Goal: Contribute content: Contribute content

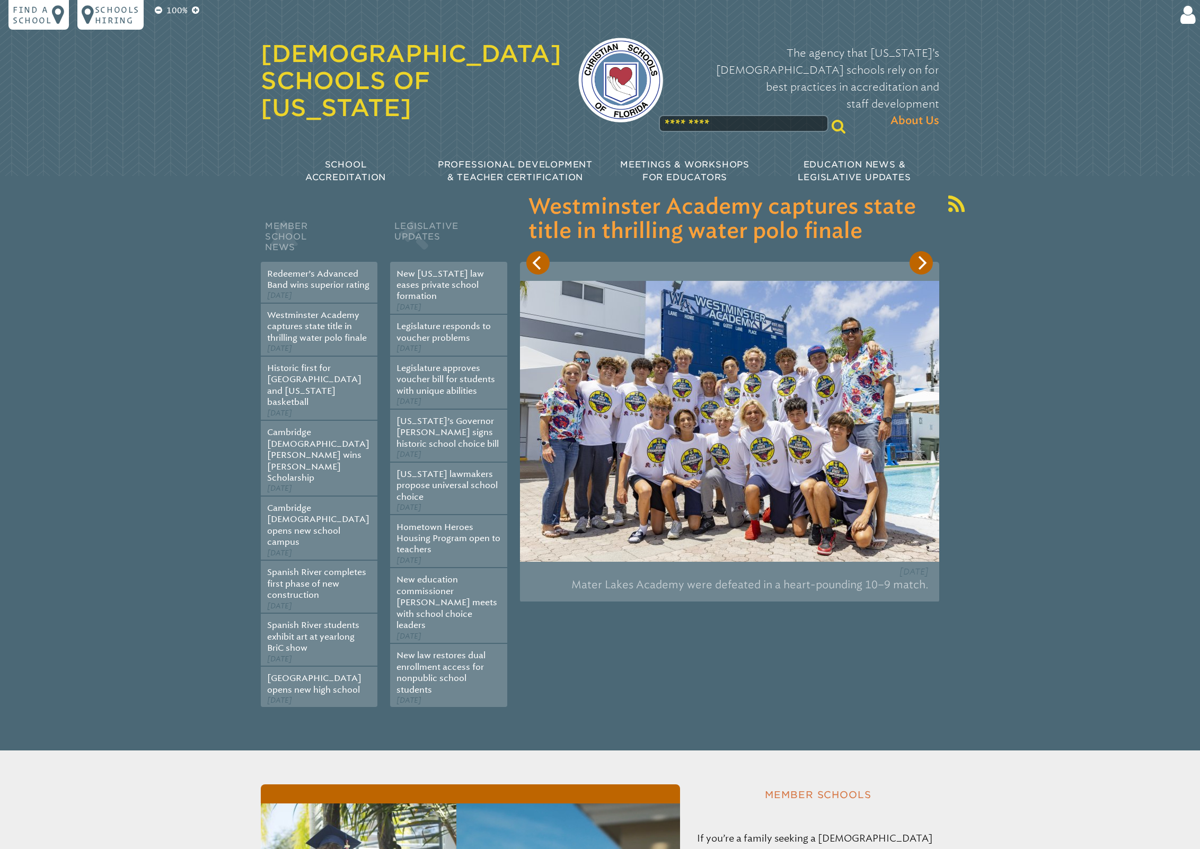
scroll to position [96, 0]
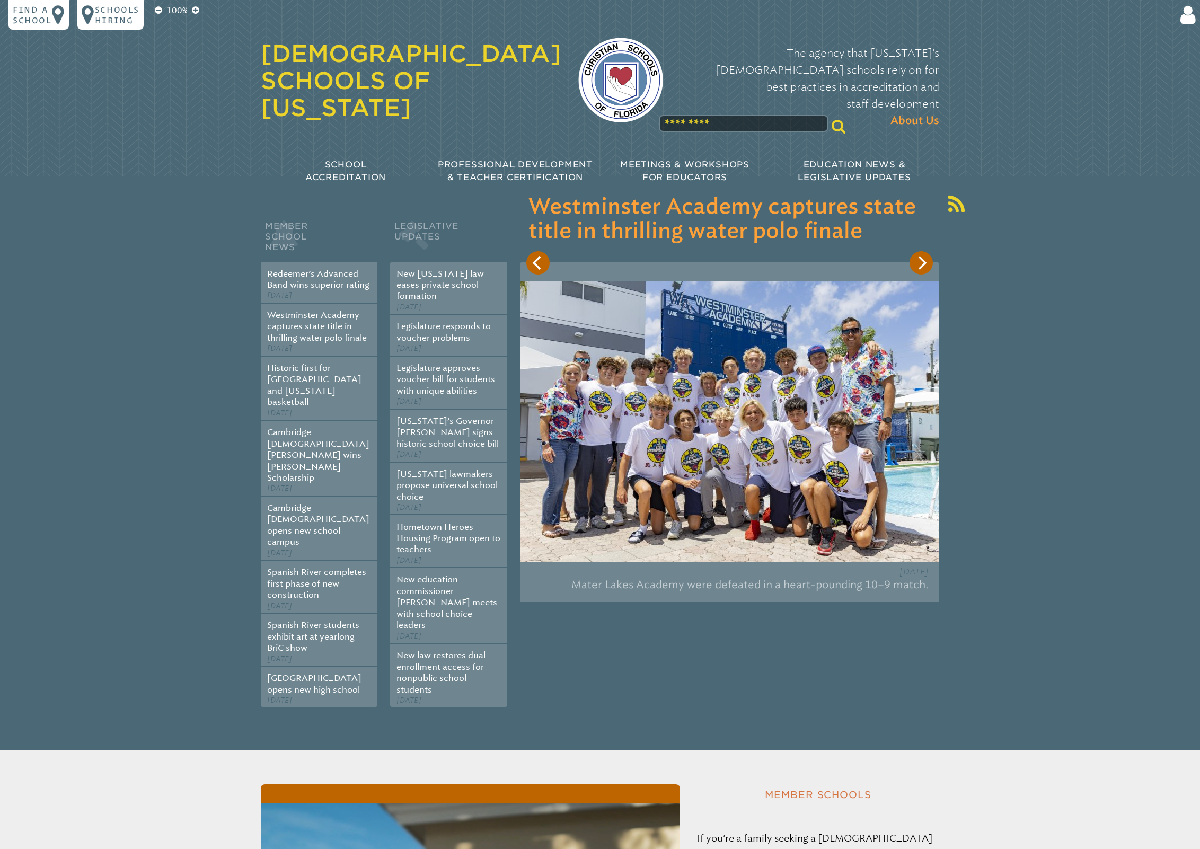
type input "**********"
click at [1184, 16] on icon at bounding box center [1186, 14] width 20 height 21
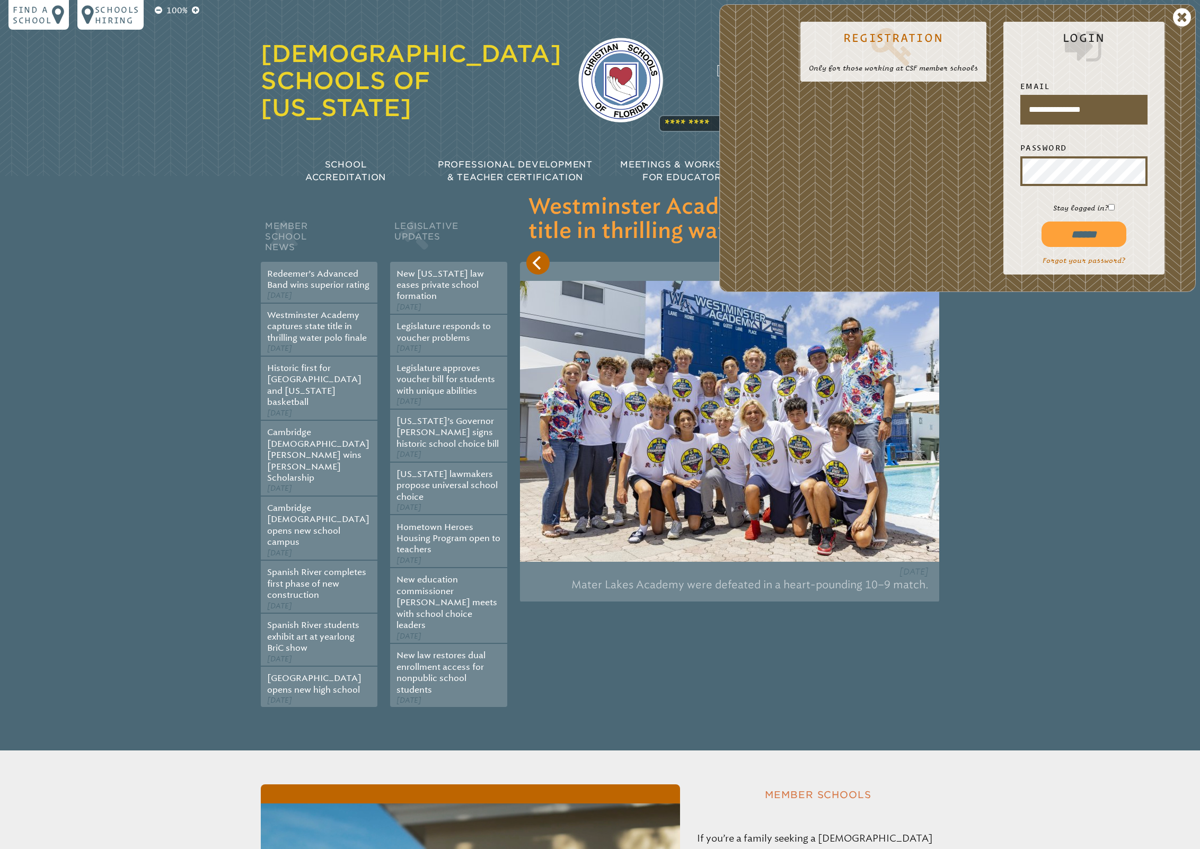
scroll to position [0, 0]
click at [1079, 233] on input "******" at bounding box center [1084, 234] width 85 height 25
type input "**********"
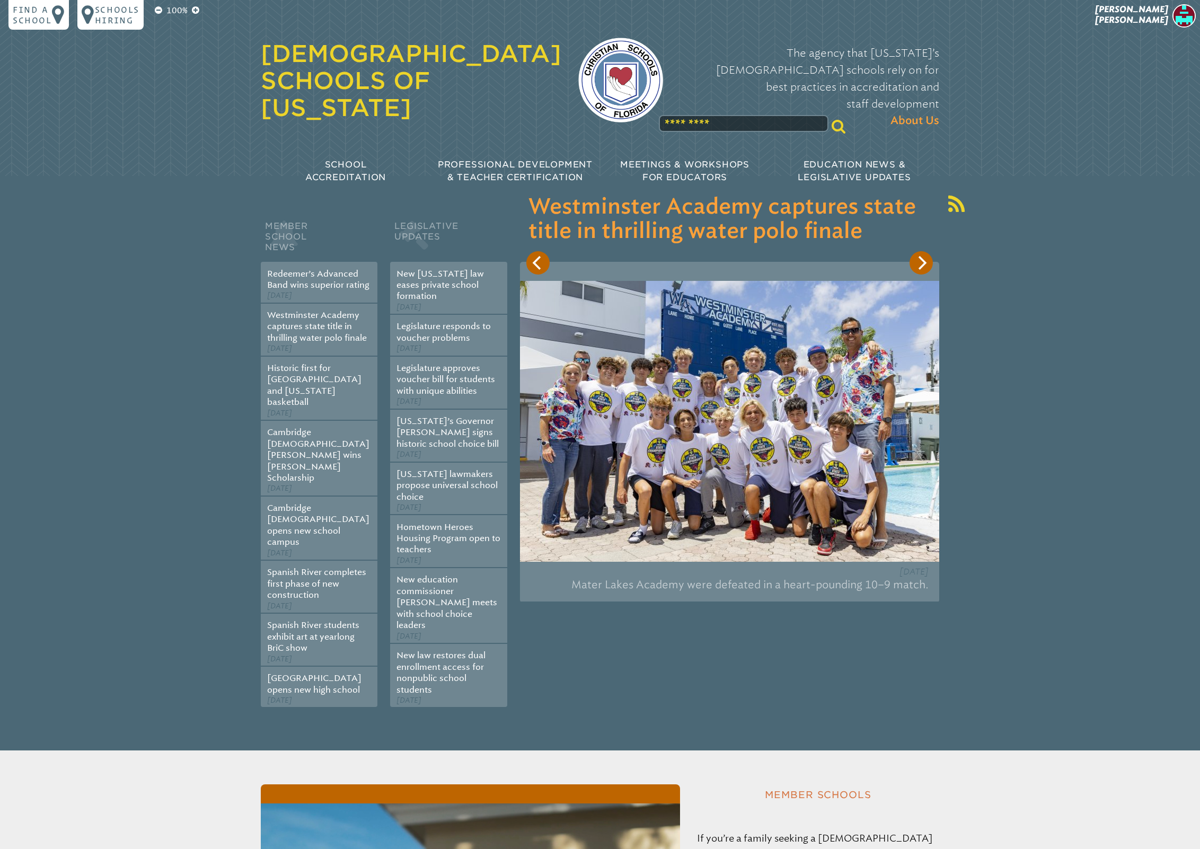
click at [927, 266] on icon "Next" at bounding box center [921, 263] width 14 height 14
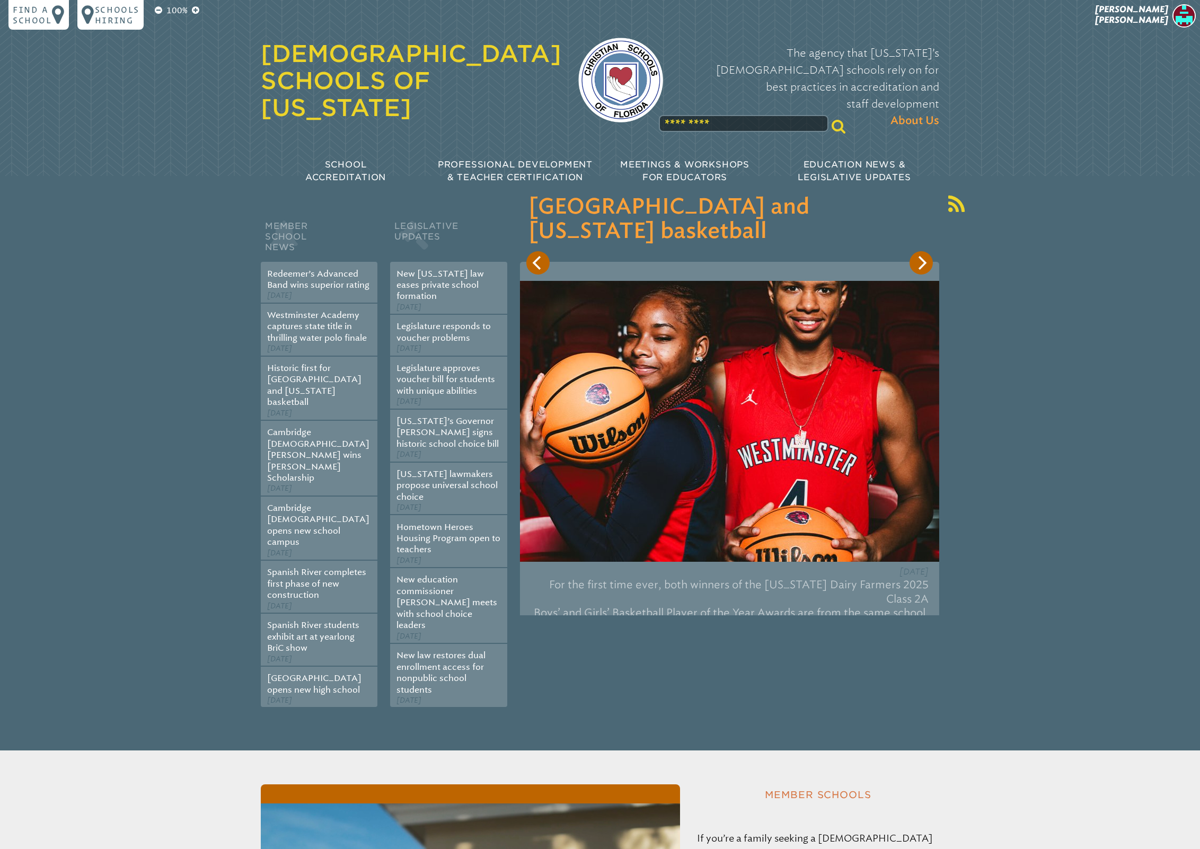
click at [924, 266] on icon "Next" at bounding box center [921, 263] width 14 height 14
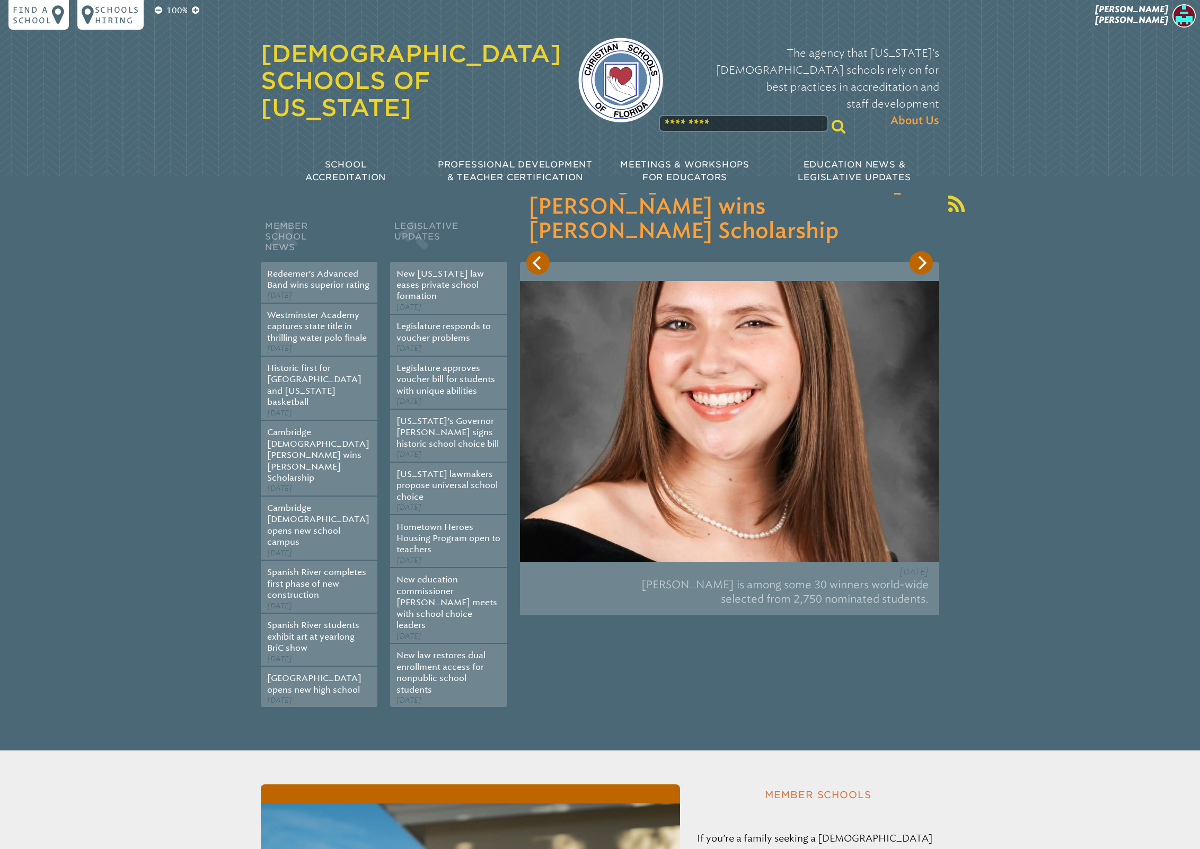
click at [924, 266] on icon "Next" at bounding box center [921, 263] width 14 height 14
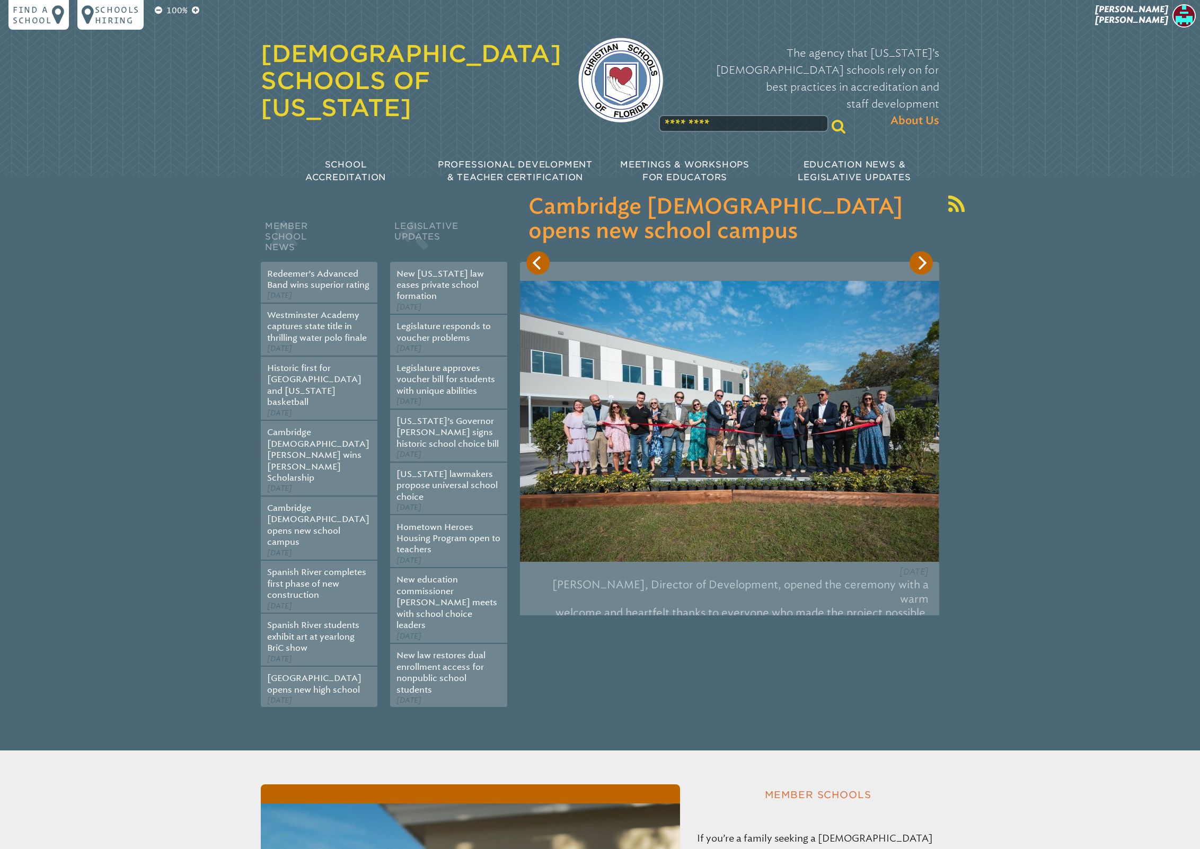
click at [924, 266] on icon "Next" at bounding box center [921, 263] width 14 height 14
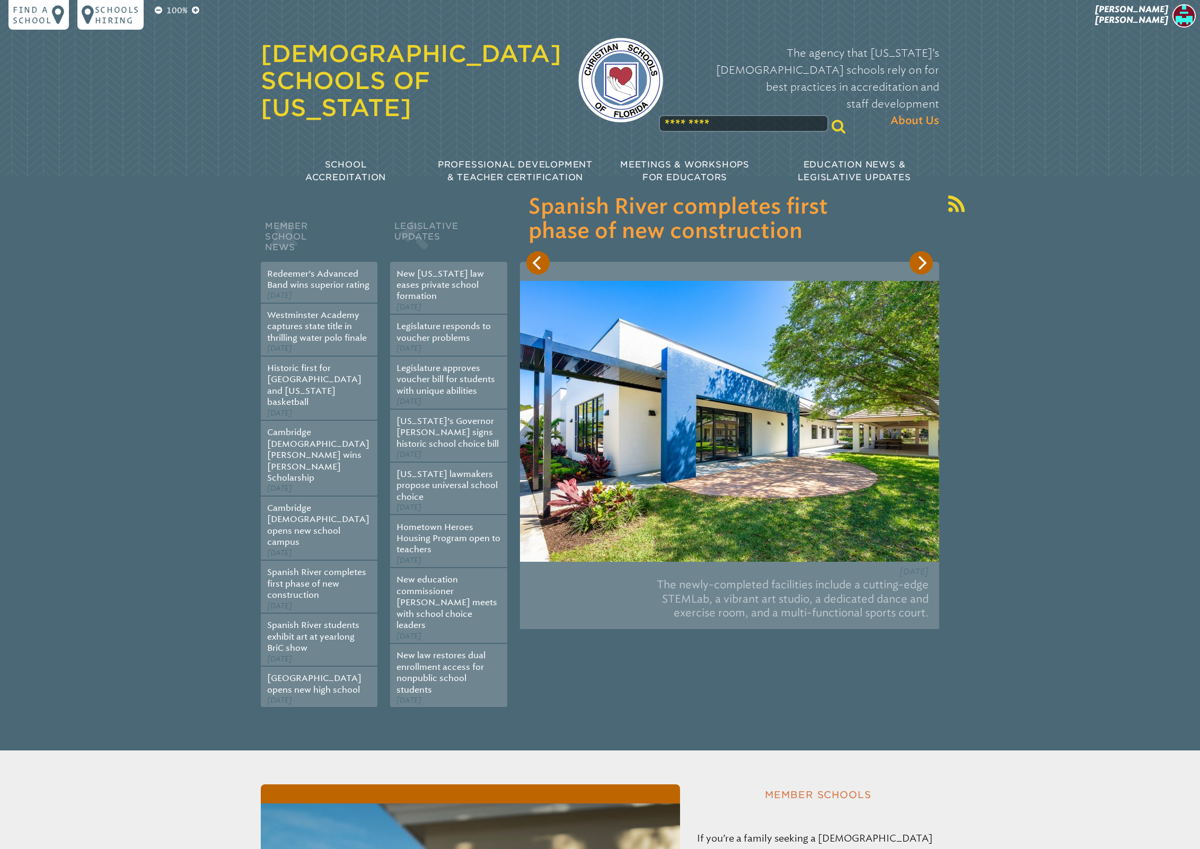
click at [924, 266] on icon "Next" at bounding box center [921, 263] width 14 height 14
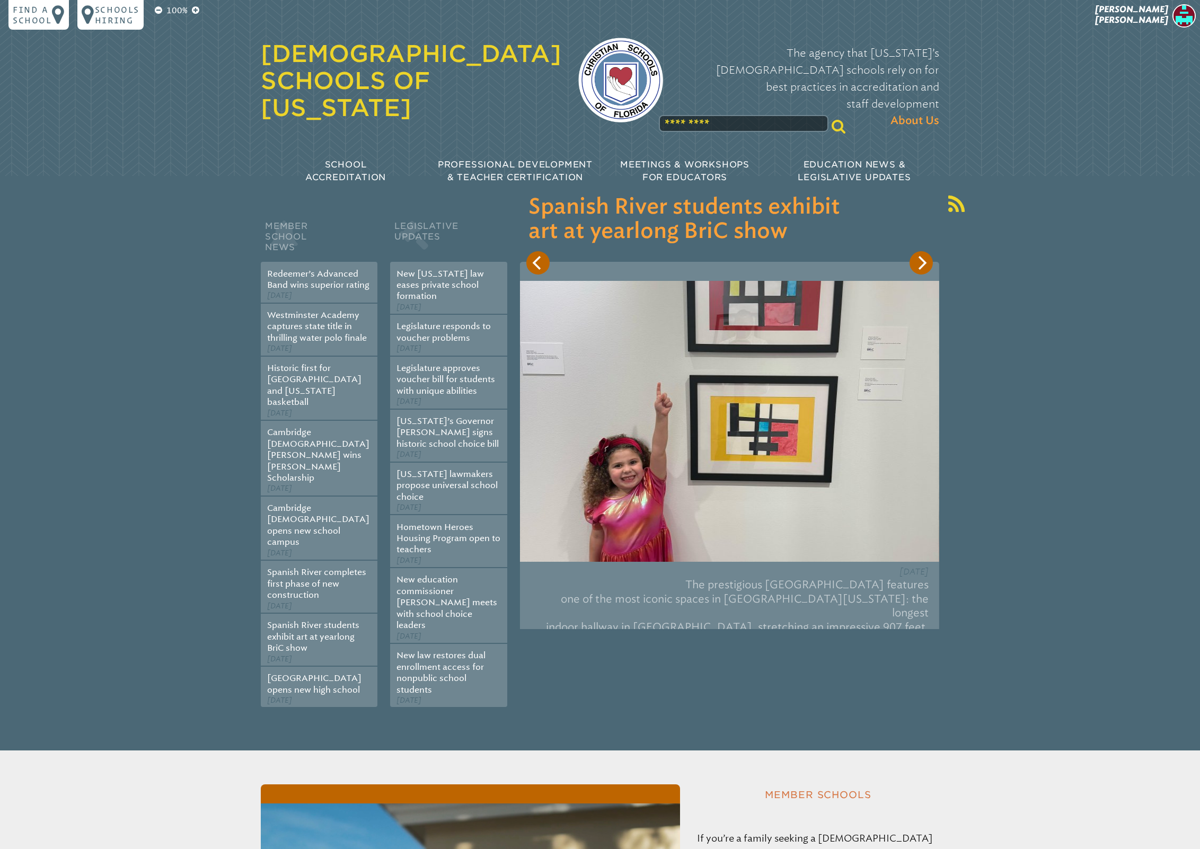
click at [1132, 16] on span "[PERSON_NAME]" at bounding box center [1131, 14] width 73 height 21
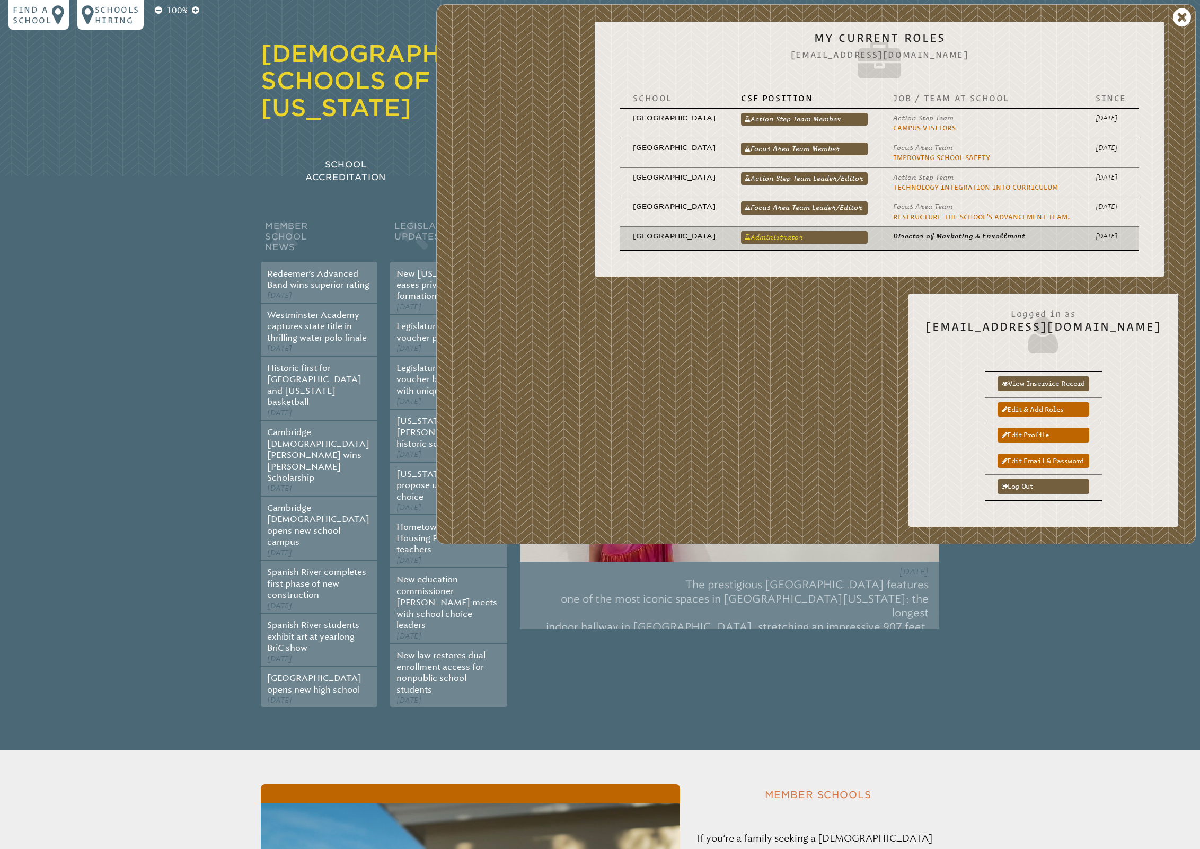
click at [777, 235] on link "Administrator" at bounding box center [804, 237] width 127 height 13
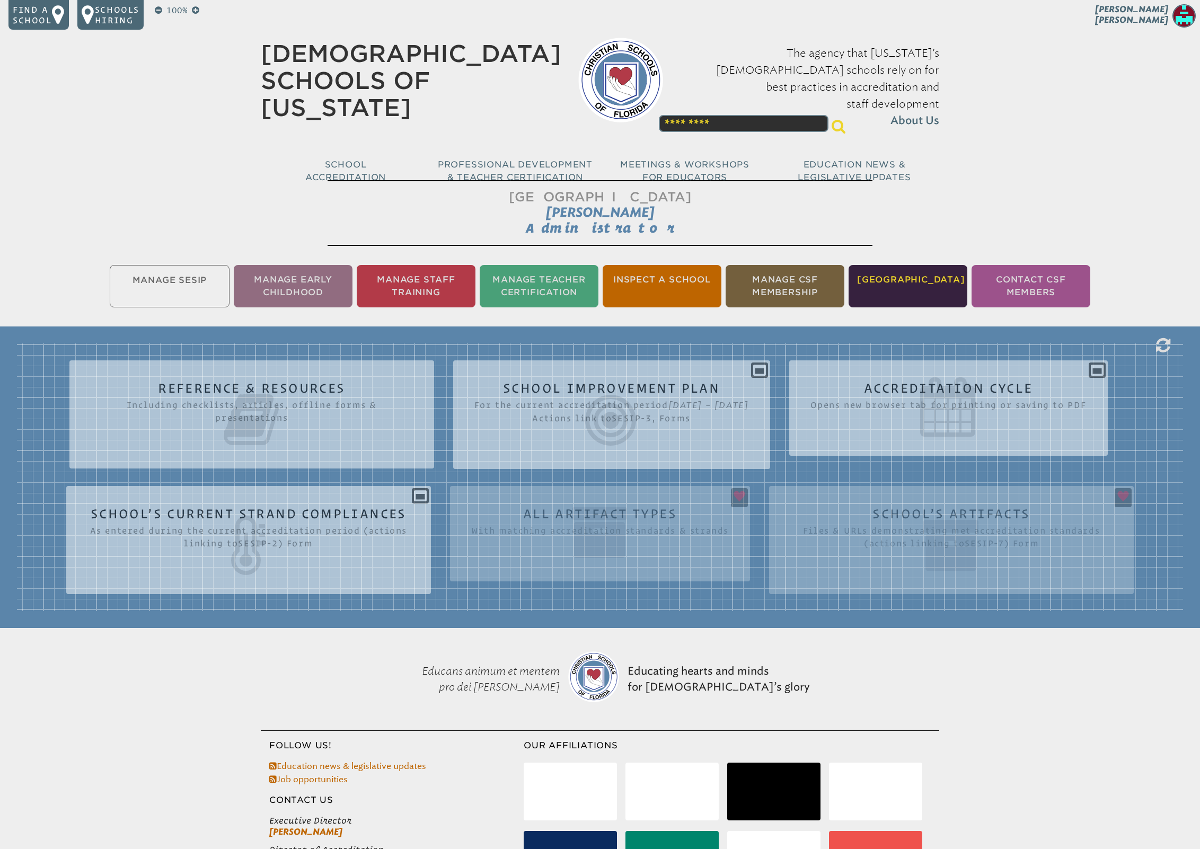
click at [880, 291] on li "[GEOGRAPHIC_DATA]" at bounding box center [908, 286] width 119 height 42
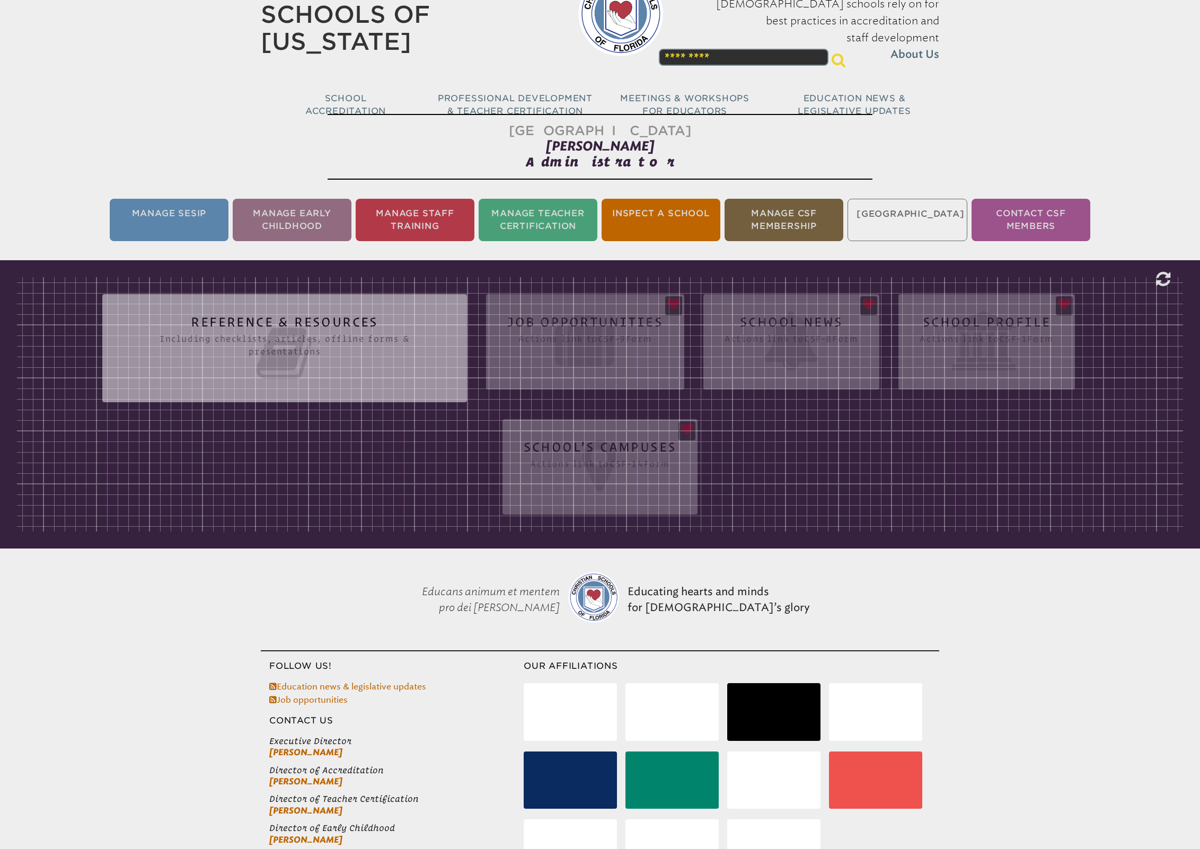
scroll to position [156, 0]
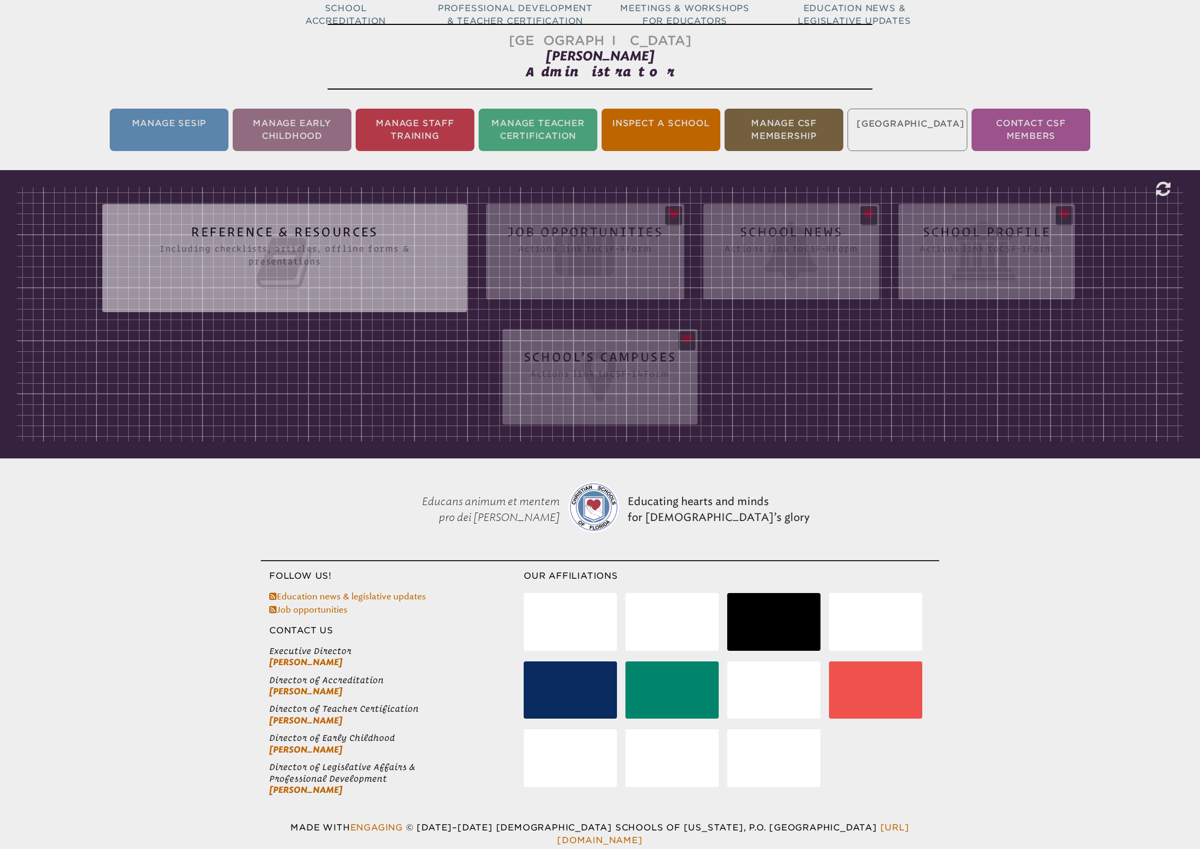
click at [804, 260] on div "Reference & Resources Including checklists, articles, offline forms & presentat…" at bounding box center [600, 314] width 1166 height 254
click at [804, 261] on div "Reference & Resources Including checklists, articles, offline forms & presentat…" at bounding box center [600, 314] width 1166 height 254
click at [830, 215] on div "Reference & Resources Including checklists, articles, offline forms & presentat…" at bounding box center [600, 314] width 1166 height 254
click at [826, 220] on div "Reference & Resources Including checklists, articles, offline forms & presentat…" at bounding box center [600, 314] width 1166 height 254
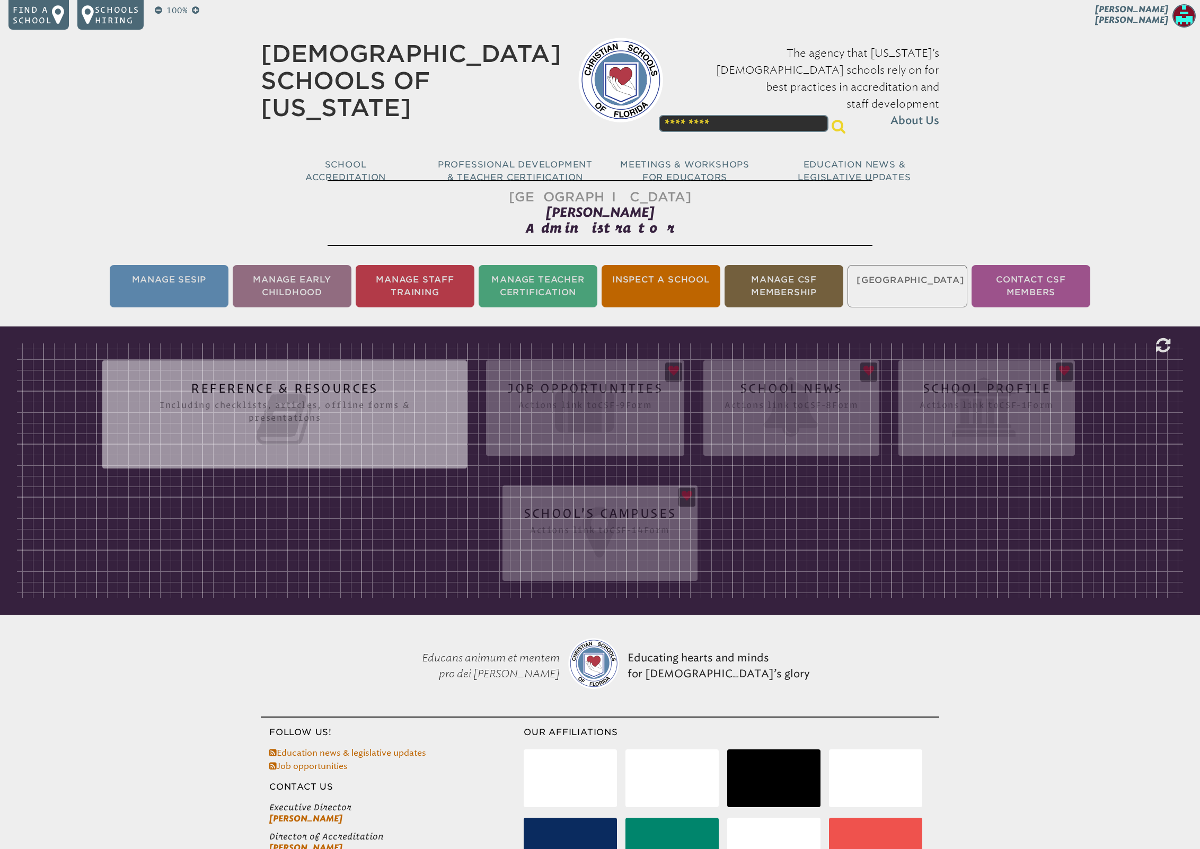
scroll to position [0, 0]
click at [179, 210] on div "[GEOGRAPHIC_DATA] [PERSON_NAME] Administrator Manage SESIP Manage Early Childho…" at bounding box center [600, 395] width 1200 height 439
click at [413, 276] on li "Manage Staff Training" at bounding box center [415, 286] width 119 height 42
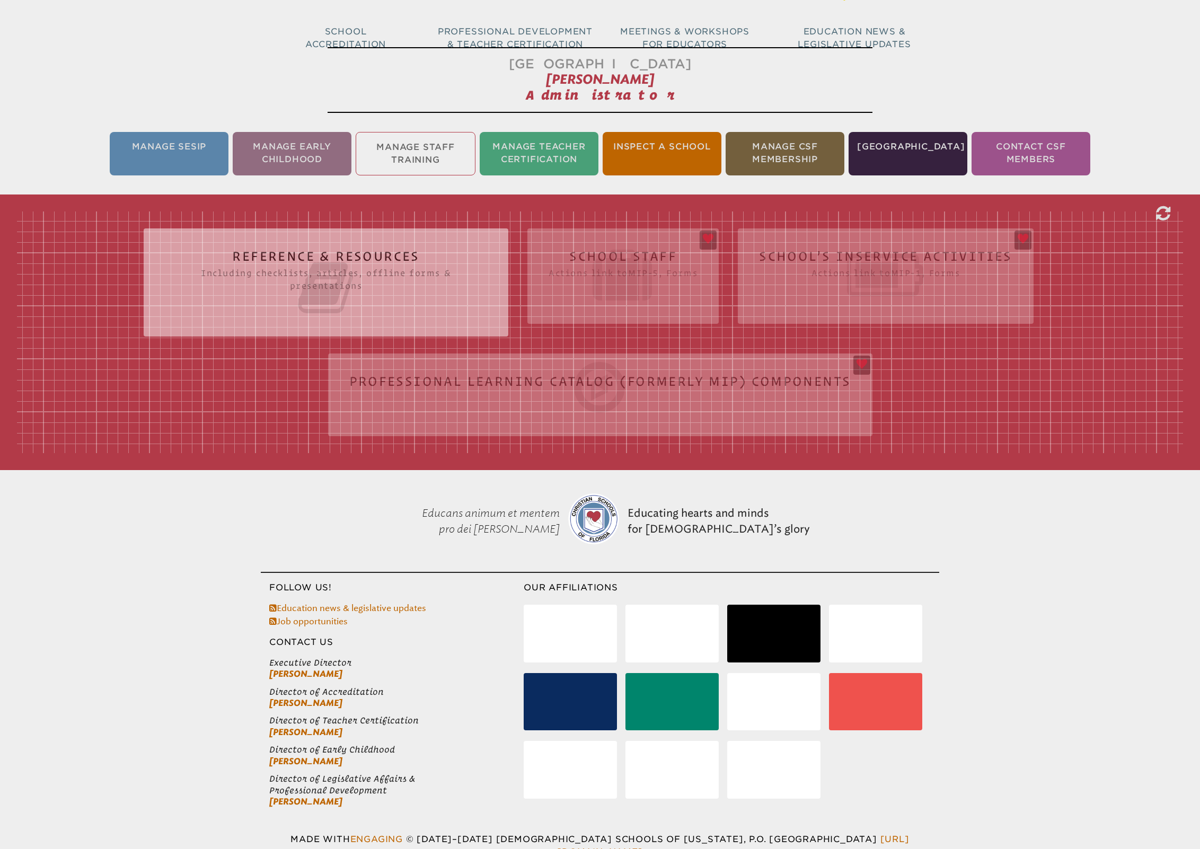
scroll to position [145, 0]
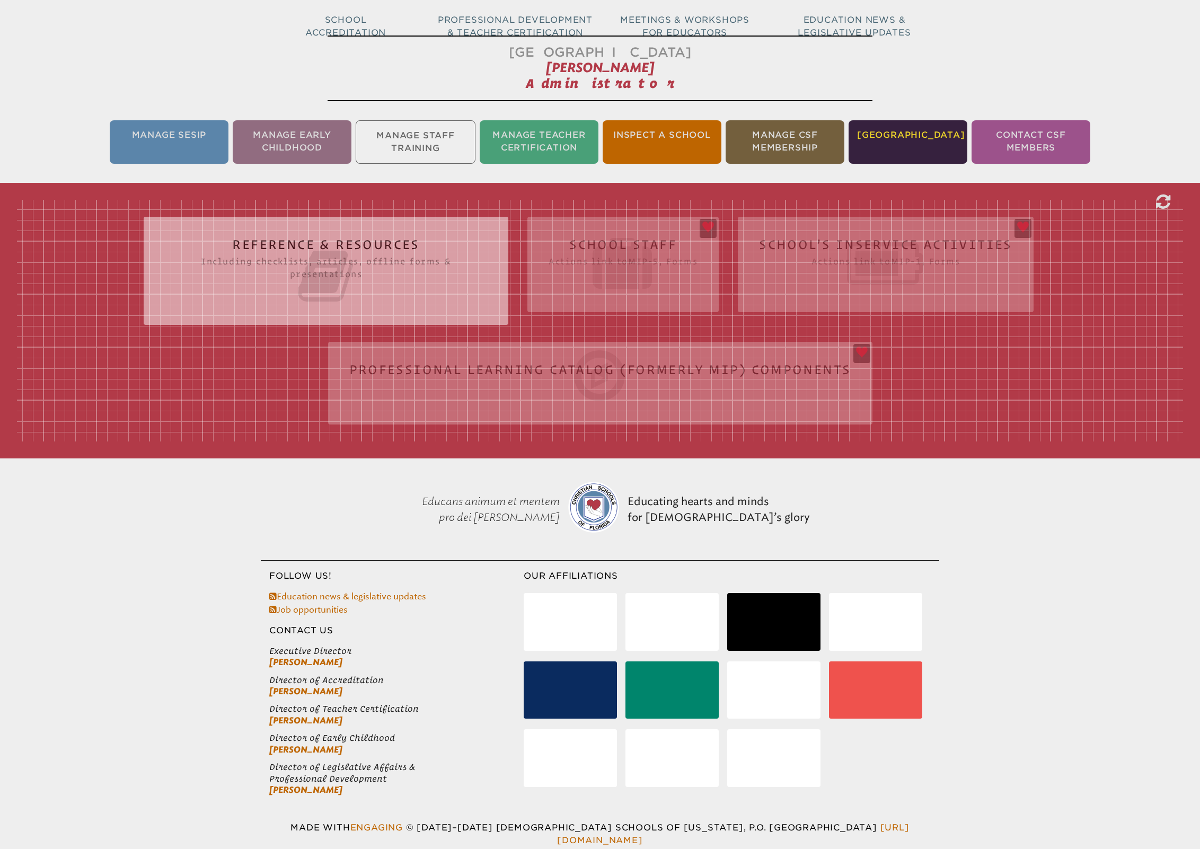
click at [885, 130] on li "[GEOGRAPHIC_DATA]" at bounding box center [908, 141] width 119 height 43
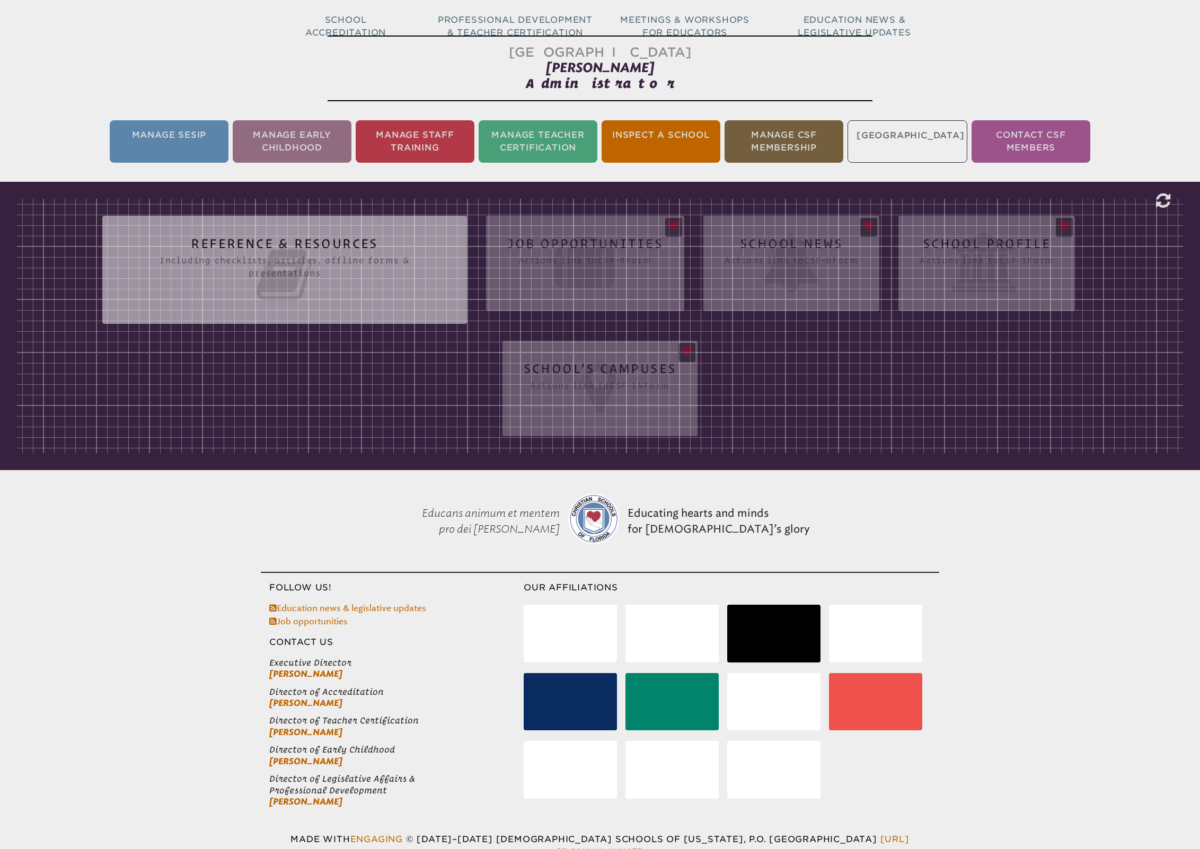
scroll to position [156, 0]
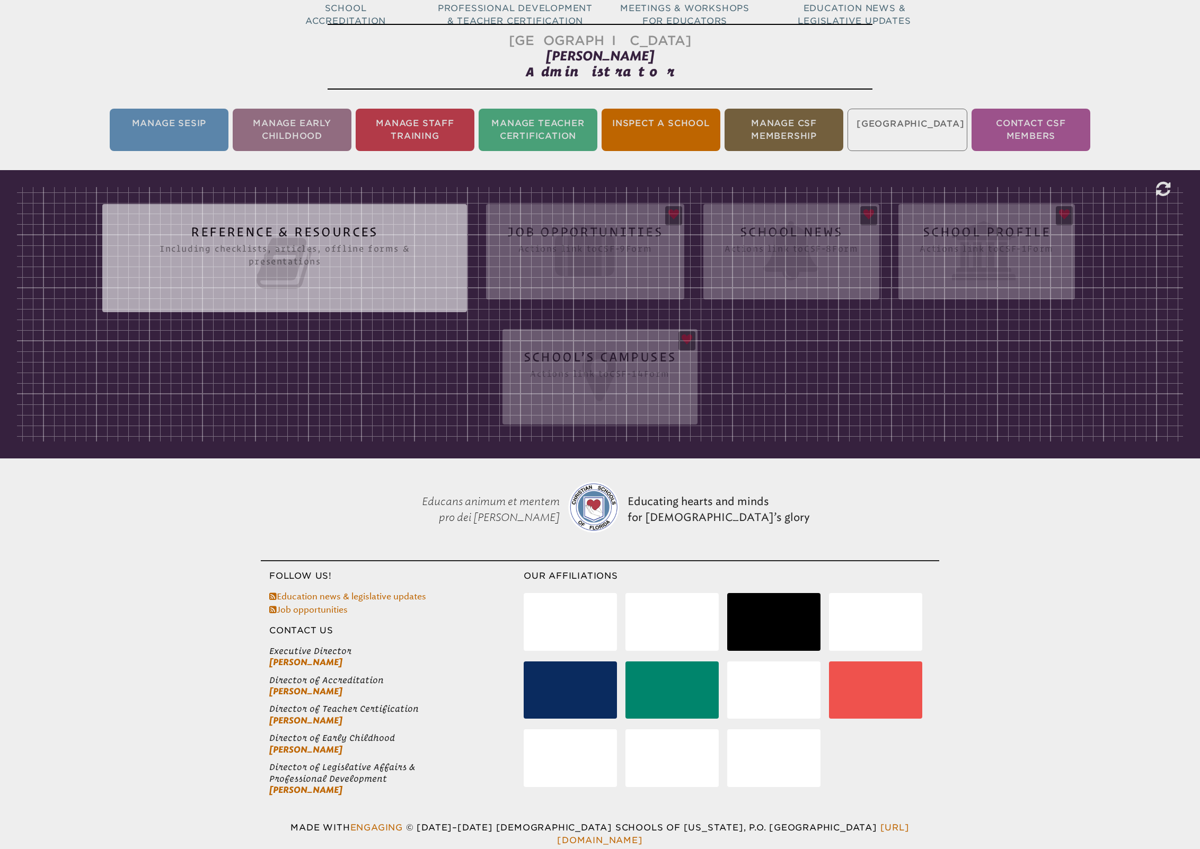
drag, startPoint x: 458, startPoint y: 252, endPoint x: 585, endPoint y: 250, distance: 127.2
click at [458, 252] on div "Reference & Resources Including checklists, articles, offline forms & presentat…" at bounding box center [284, 254] width 365 height 83
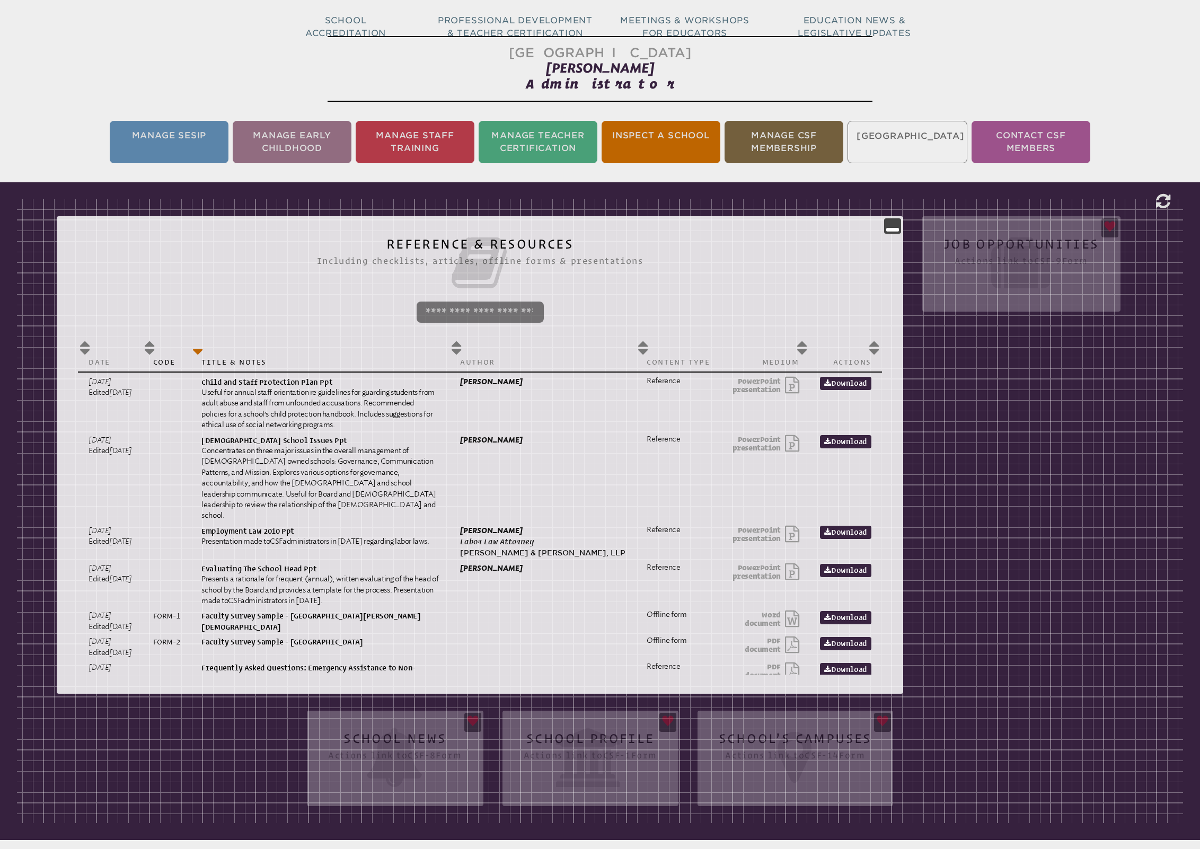
click at [585, 250] on icon at bounding box center [480, 262] width 804 height 59
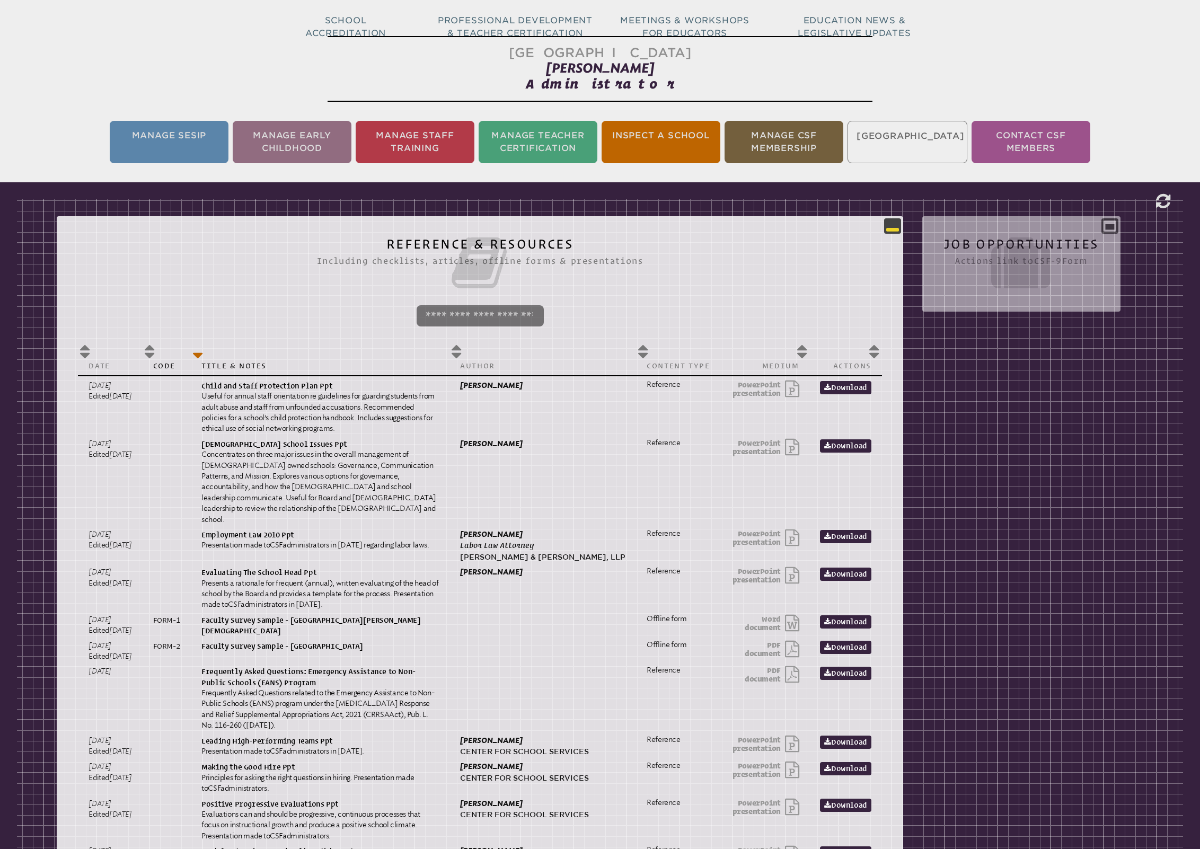
click at [888, 228] on icon at bounding box center [892, 225] width 13 height 13
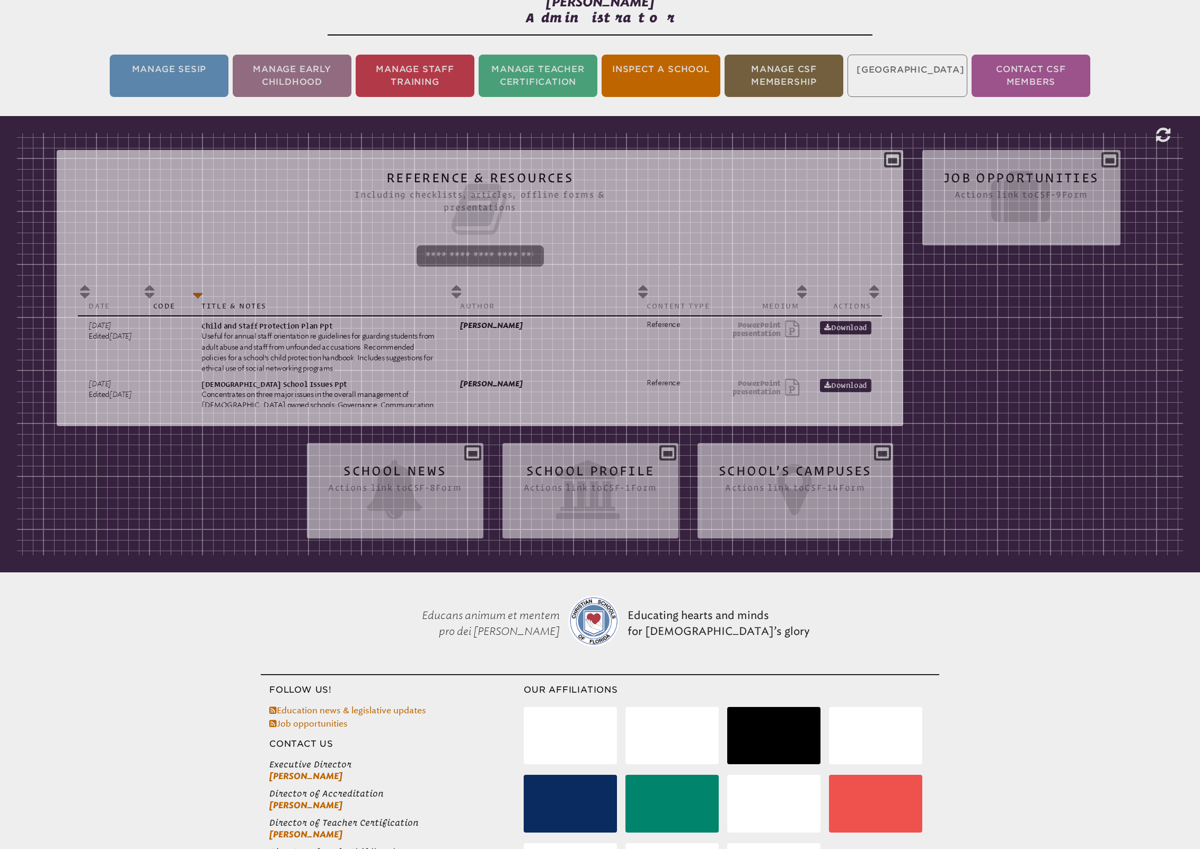
scroll to position [156, 0]
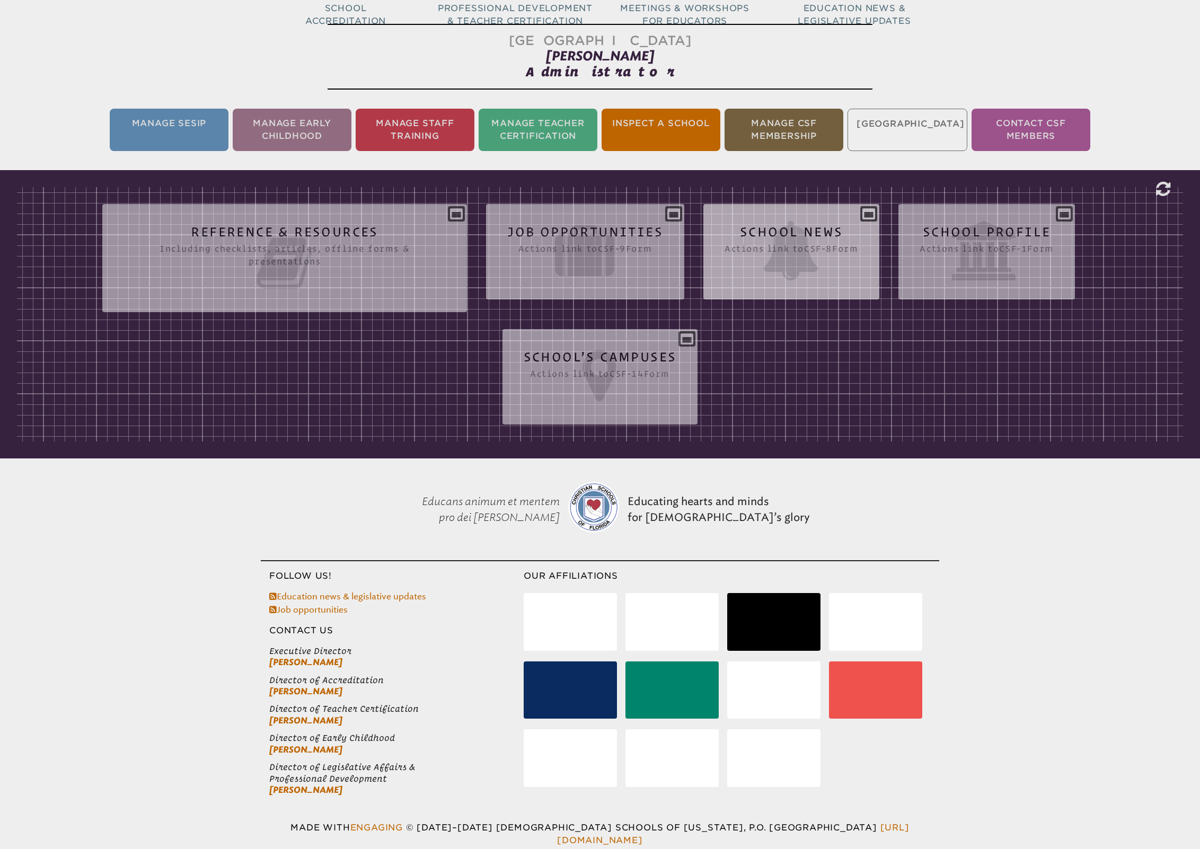
click at [837, 219] on div "School News Actions link to csf-8 Form Entry Date Edit Date Title Expiration Da…" at bounding box center [791, 248] width 176 height 70
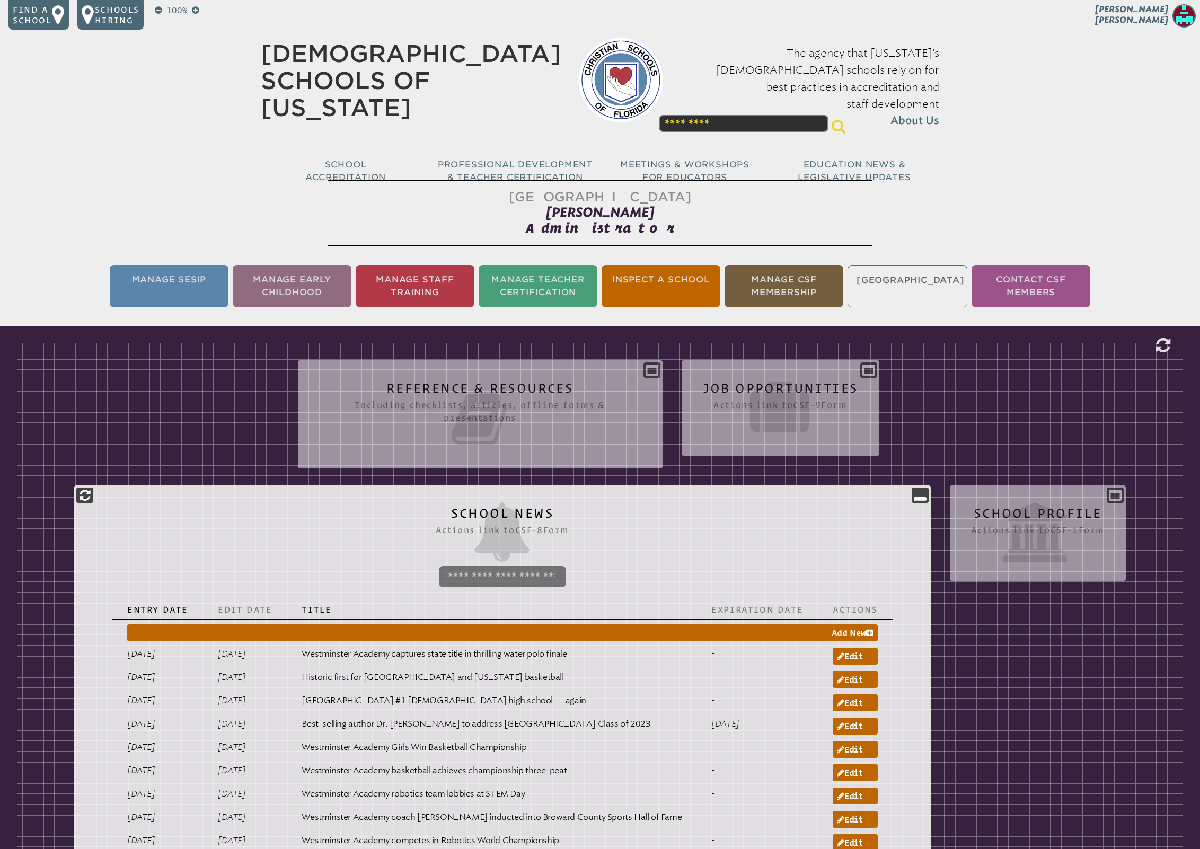
scroll to position [0, 0]
click at [584, 63] on img at bounding box center [620, 80] width 85 height 85
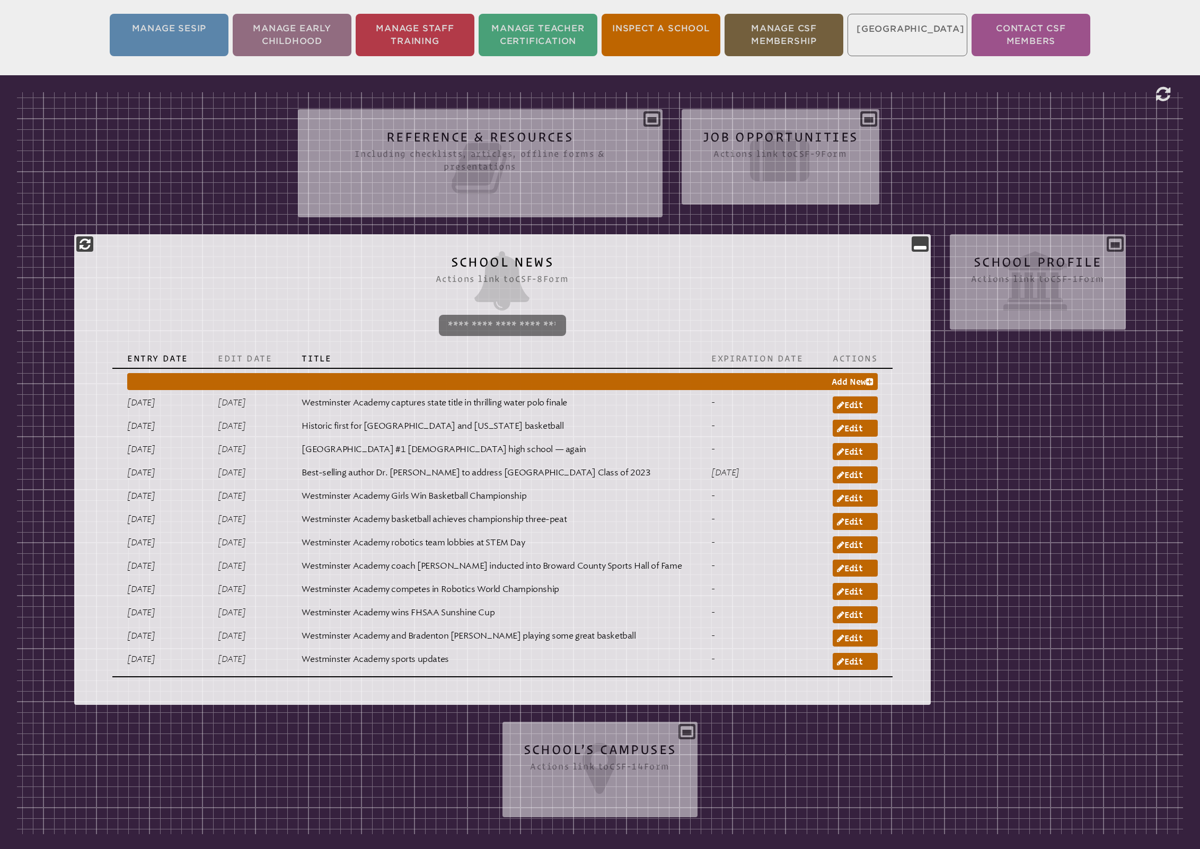
scroll to position [260, 0]
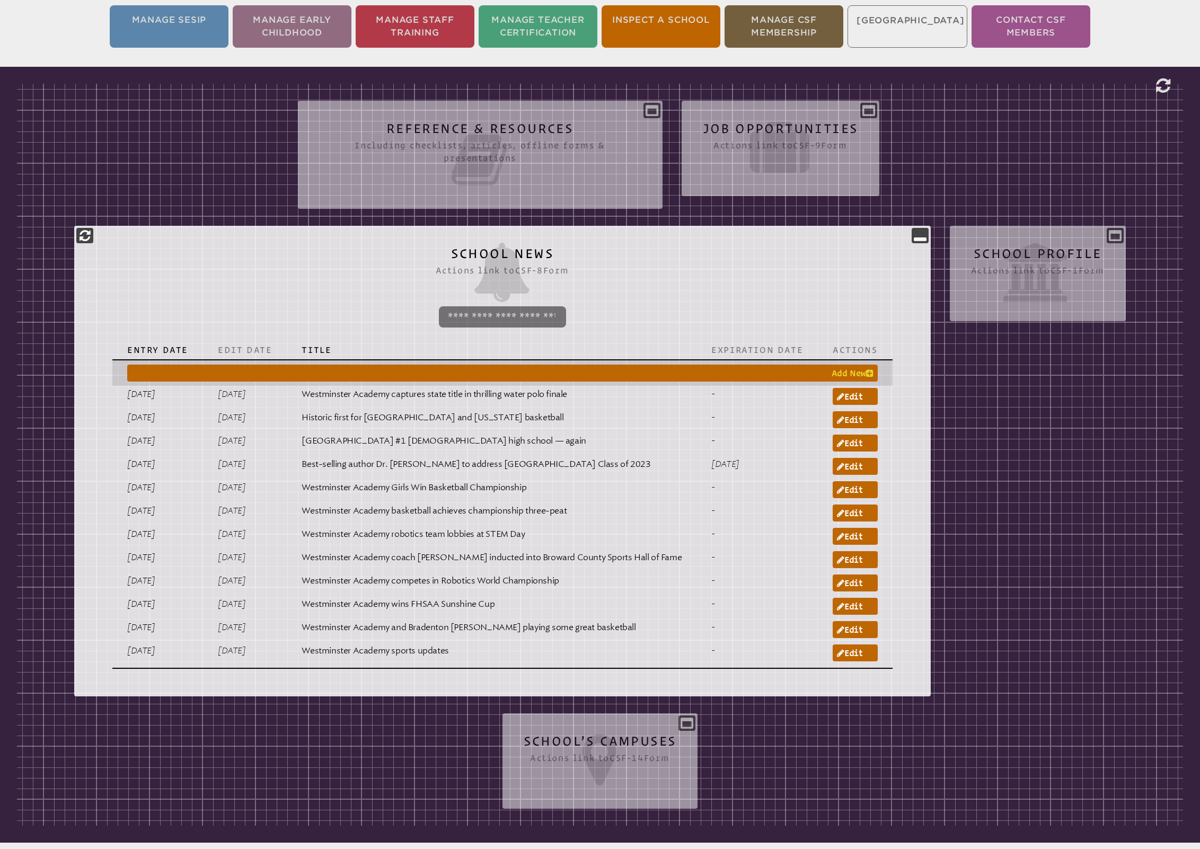
click at [834, 374] on link "Add New" at bounding box center [502, 373] width 750 height 17
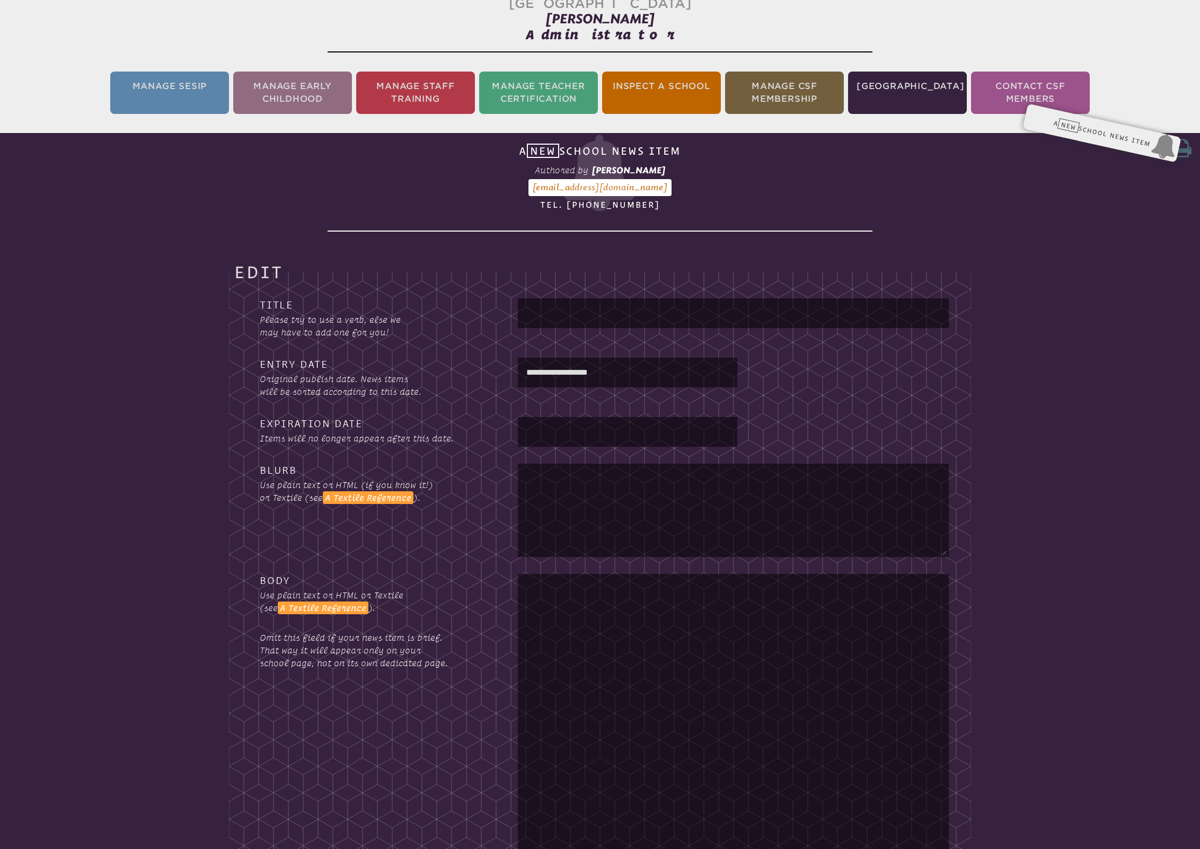
scroll to position [176, 0]
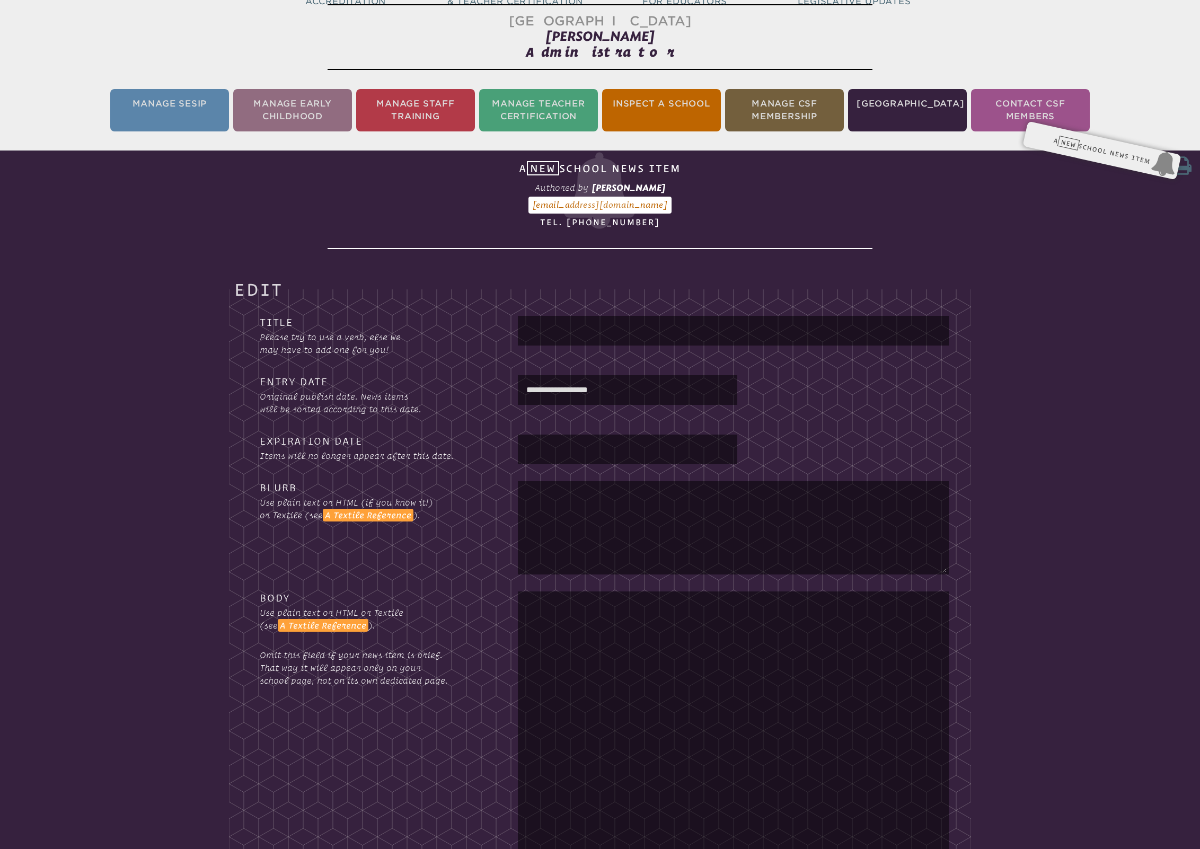
click at [602, 331] on input "text" at bounding box center [733, 330] width 427 height 25
paste input "**********"
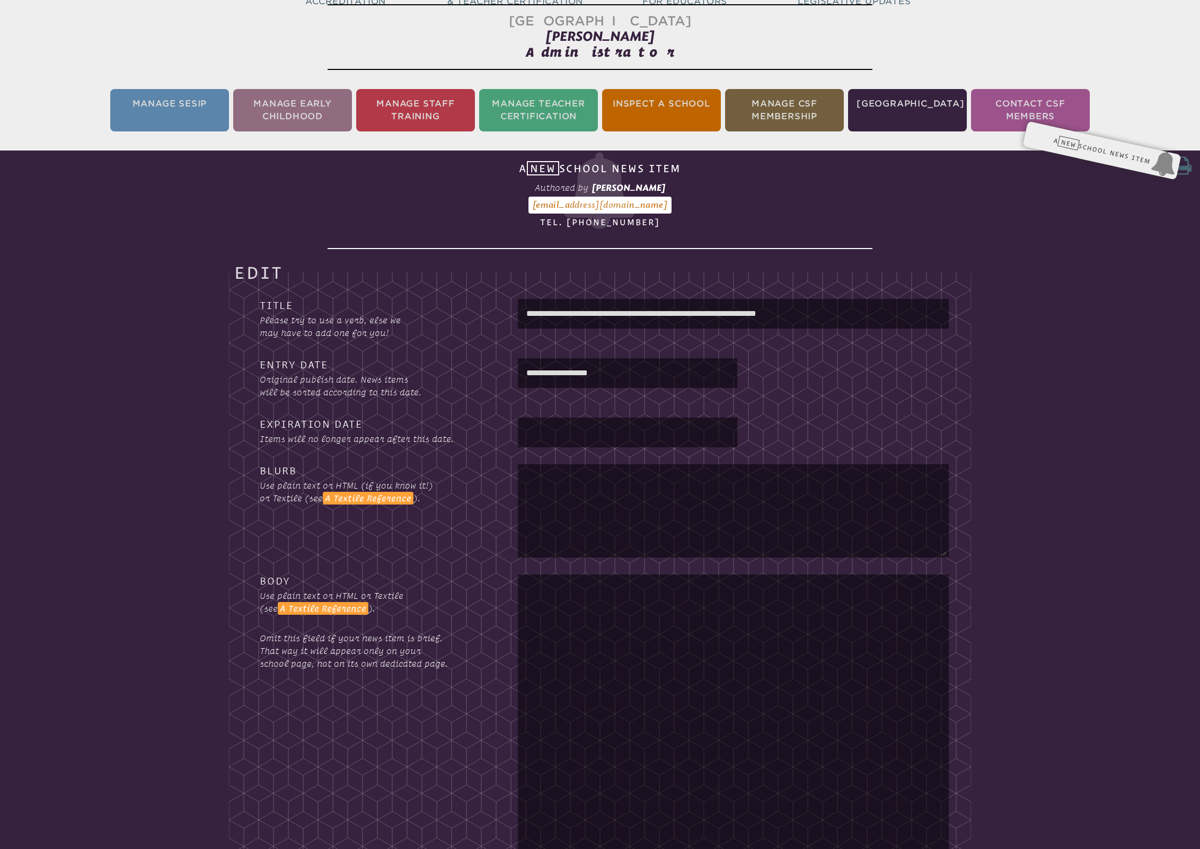
type input "**********"
click at [545, 609] on textarea at bounding box center [733, 774] width 427 height 394
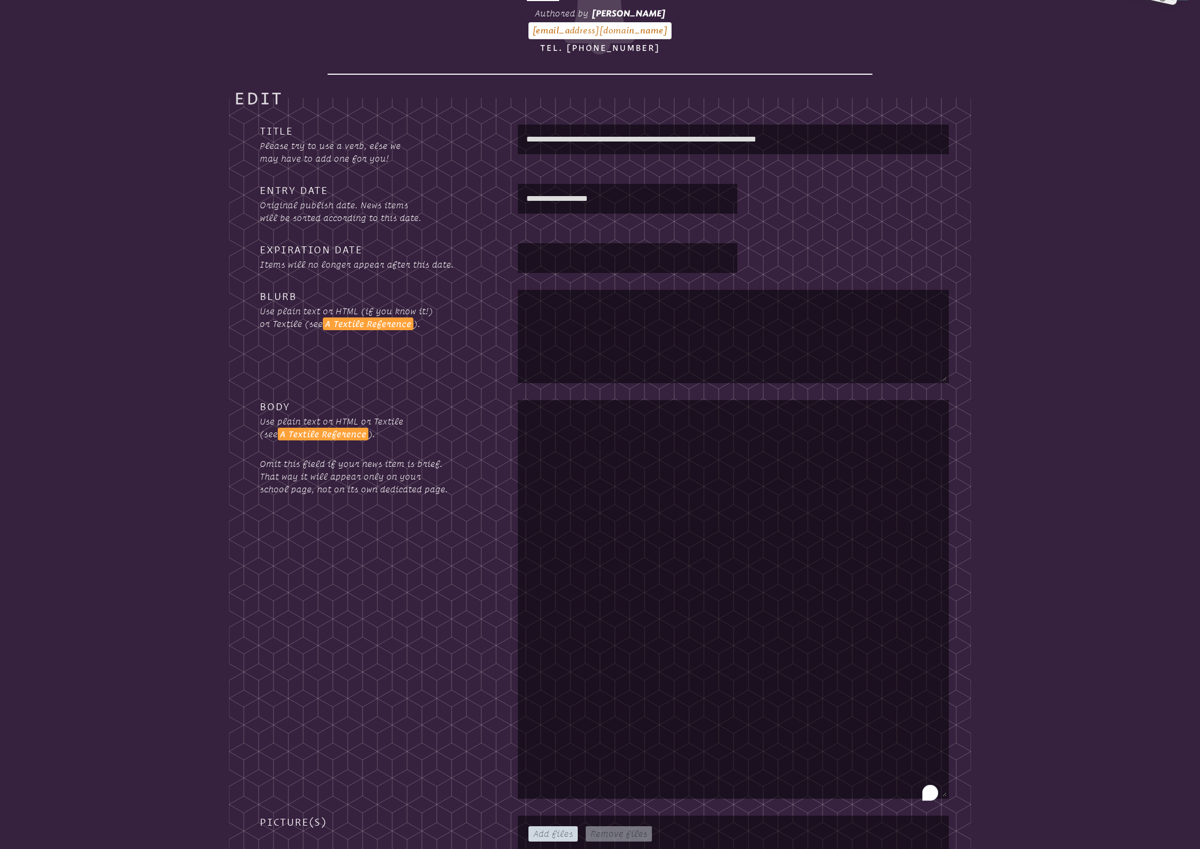
scroll to position [412, 0]
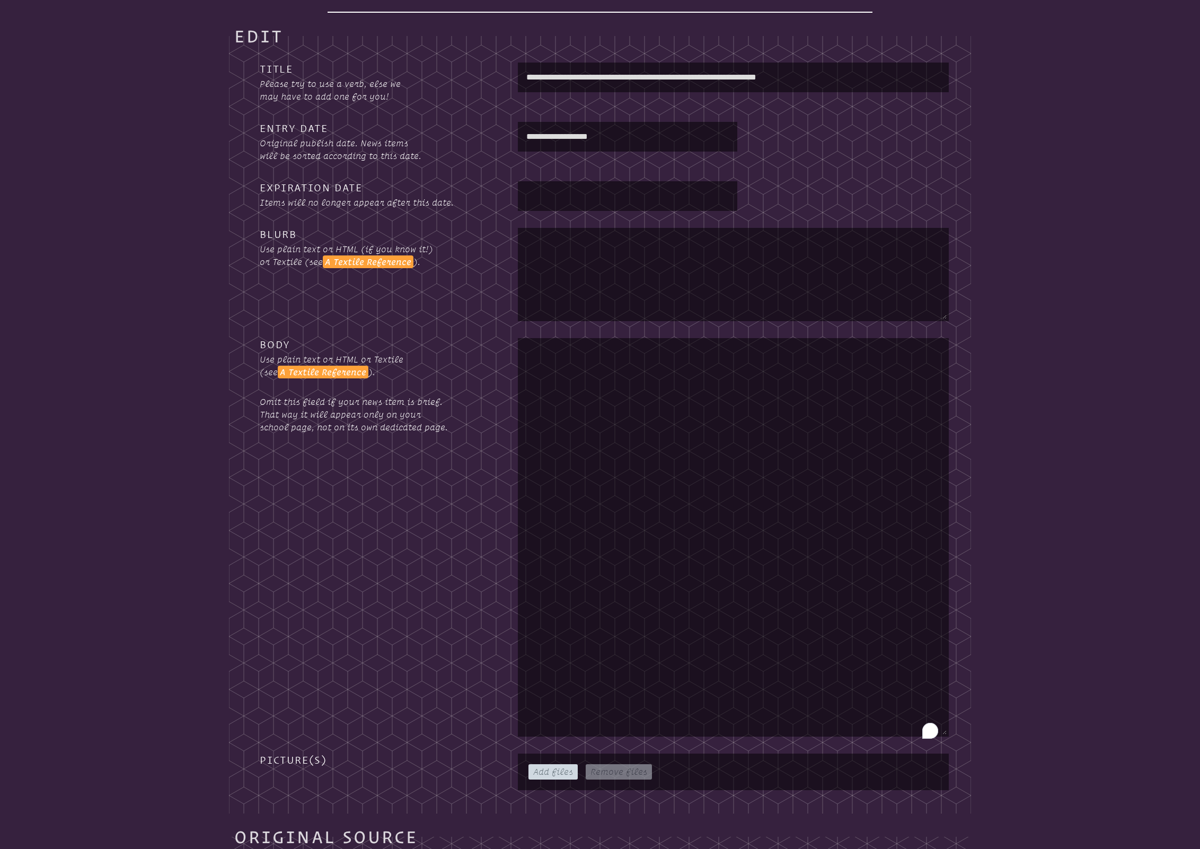
paste textarea "**********"
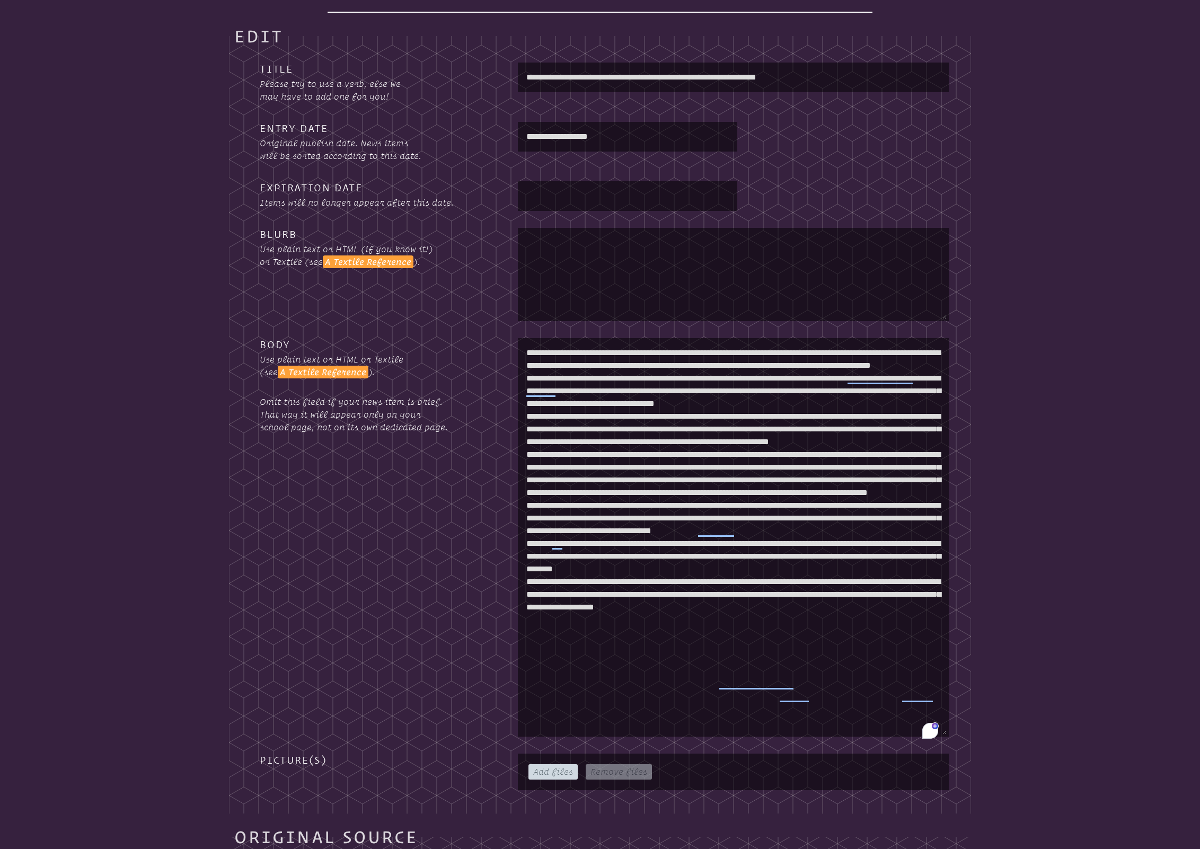
click at [809, 380] on textarea "To enrich screen reader interactions, please activate Accessibility in Grammarl…" at bounding box center [733, 537] width 427 height 394
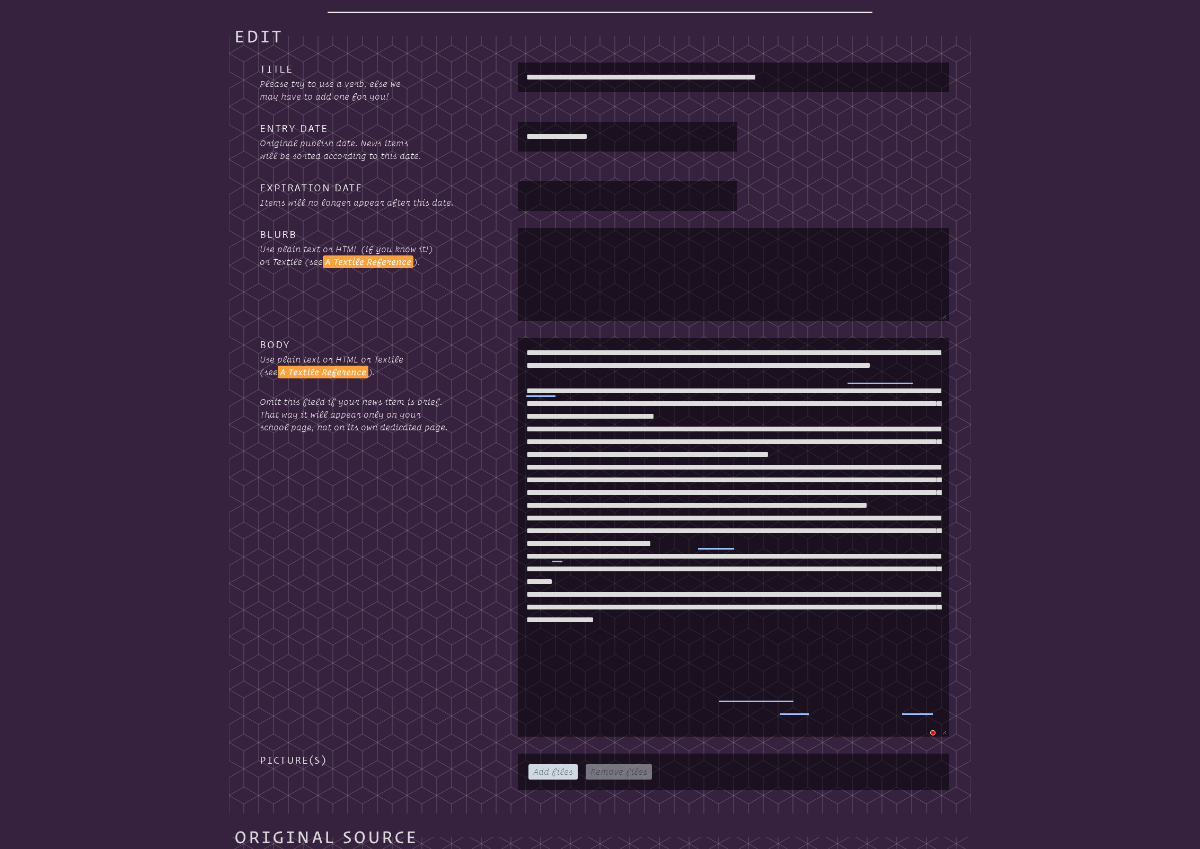
click at [752, 440] on textarea "To enrich screen reader interactions, please activate Accessibility in Grammarl…" at bounding box center [733, 537] width 427 height 394
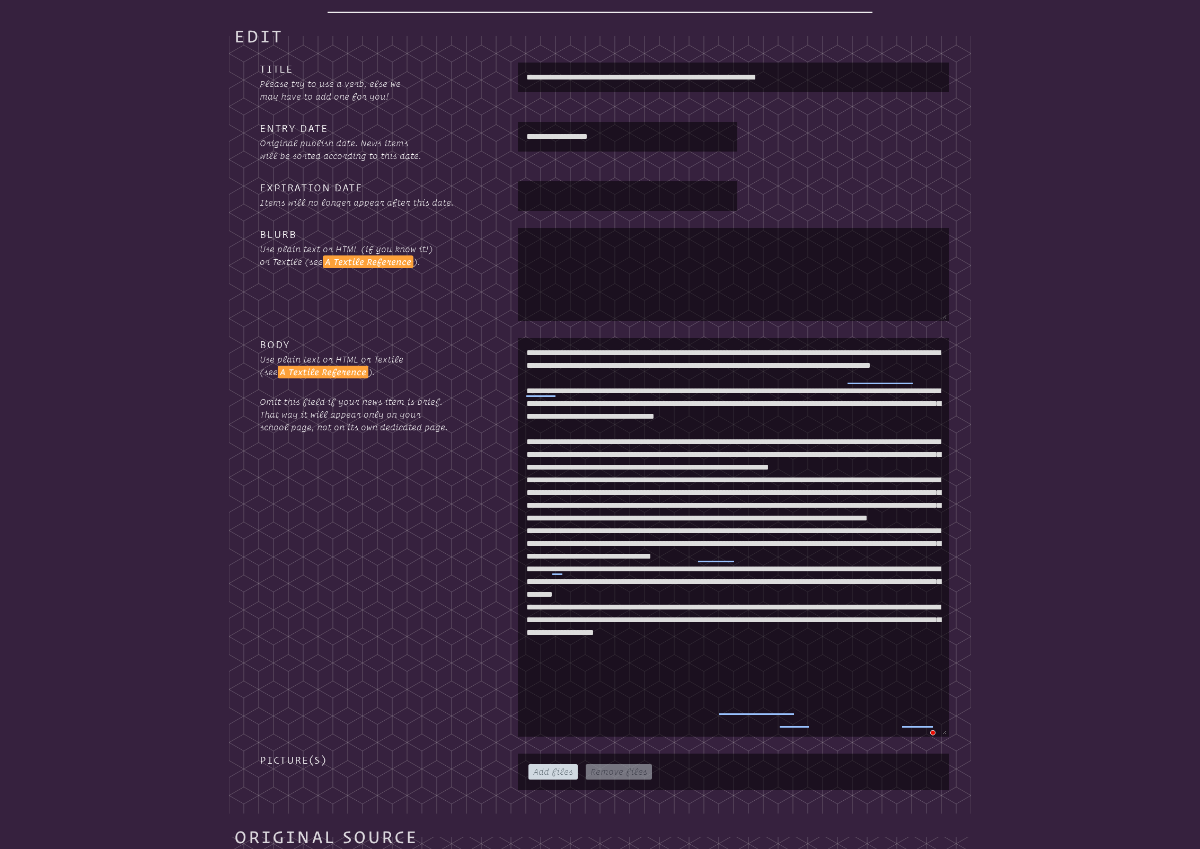
click at [875, 506] on textarea "To enrich screen reader interactions, please activate Accessibility in Grammarl…" at bounding box center [733, 537] width 427 height 394
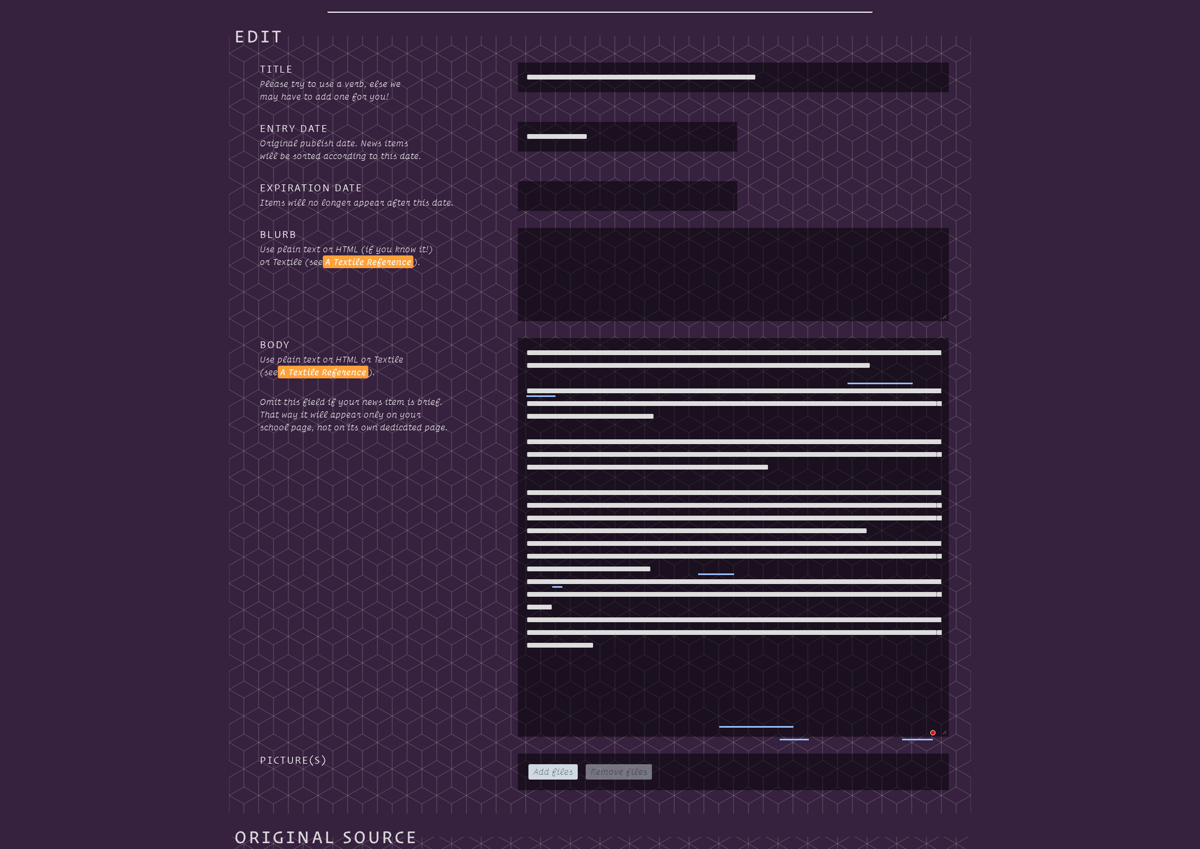
click at [795, 593] on textarea "To enrich screen reader interactions, please activate Accessibility in Grammarl…" at bounding box center [733, 537] width 427 height 394
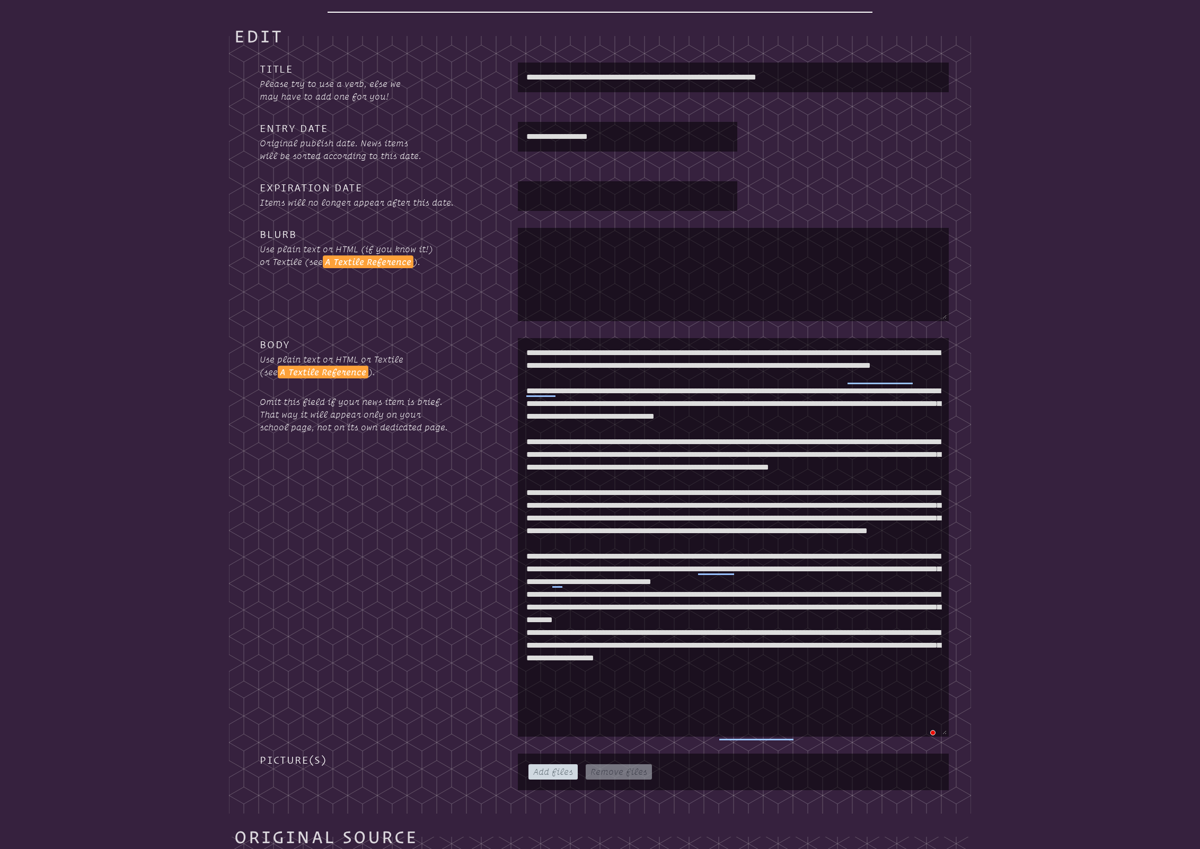
click at [690, 661] on textarea "To enrich screen reader interactions, please activate Accessibility in Grammarl…" at bounding box center [733, 537] width 427 height 394
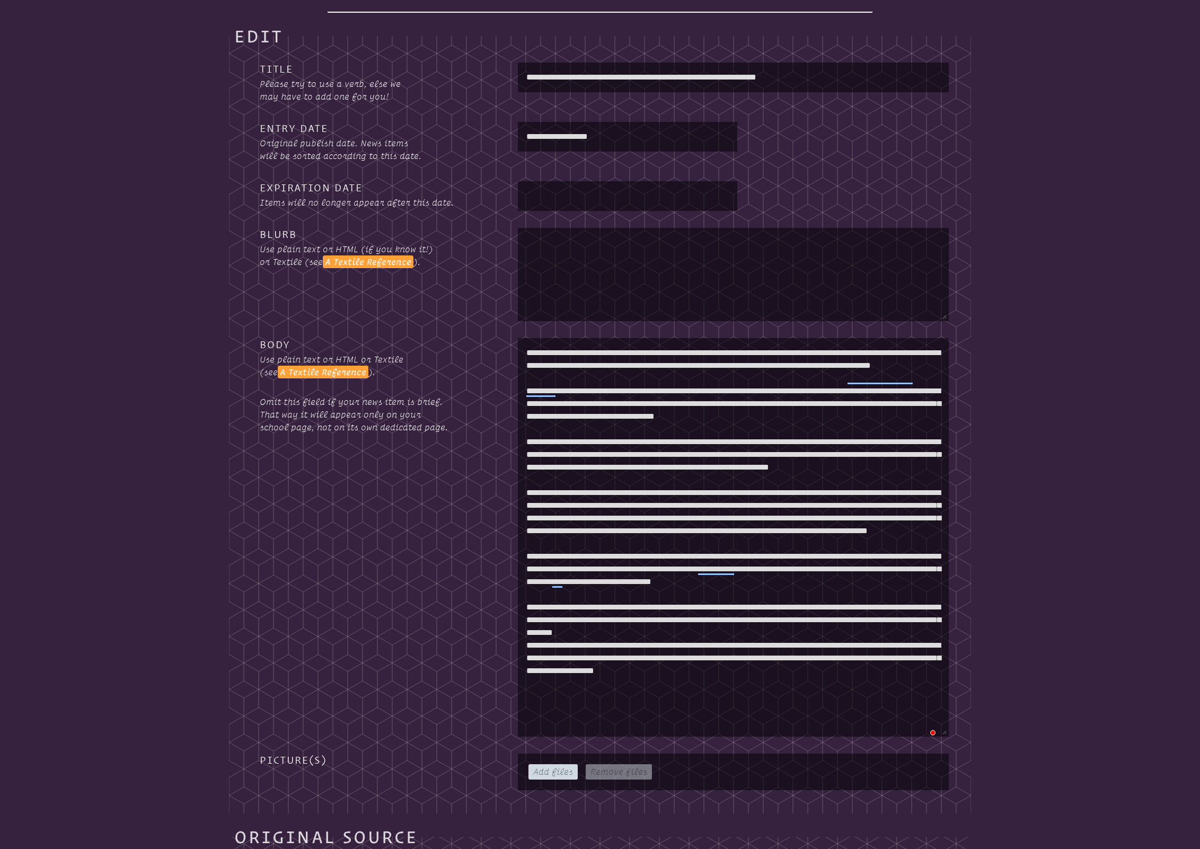
click at [610, 719] on textarea "To enrich screen reader interactions, please activate Accessibility in Grammarl…" at bounding box center [733, 537] width 427 height 394
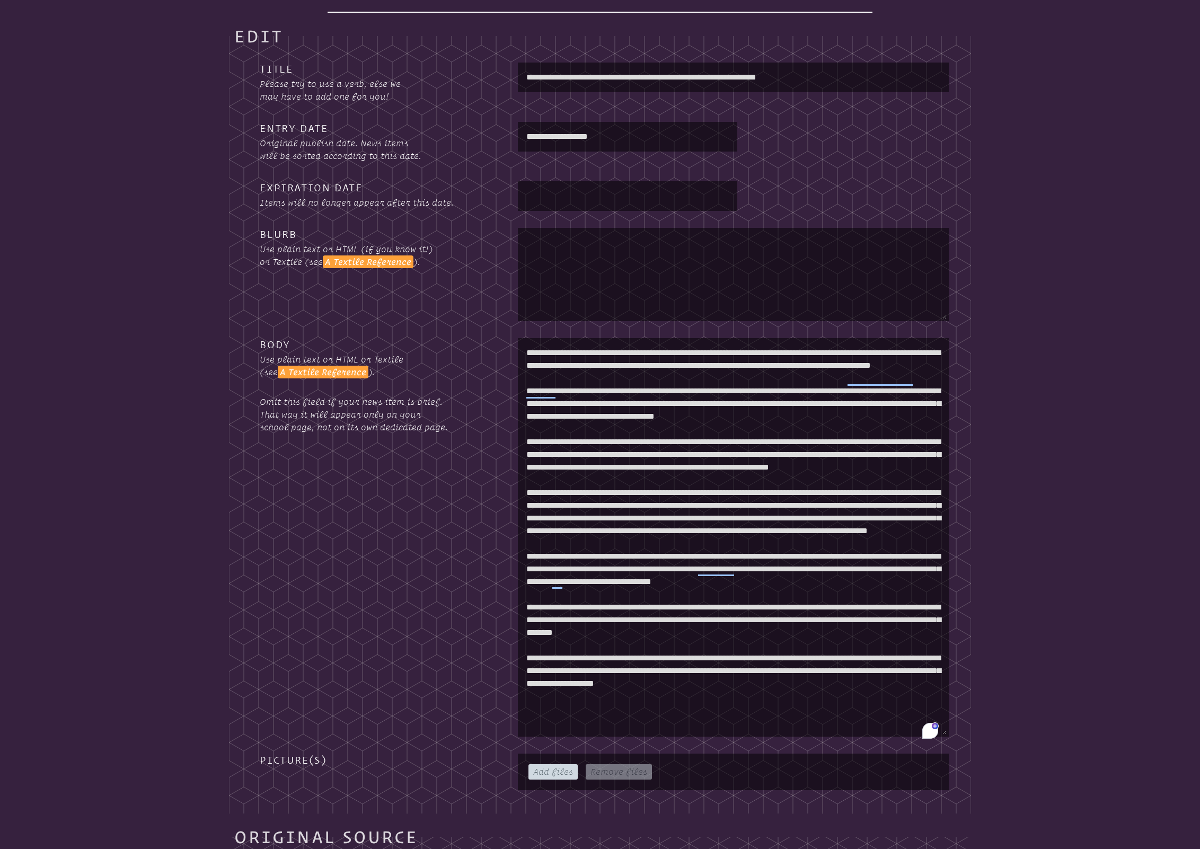
scroll to position [0, 0]
drag, startPoint x: 623, startPoint y: 354, endPoint x: 703, endPoint y: 354, distance: 80.6
click at [704, 352] on textarea "To enrich screen reader interactions, please activate Accessibility in Grammarl…" at bounding box center [733, 537] width 427 height 394
drag, startPoint x: 570, startPoint y: 367, endPoint x: 527, endPoint y: 367, distance: 43.5
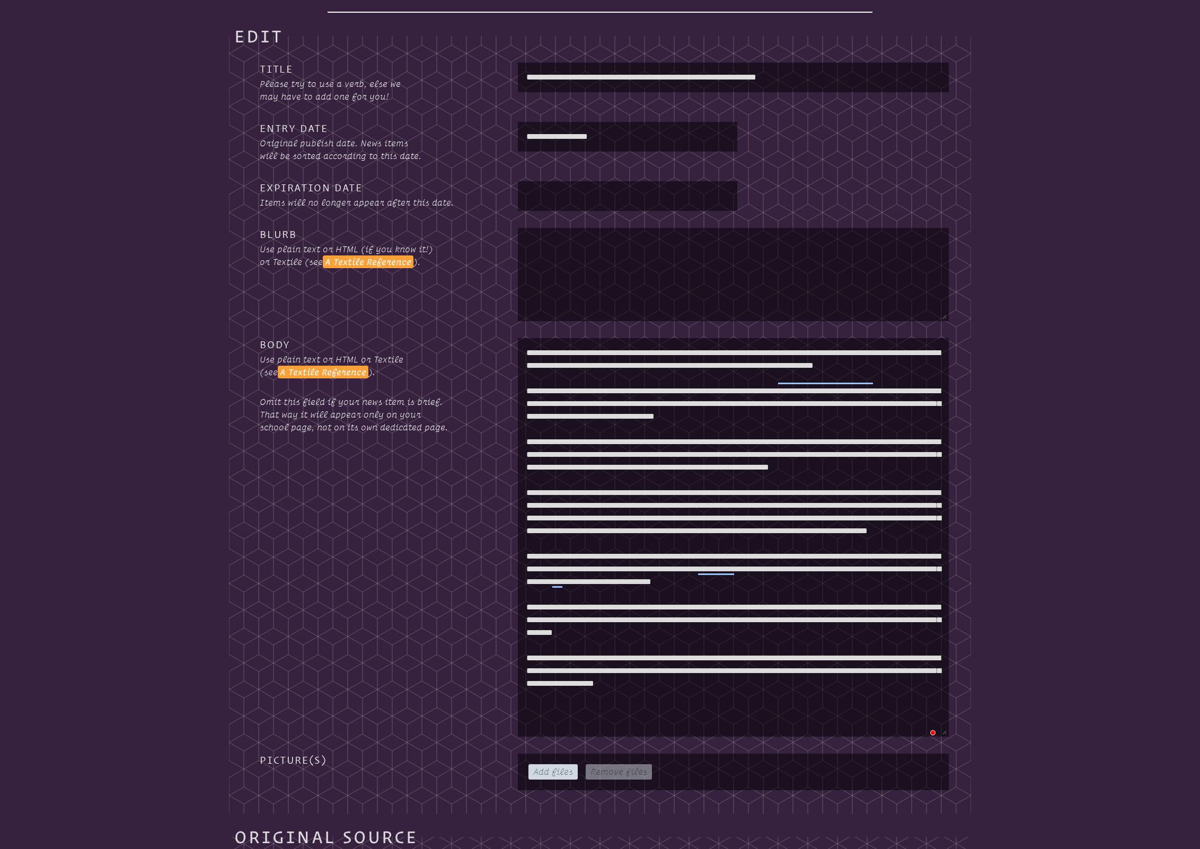
click at [527, 367] on textarea "To enrich screen reader interactions, please activate Accessibility in Grammarl…" at bounding box center [733, 537] width 427 height 394
drag, startPoint x: 568, startPoint y: 366, endPoint x: 566, endPoint y: 375, distance: 9.3
click at [567, 367] on textarea "To enrich screen reader interactions, please activate Accessibility in Grammarl…" at bounding box center [733, 537] width 427 height 394
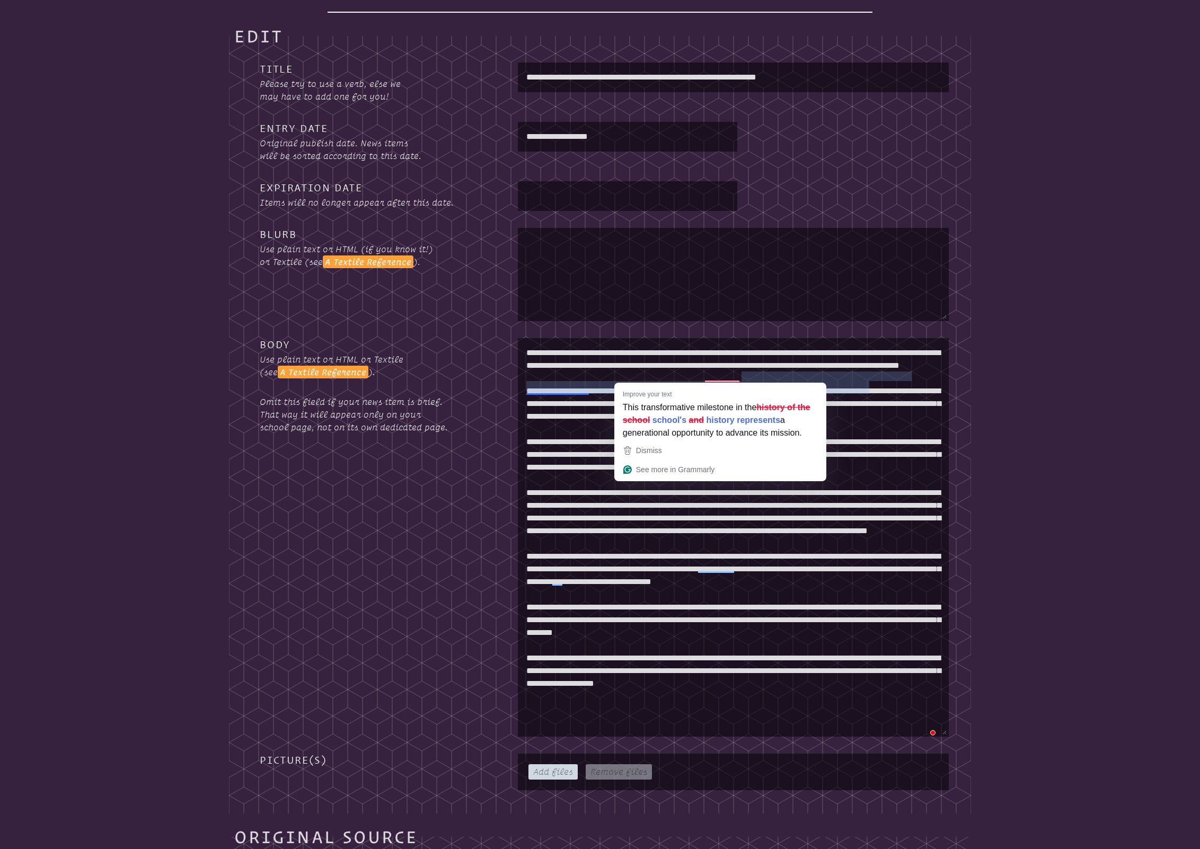
click at [632, 377] on textarea "To enrich screen reader interactions, please activate Accessibility in Grammarl…" at bounding box center [733, 537] width 427 height 394
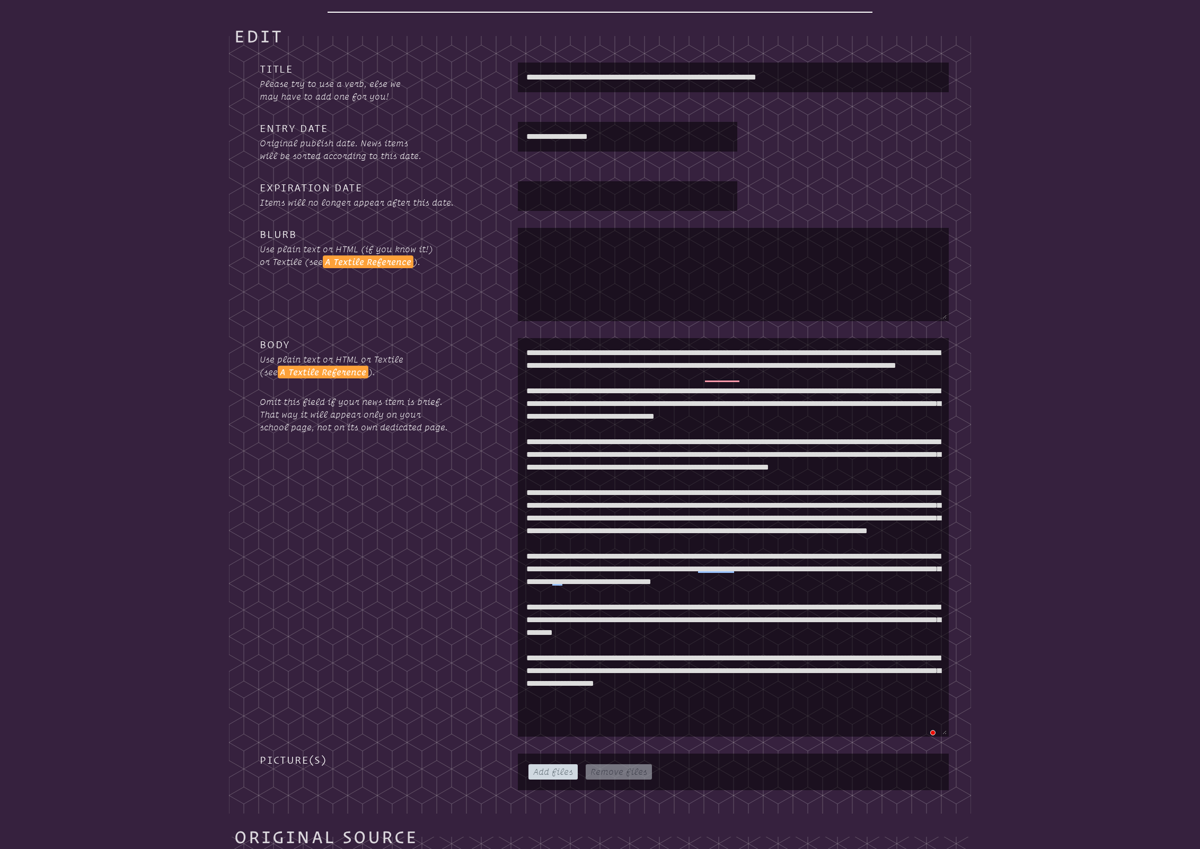
click at [728, 377] on textarea "To enrich screen reader interactions, please activate Accessibility in Grammarl…" at bounding box center [733, 537] width 427 height 394
drag, startPoint x: 575, startPoint y: 365, endPoint x: 669, endPoint y: 365, distance: 94.3
click at [669, 365] on textarea "To enrich screen reader interactions, please activate Accessibility in Grammarl…" at bounding box center [733, 537] width 427 height 394
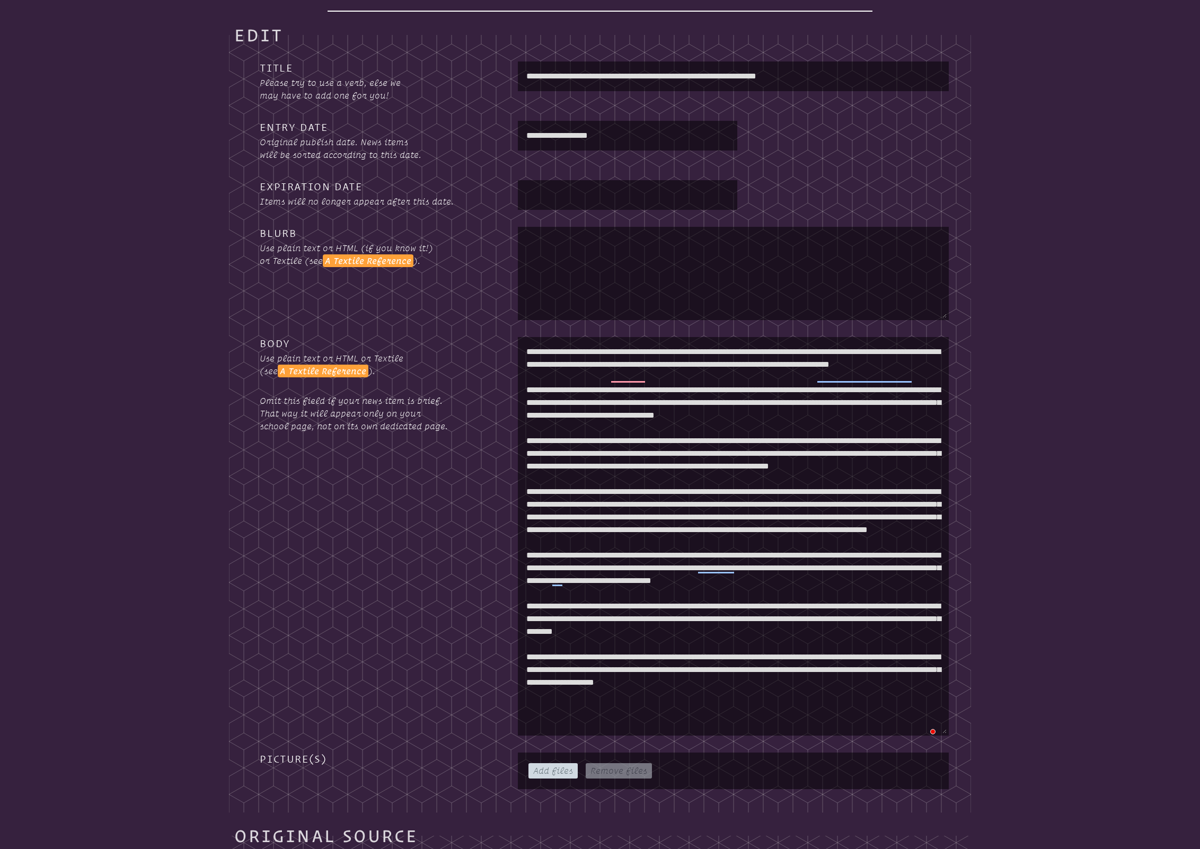
drag, startPoint x: 698, startPoint y: 440, endPoint x: 527, endPoint y: 354, distance: 191.8
click at [527, 354] on textarea "To enrich screen reader interactions, please activate Accessibility in Grammarl…" at bounding box center [733, 536] width 427 height 394
type textarea "**********"
click at [557, 258] on textarea "To enrich screen reader interactions, please activate Accessibility in Grammarl…" at bounding box center [733, 273] width 427 height 89
paste textarea "**********"
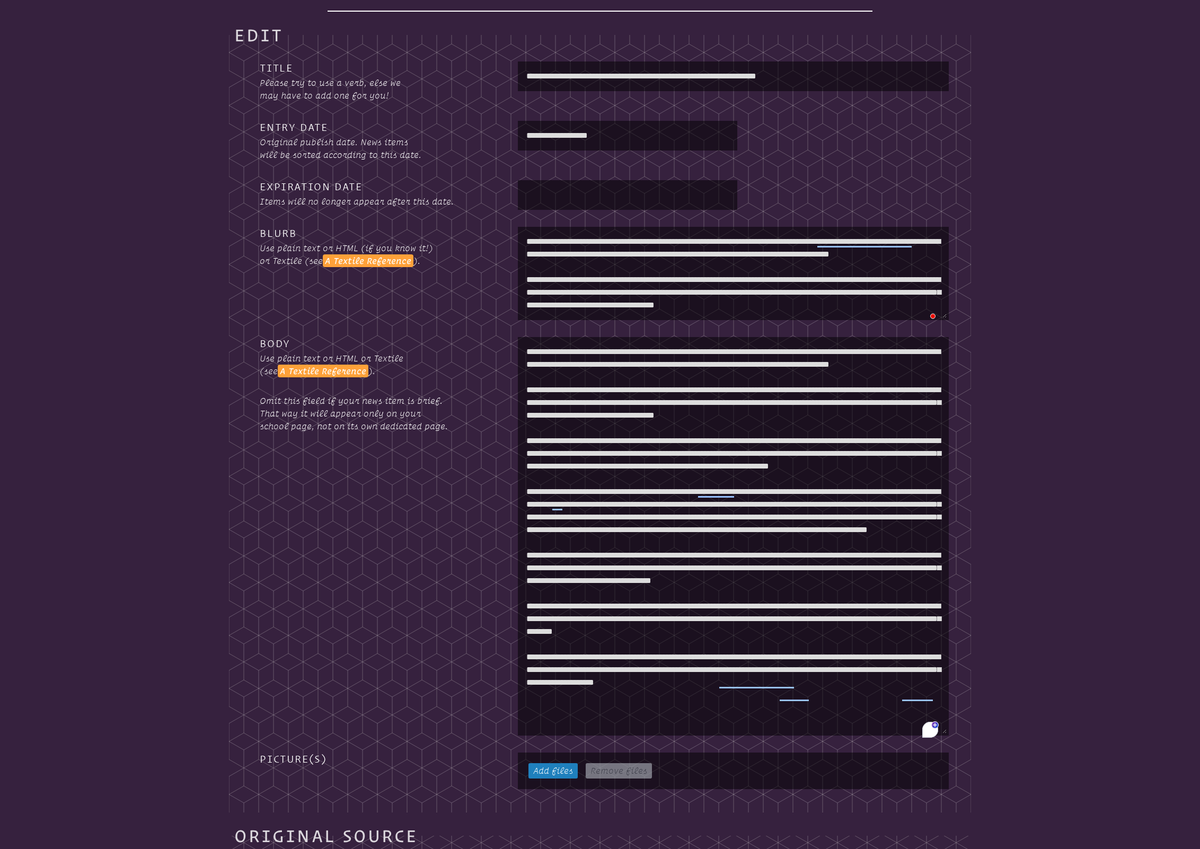
type textarea "**********"
click at [550, 770] on link "Add files" at bounding box center [552, 770] width 49 height 15
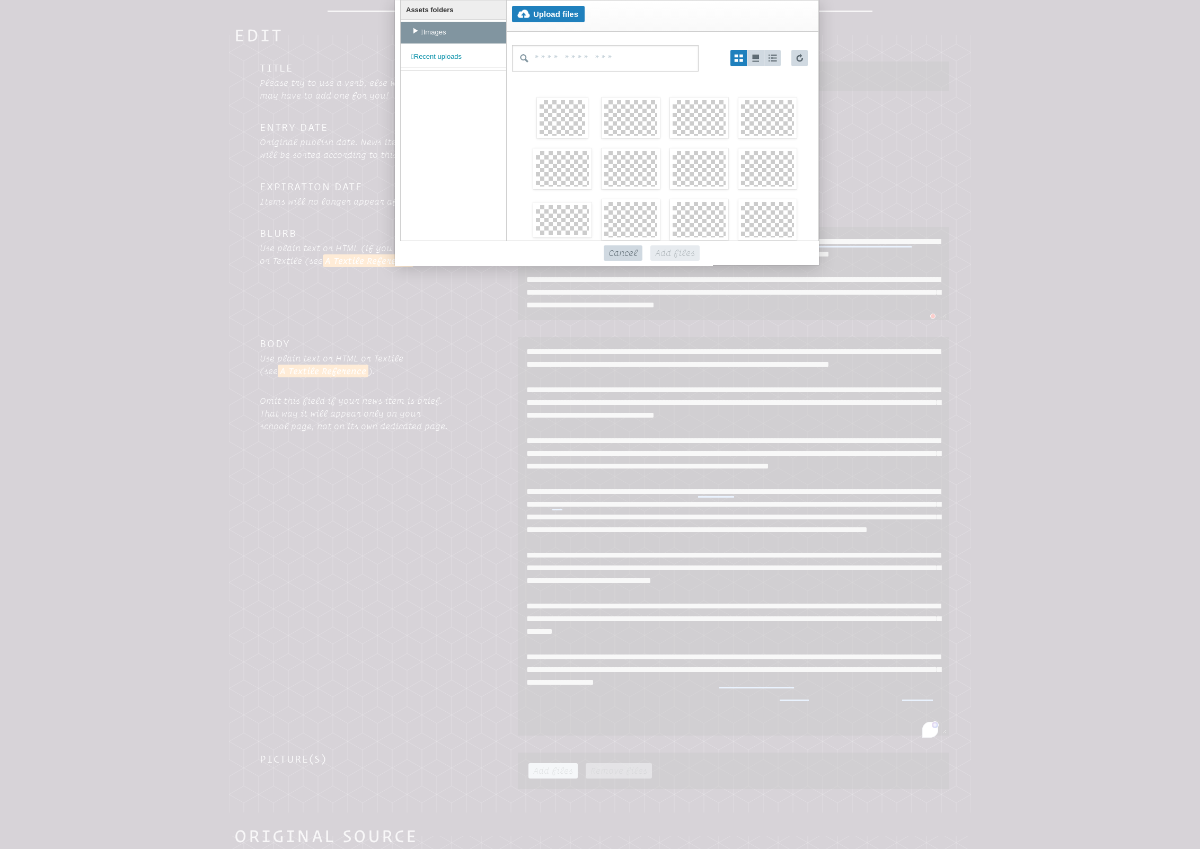
click at [774, 60] on li at bounding box center [772, 58] width 16 height 16
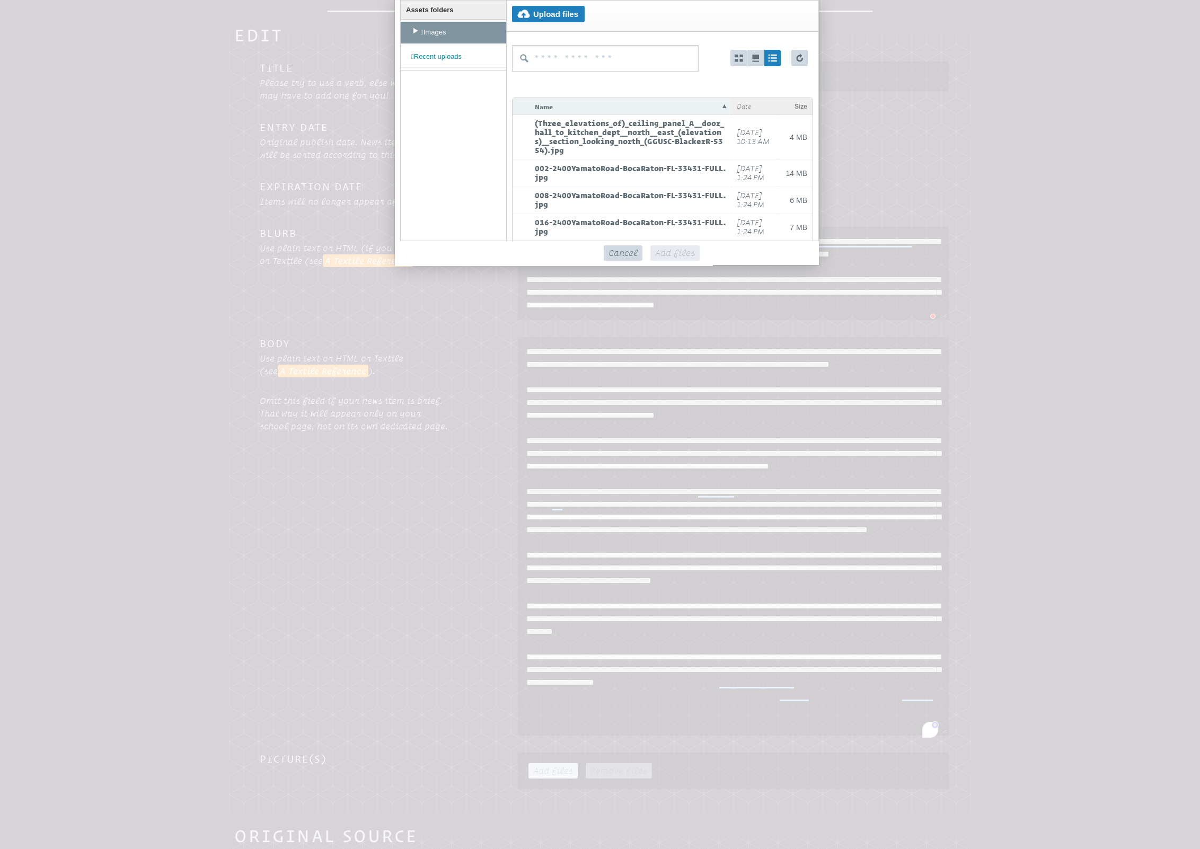
click at [435, 55] on span "Recent uploads" at bounding box center [436, 56] width 50 height 8
click at [436, 32] on span "Images" at bounding box center [432, 32] width 25 height 8
click at [733, 56] on li at bounding box center [738, 58] width 16 height 16
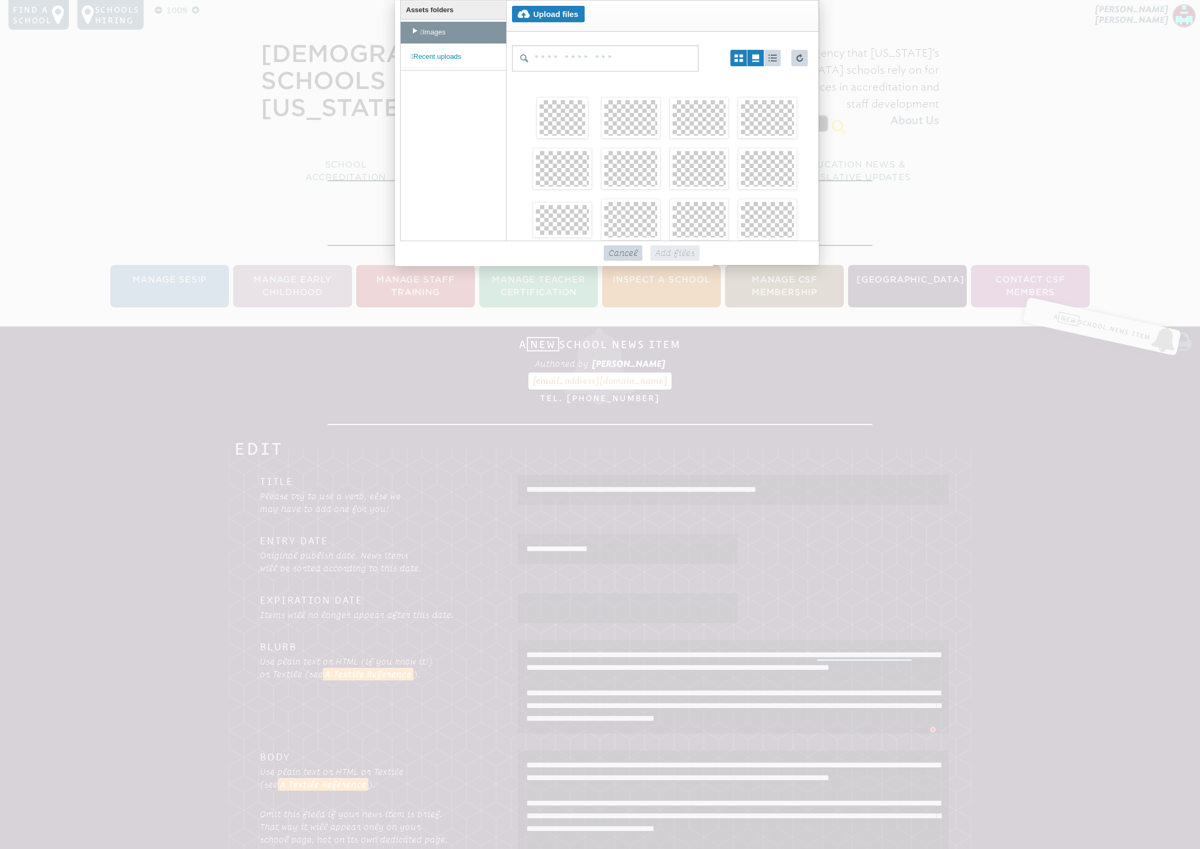
click at [755, 59] on li at bounding box center [755, 58] width 16 height 16
click at [739, 59] on li at bounding box center [738, 58] width 16 height 16
click at [437, 57] on span "Recent uploads" at bounding box center [436, 56] width 50 height 8
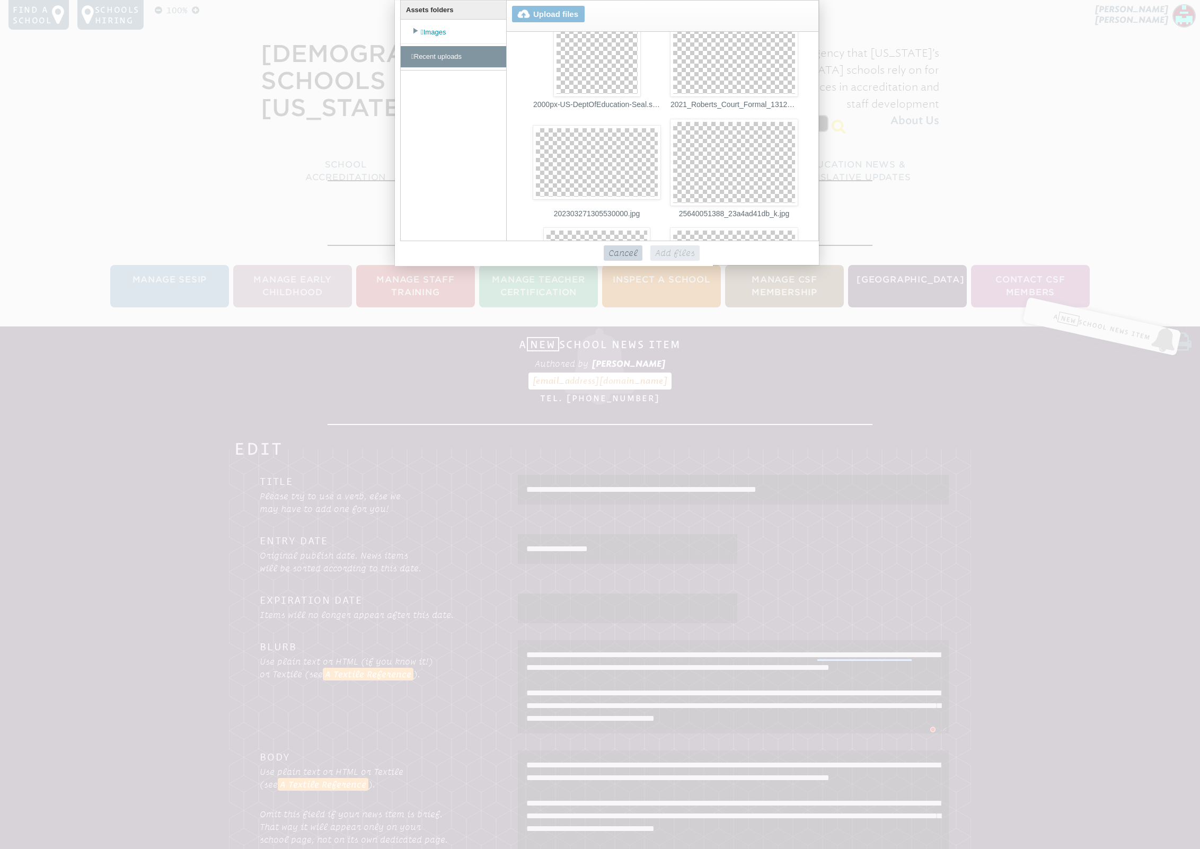
scroll to position [0, 0]
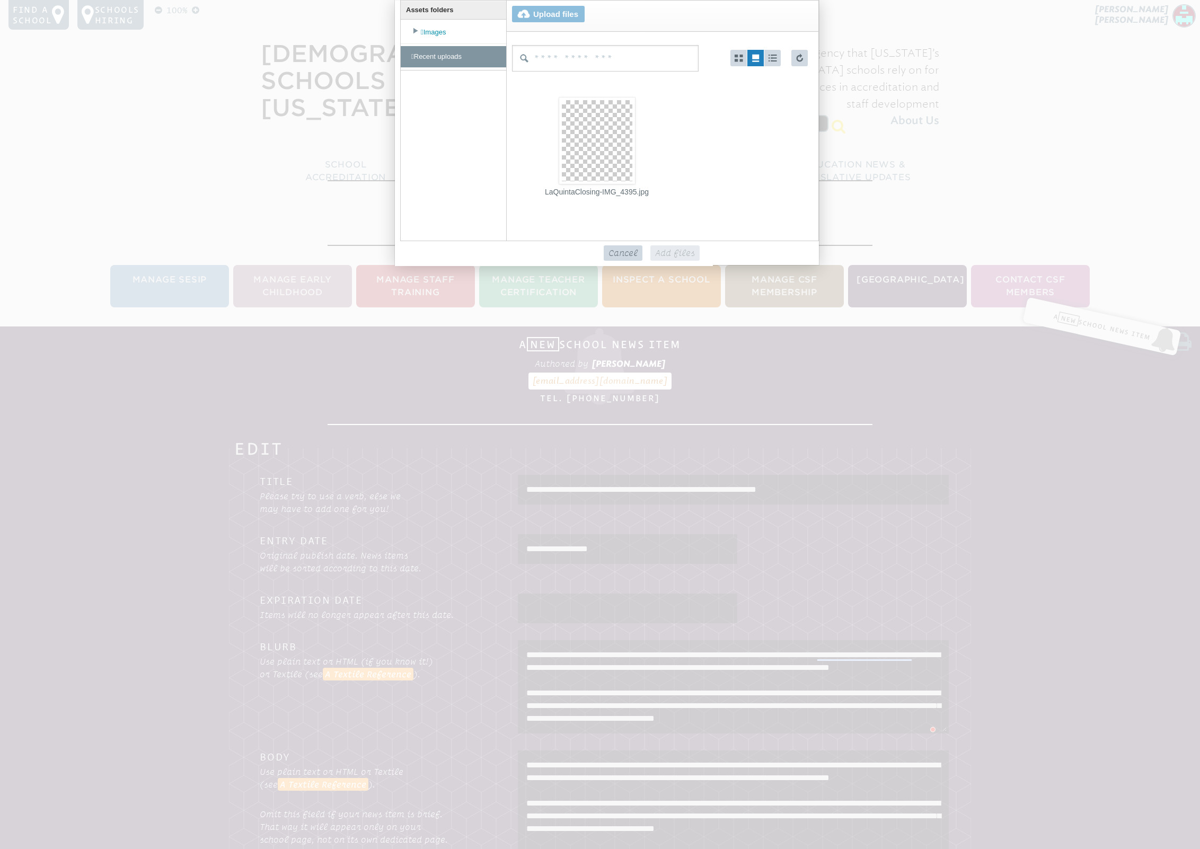
click at [590, 127] on div at bounding box center [597, 140] width 70 height 81
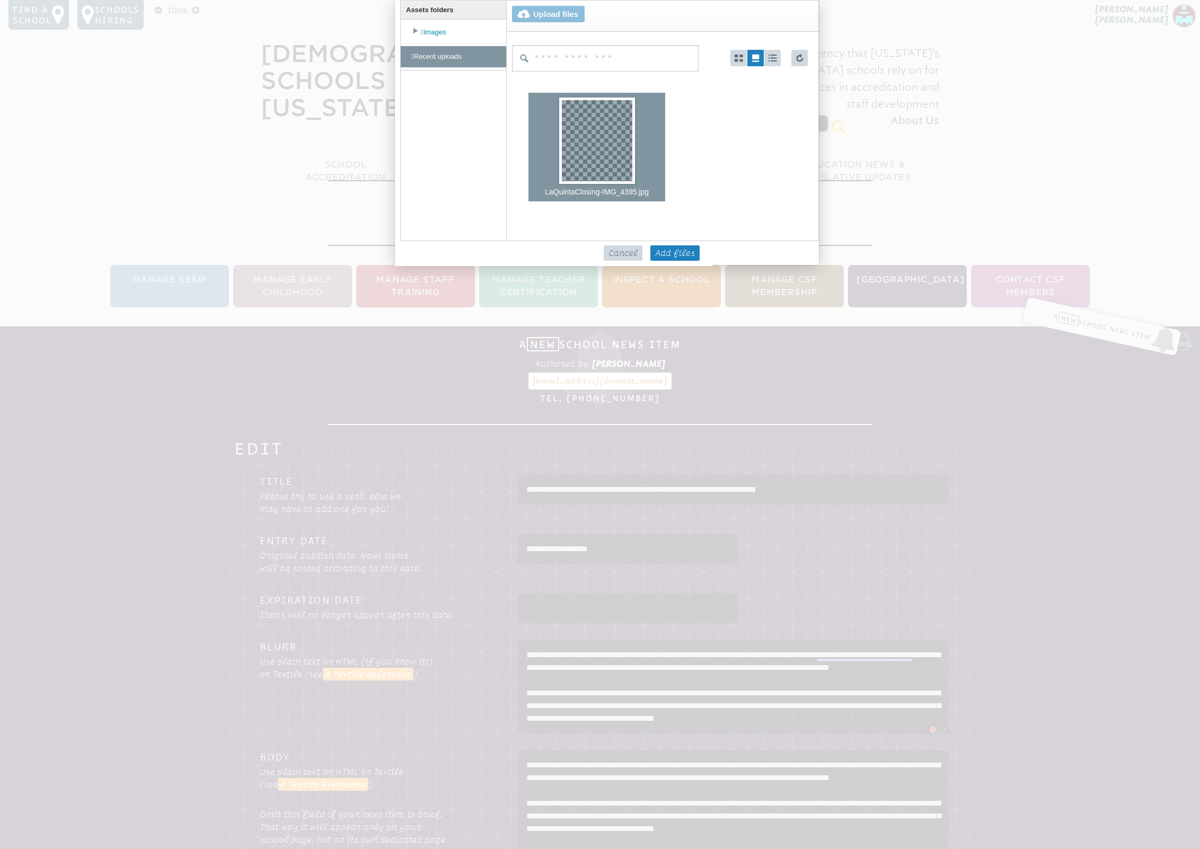
click at [673, 249] on span "Add files" at bounding box center [674, 252] width 49 height 15
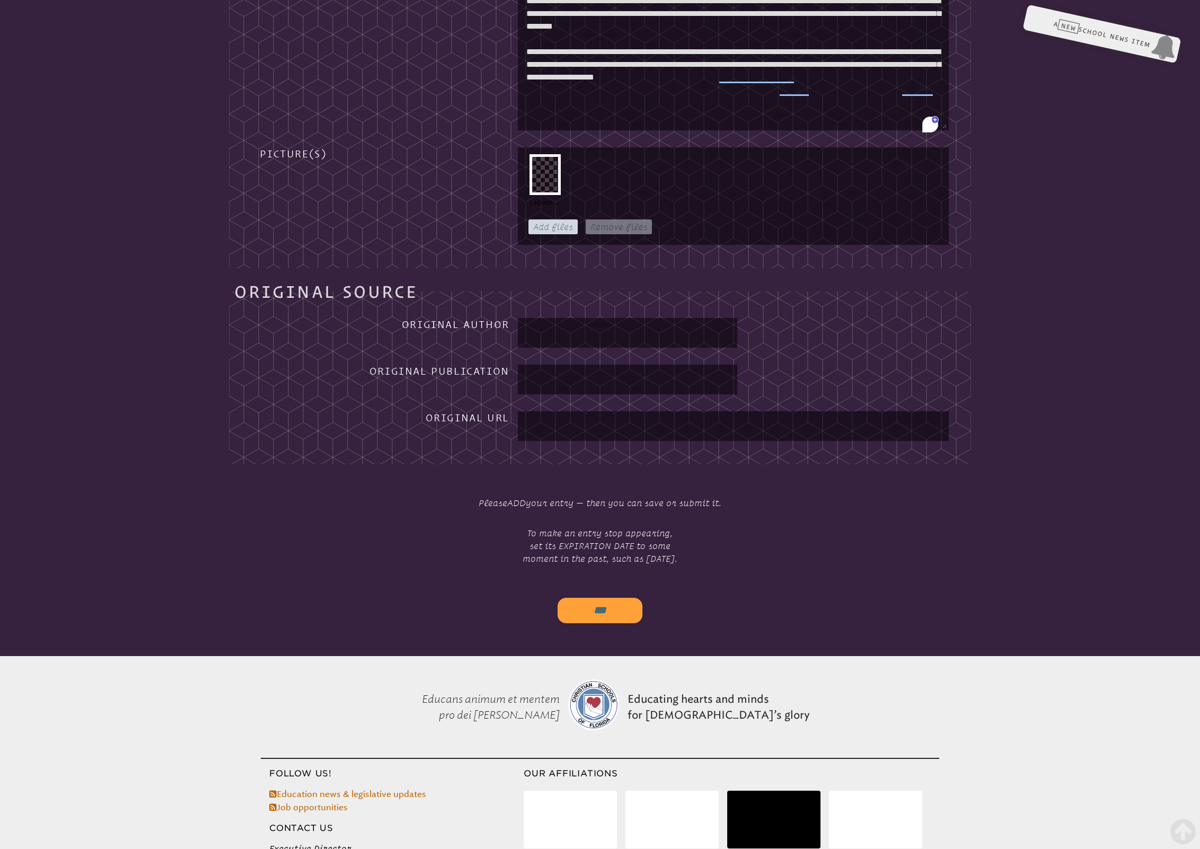
scroll to position [1028, 0]
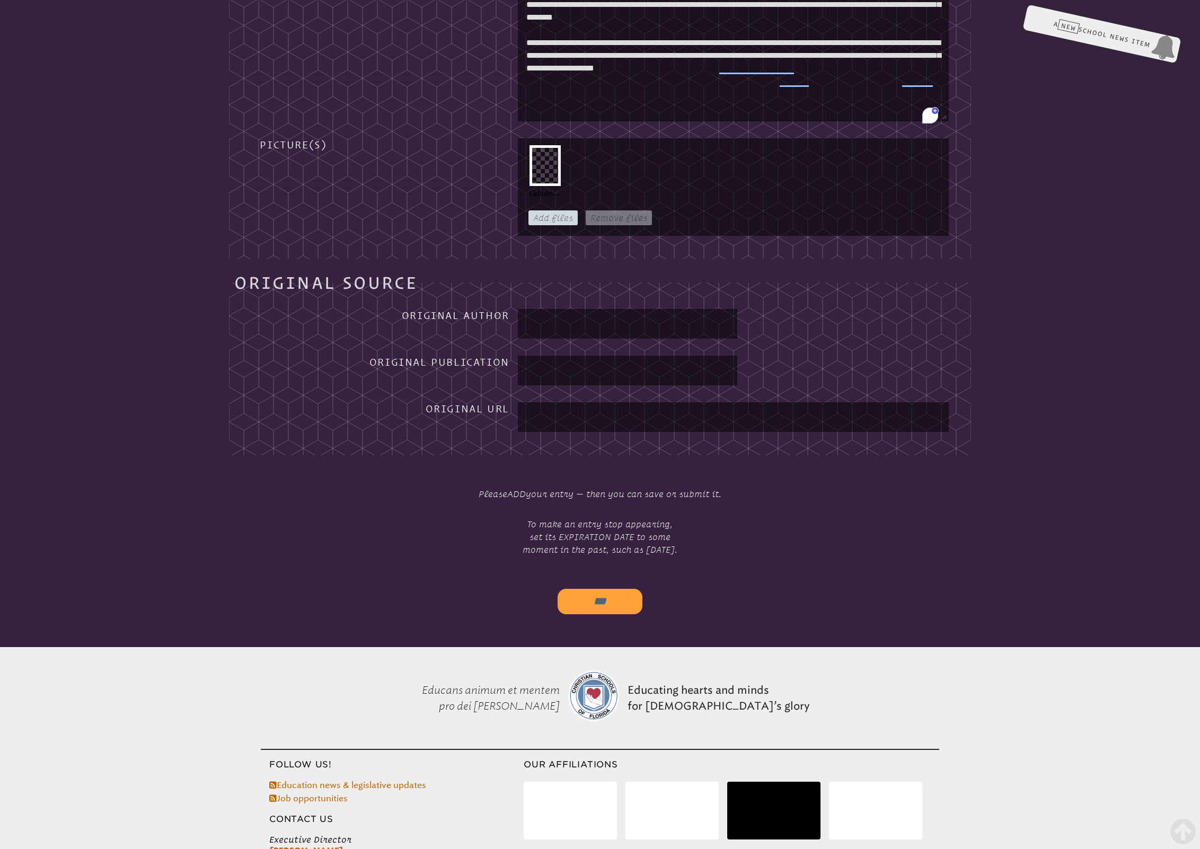
click at [563, 324] on input "text" at bounding box center [627, 323] width 215 height 25
type input "**********"
click at [598, 604] on input "***" at bounding box center [600, 601] width 85 height 25
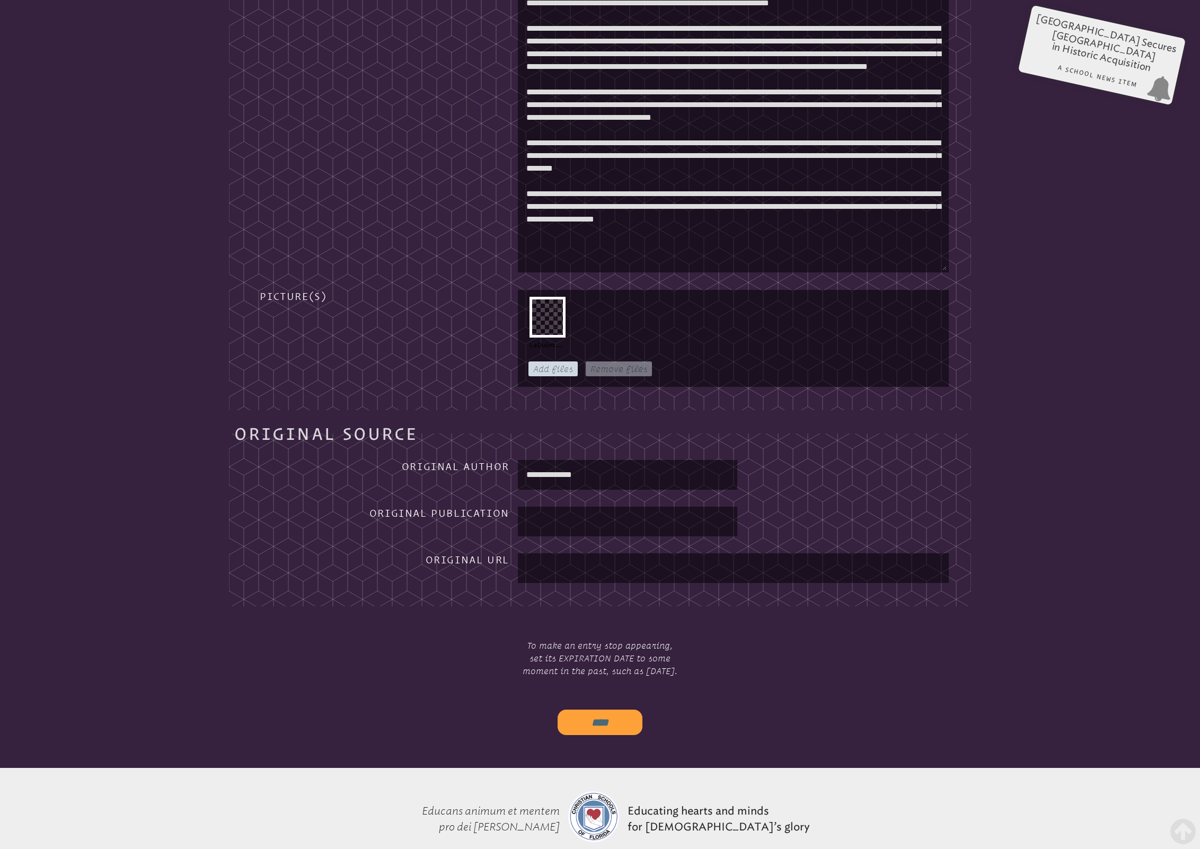
scroll to position [949, 0]
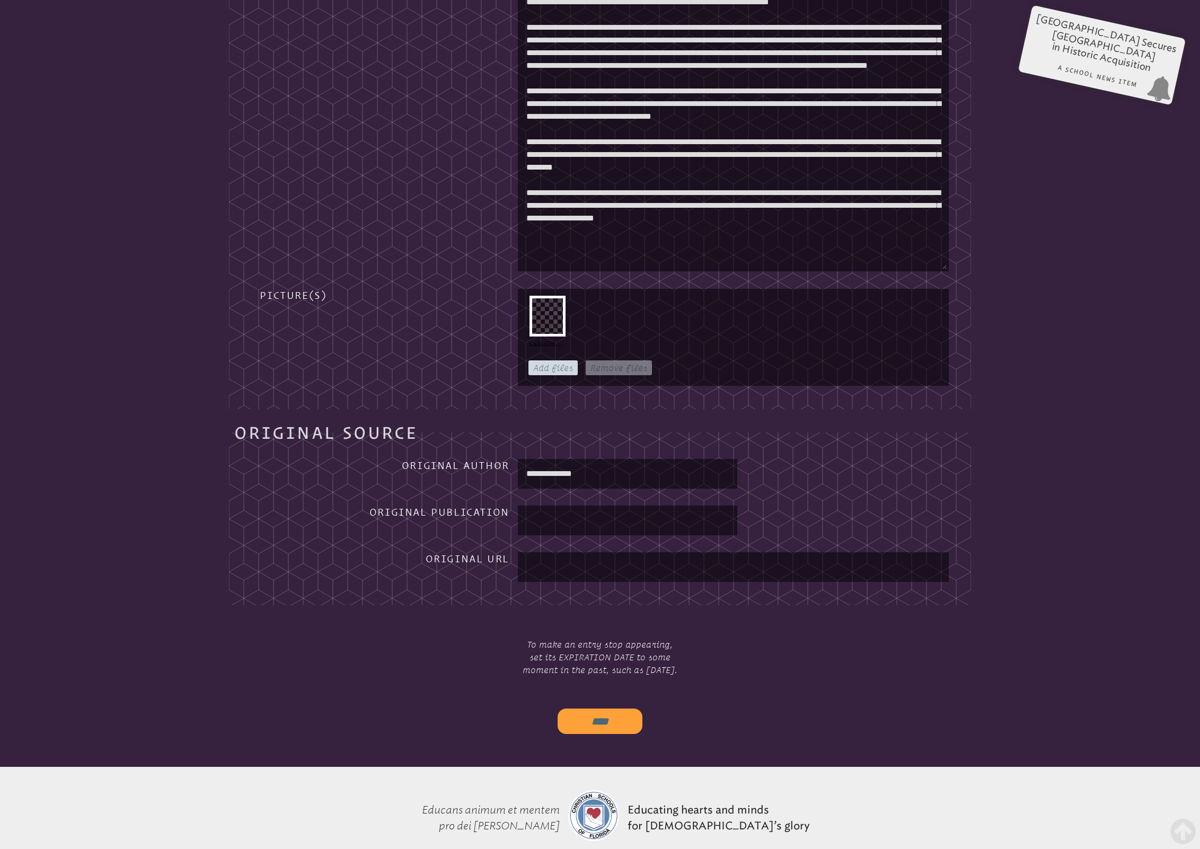
click at [553, 474] on input "**********" at bounding box center [627, 473] width 215 height 25
type input "**********"
click at [598, 723] on input "****" at bounding box center [600, 721] width 85 height 25
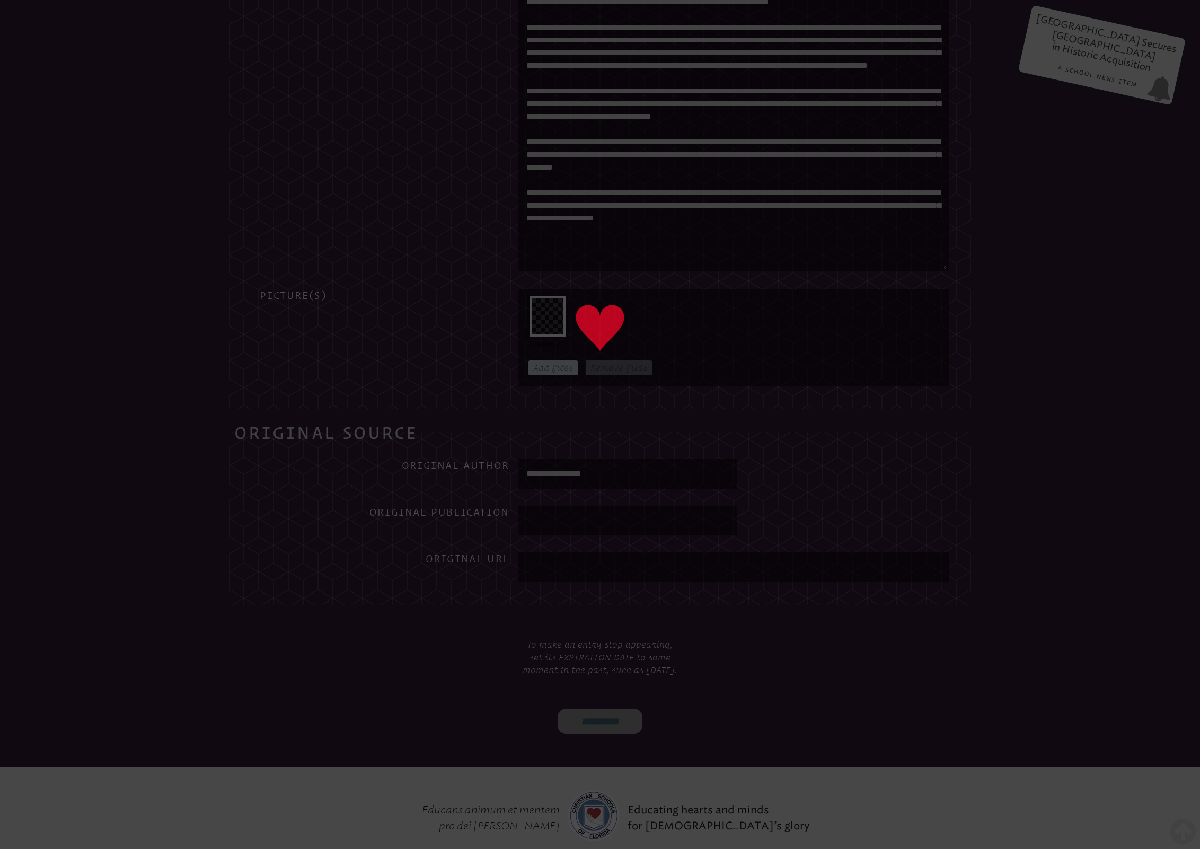
type input "****"
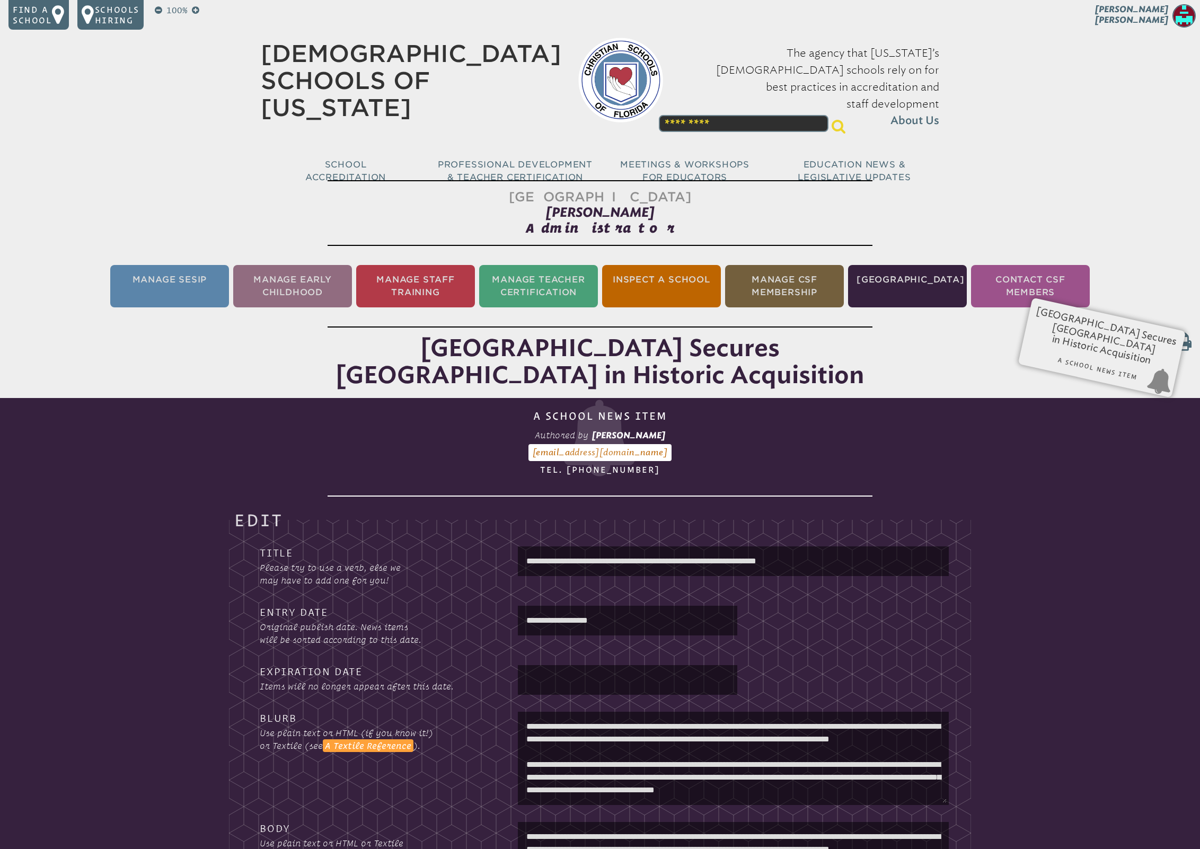
scroll to position [0, 1]
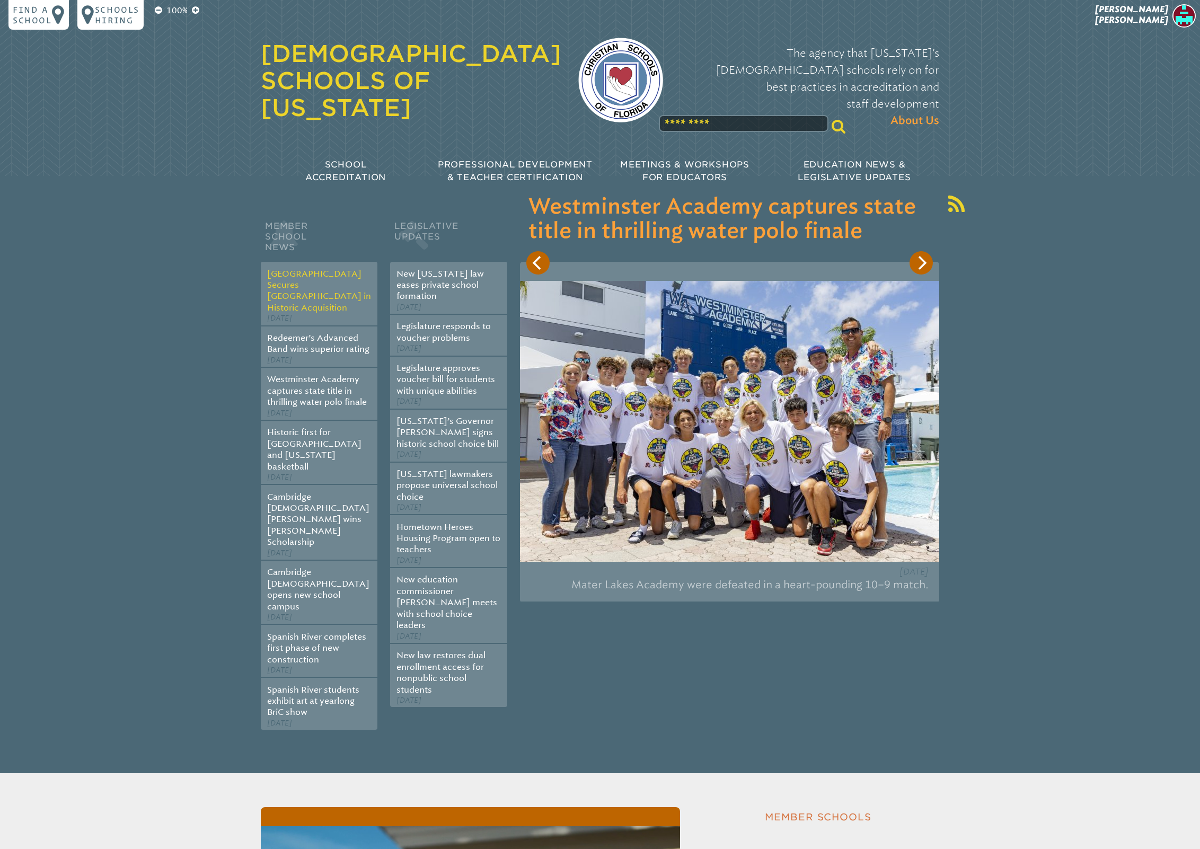
click at [299, 291] on link "[GEOGRAPHIC_DATA] Secures [GEOGRAPHIC_DATA] in Historic Acquisition" at bounding box center [319, 291] width 104 height 44
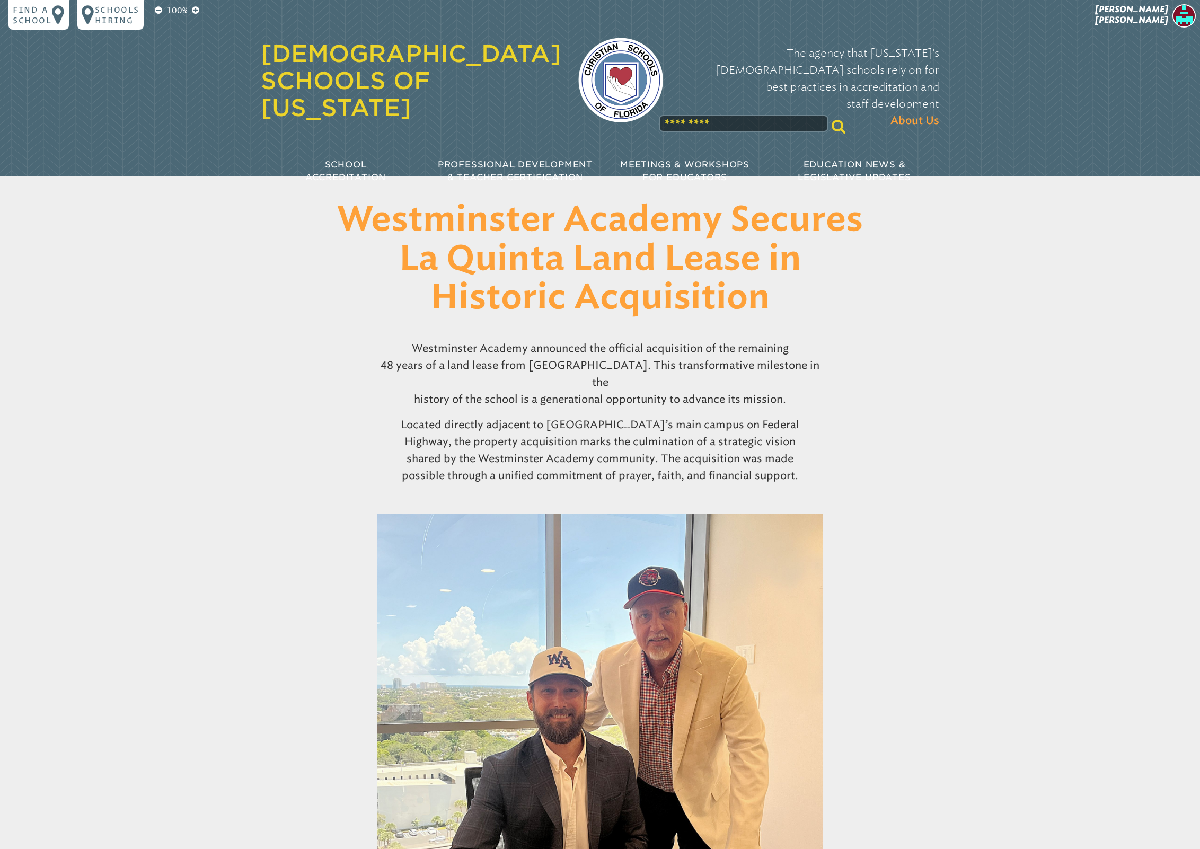
click at [608, 57] on img at bounding box center [620, 80] width 85 height 85
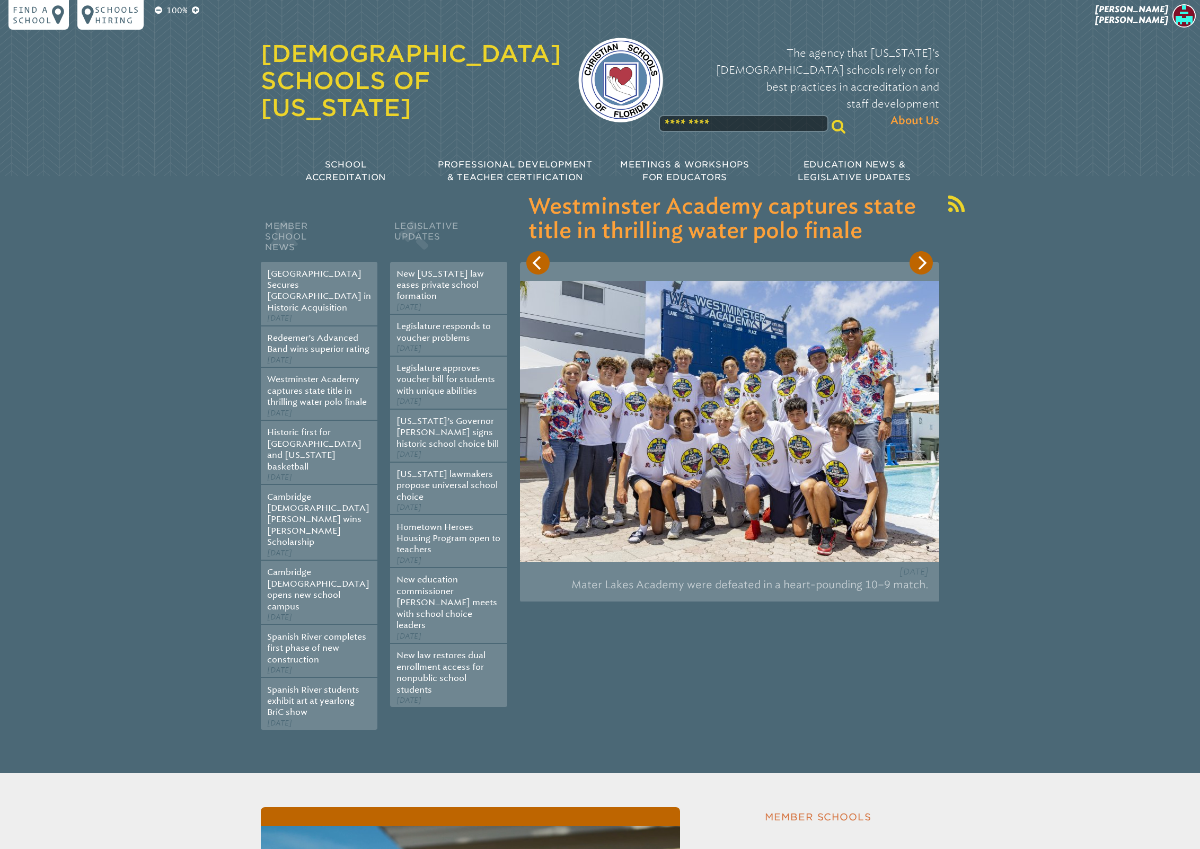
click at [921, 265] on icon "Next" at bounding box center [921, 263] width 14 height 14
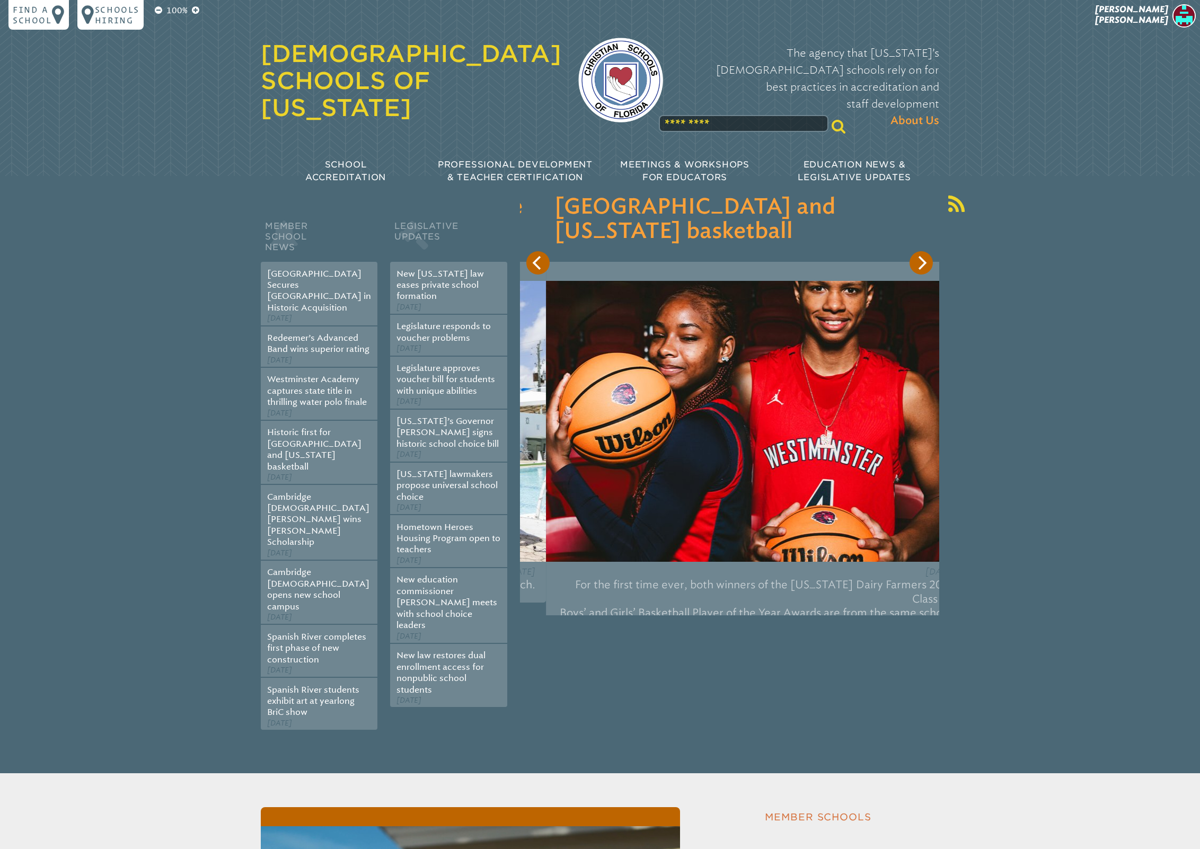
click at [921, 265] on icon "Next" at bounding box center [921, 263] width 14 height 14
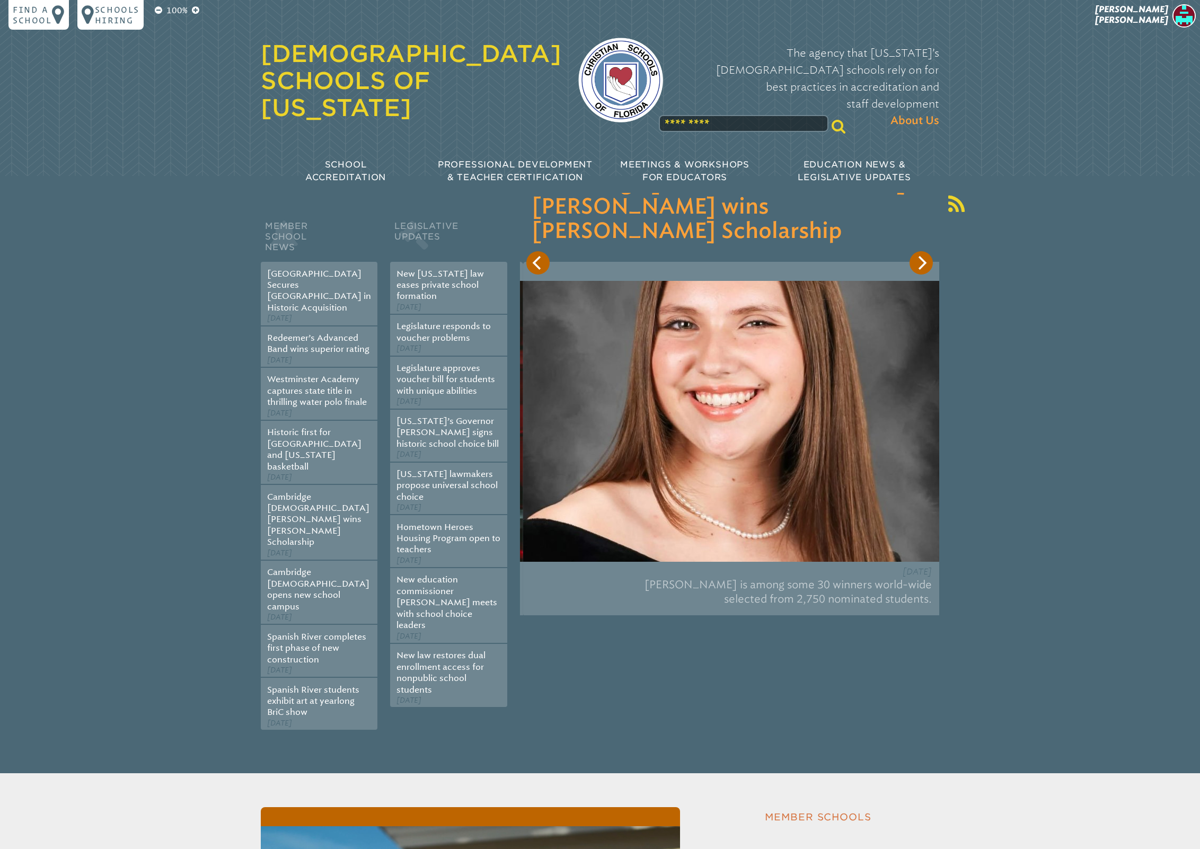
click at [921, 265] on icon "Next" at bounding box center [921, 263] width 14 height 14
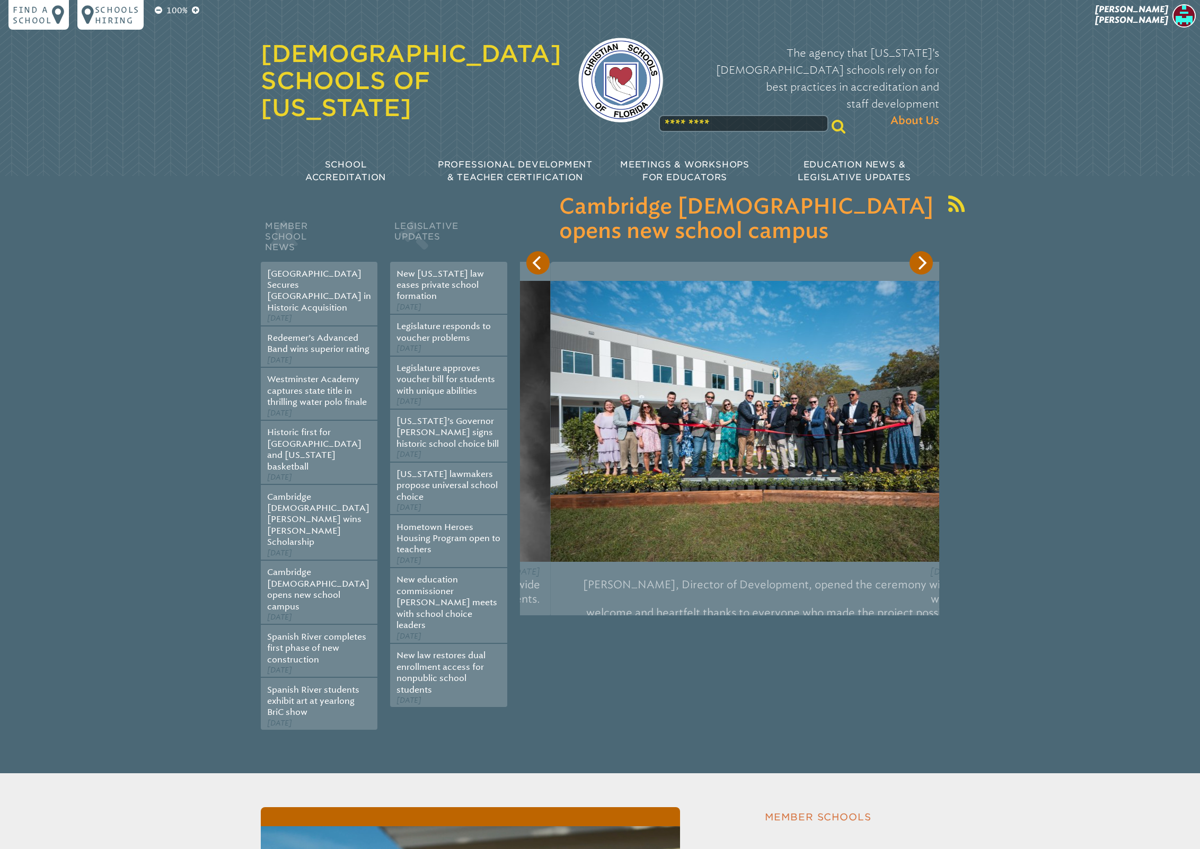
click at [921, 265] on icon "Next" at bounding box center [921, 263] width 14 height 14
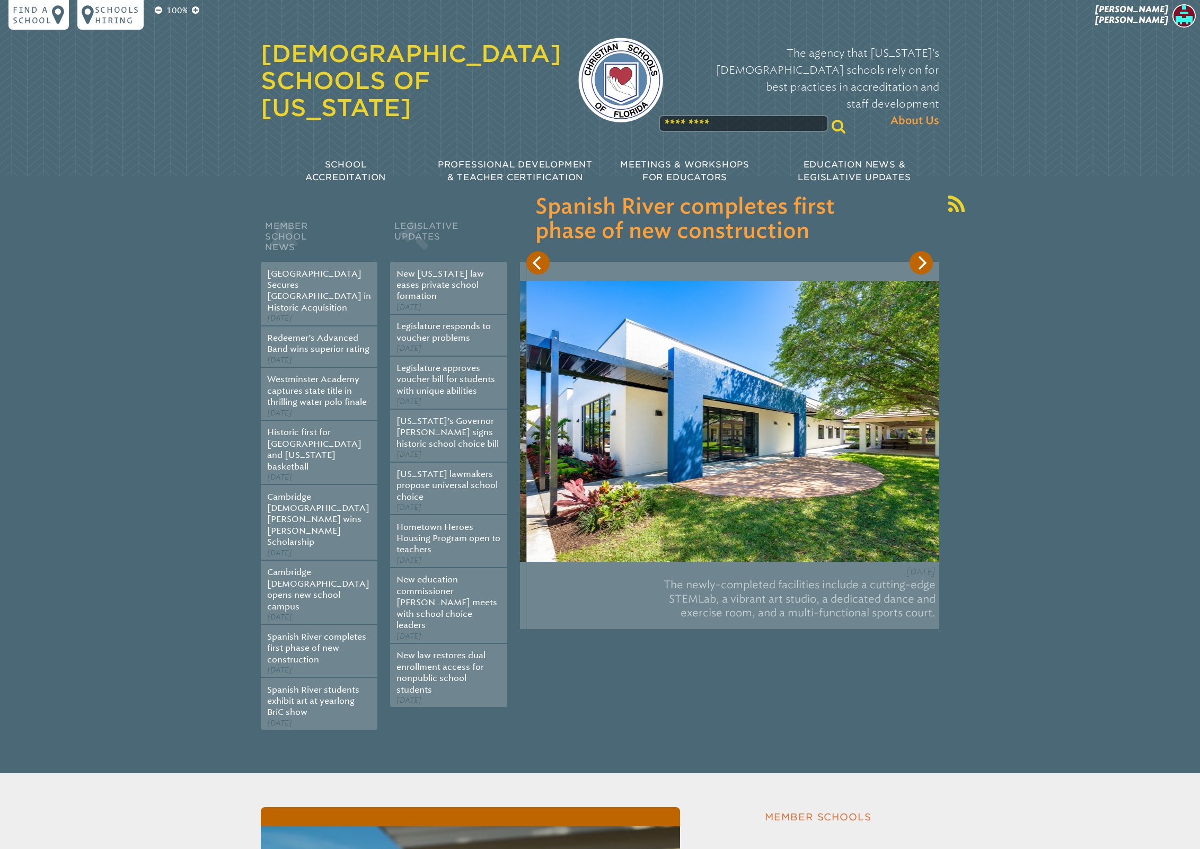
click at [921, 265] on icon "Next" at bounding box center [921, 263] width 14 height 14
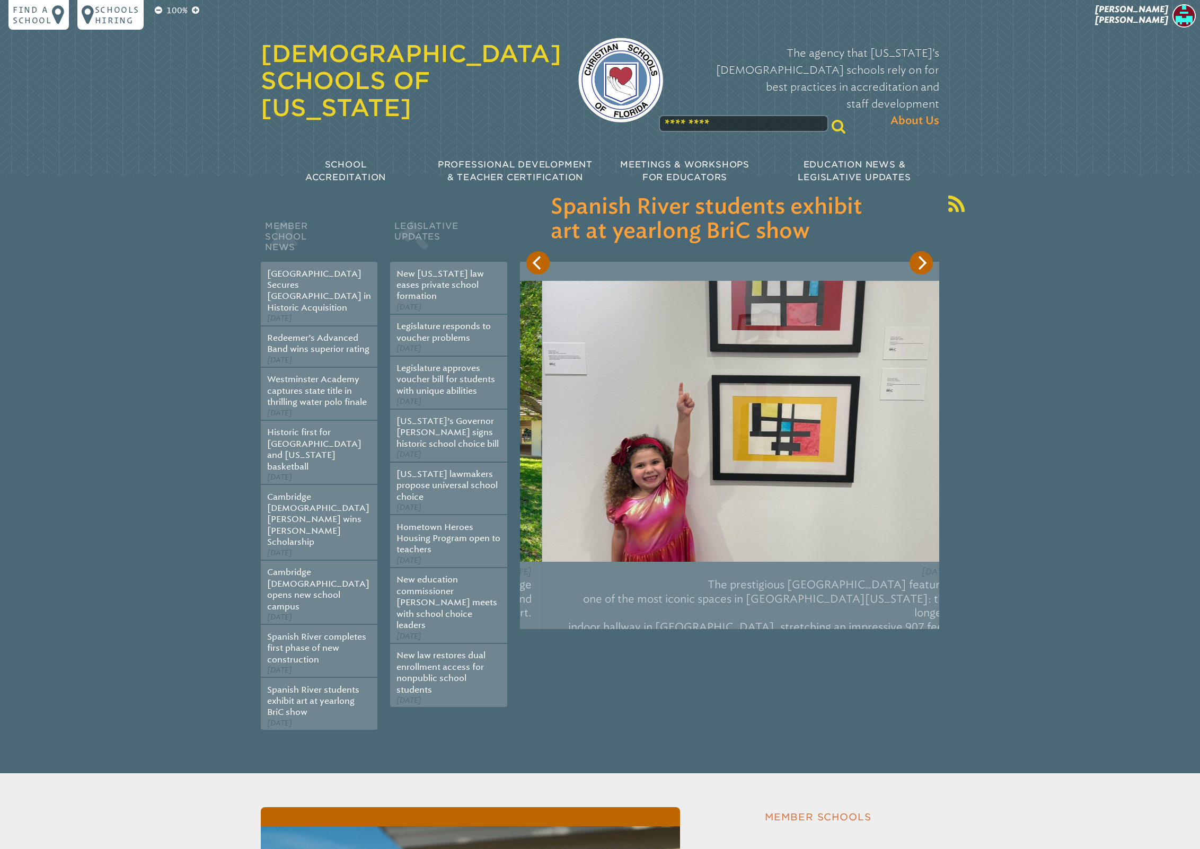
click at [921, 265] on icon "Next" at bounding box center [921, 263] width 14 height 14
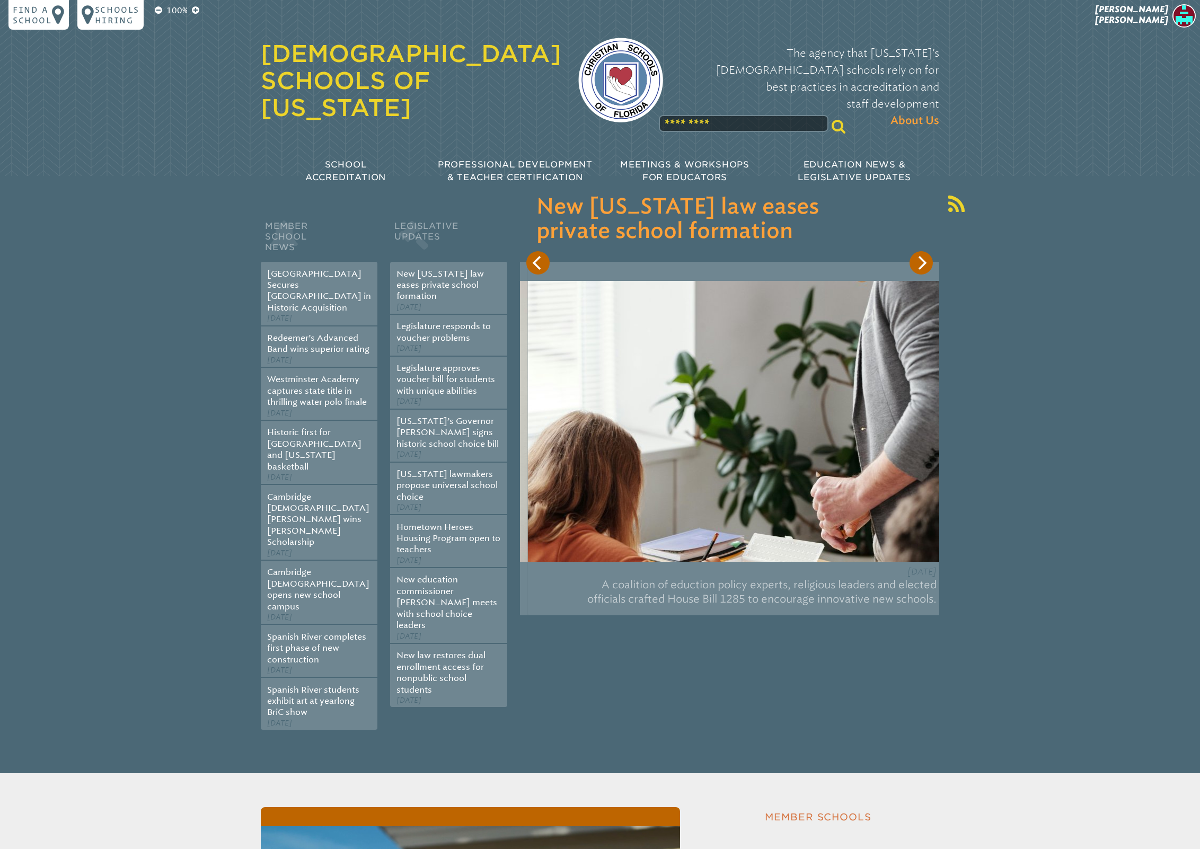
click at [921, 265] on icon "Next" at bounding box center [921, 263] width 14 height 14
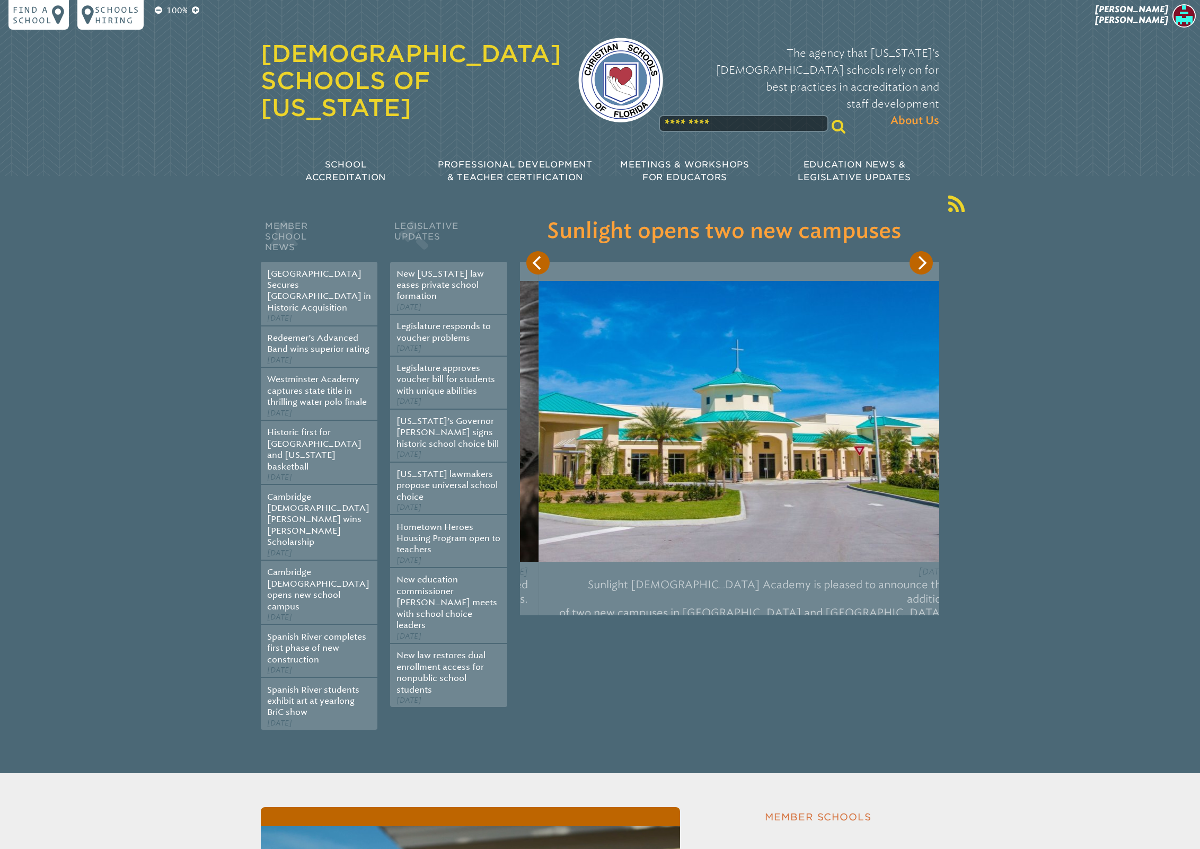
click at [921, 265] on icon "Next" at bounding box center [921, 263] width 14 height 14
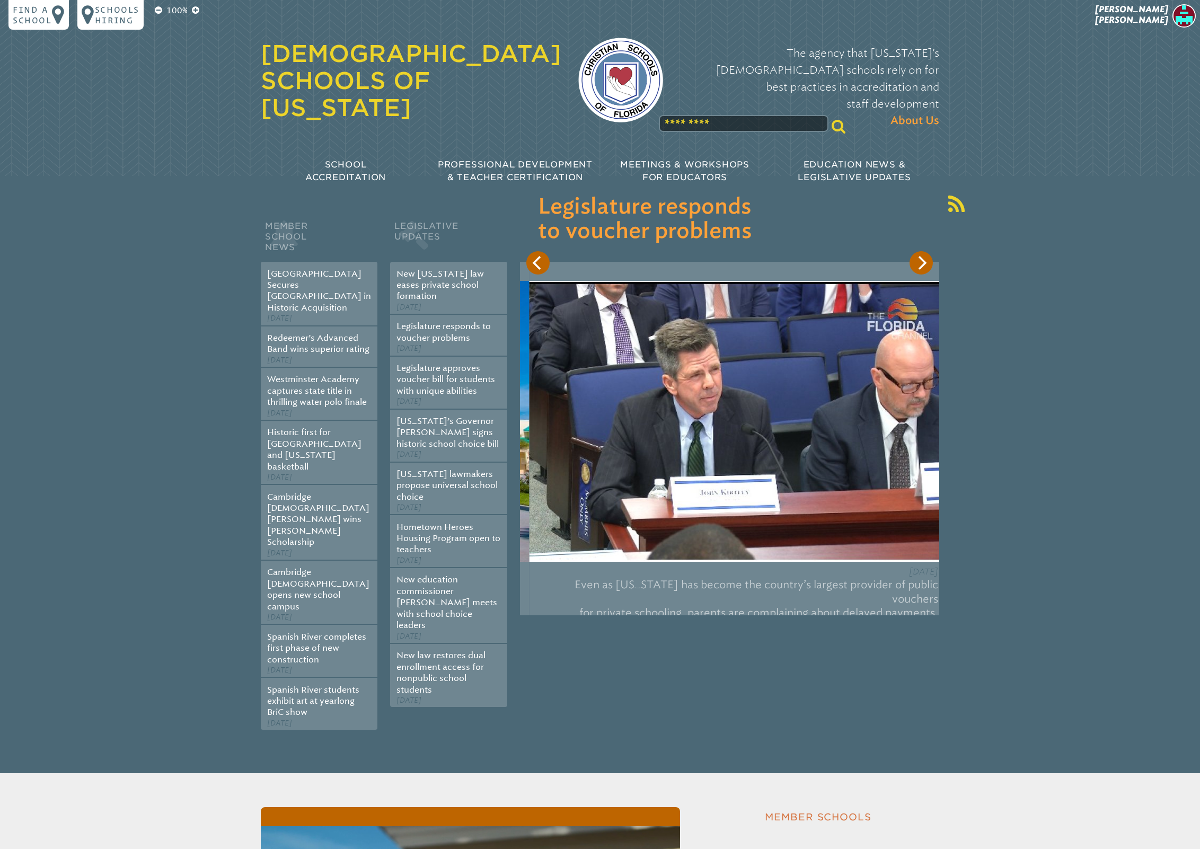
click at [921, 265] on icon "Next" at bounding box center [921, 263] width 14 height 14
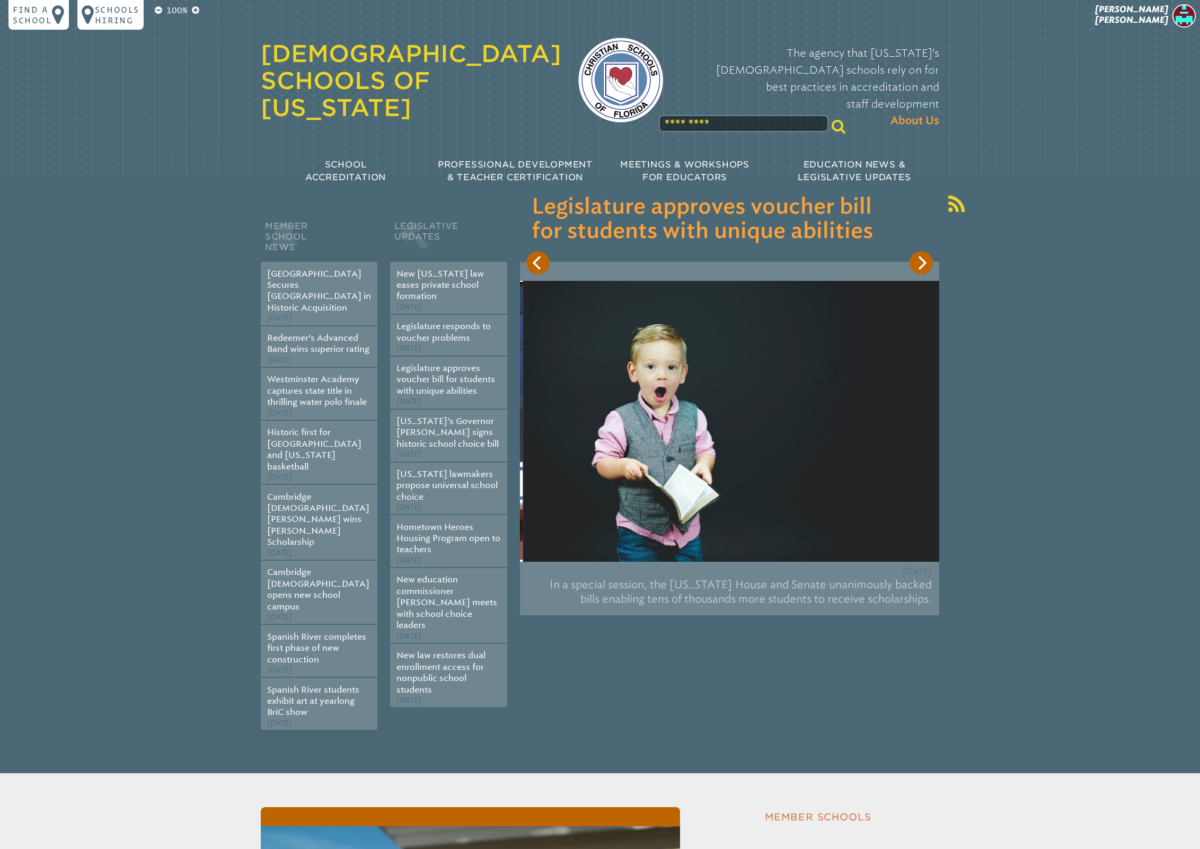
click at [921, 265] on icon "Next" at bounding box center [921, 263] width 14 height 14
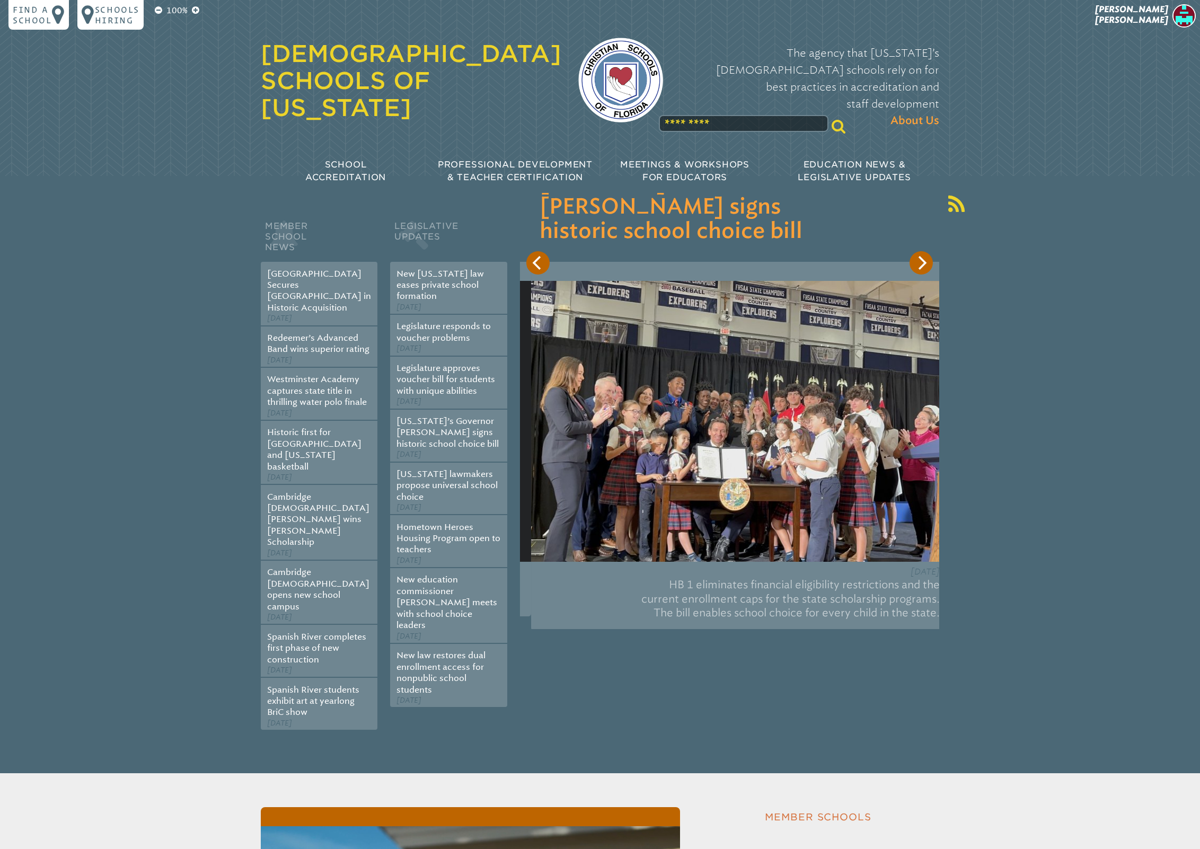
click at [921, 265] on icon "Next" at bounding box center [921, 263] width 14 height 14
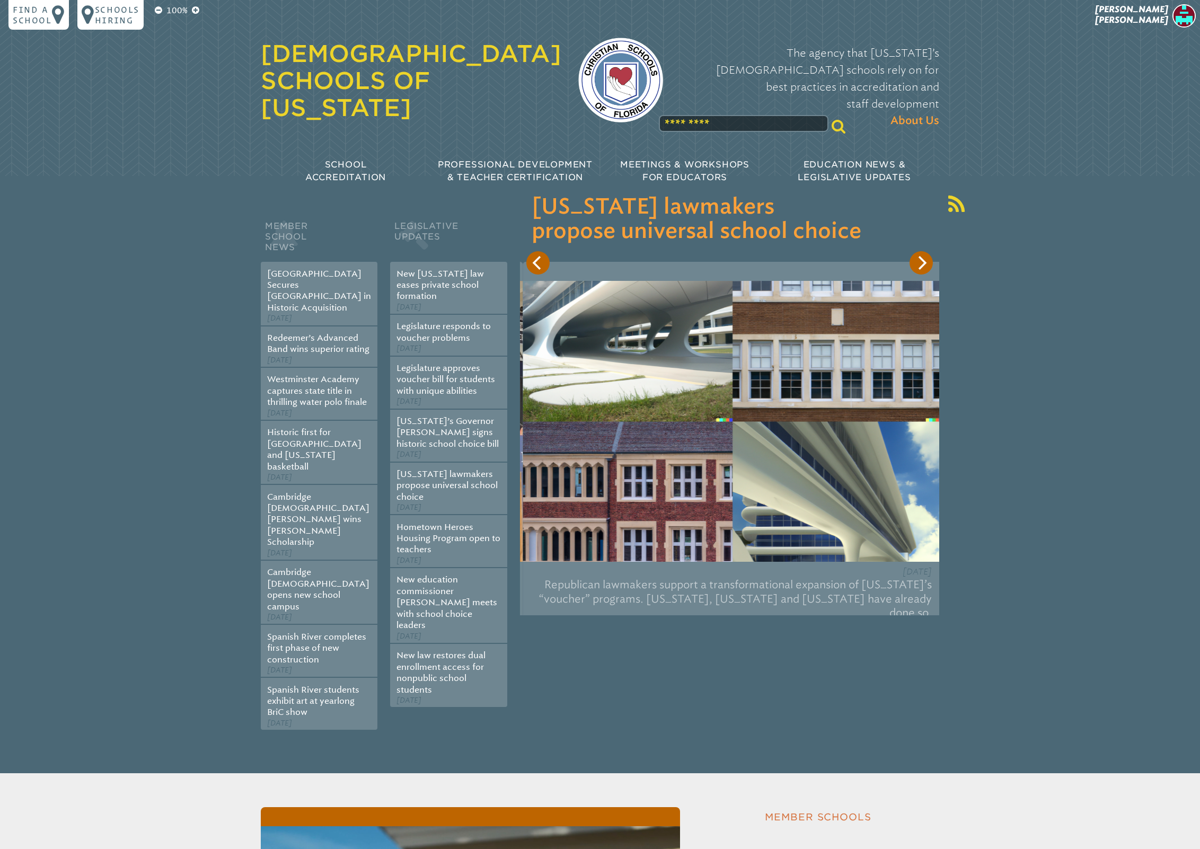
click at [921, 265] on icon "Next" at bounding box center [921, 263] width 14 height 14
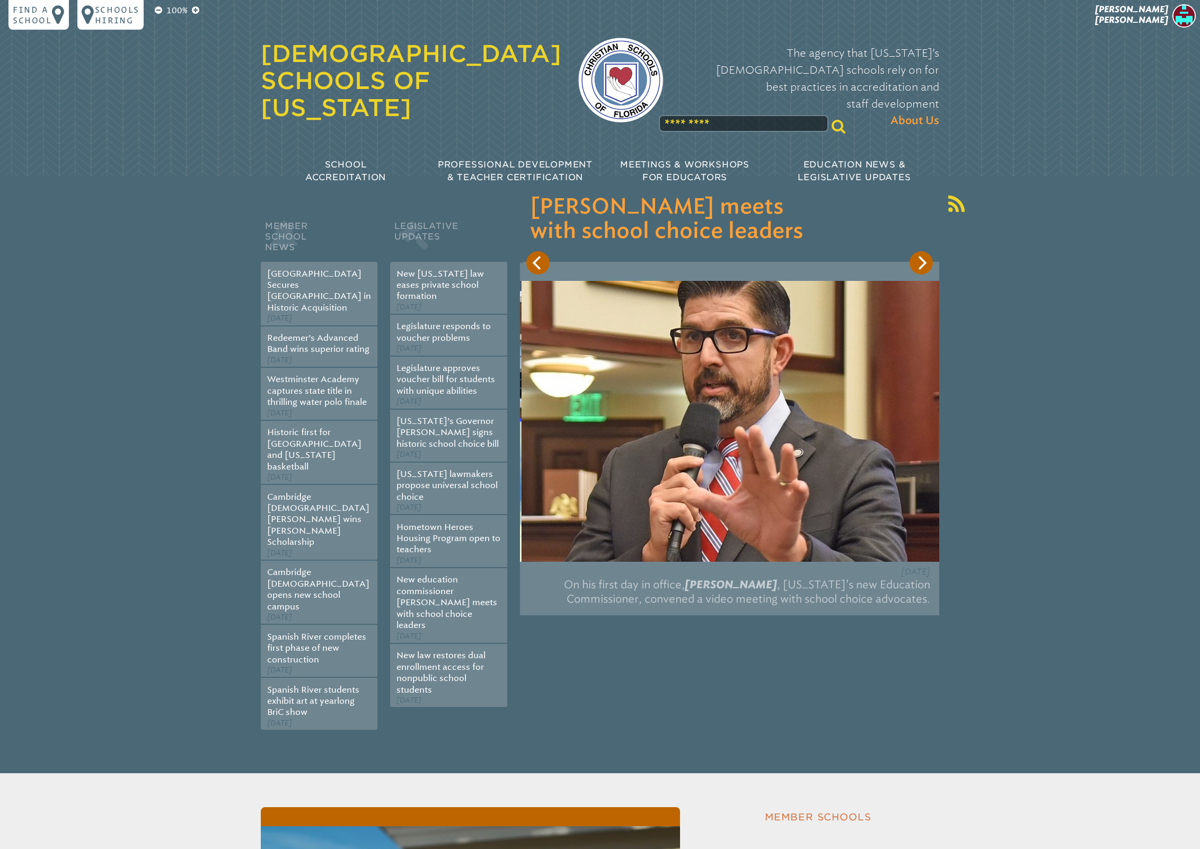
click at [921, 265] on icon "Next" at bounding box center [921, 263] width 14 height 14
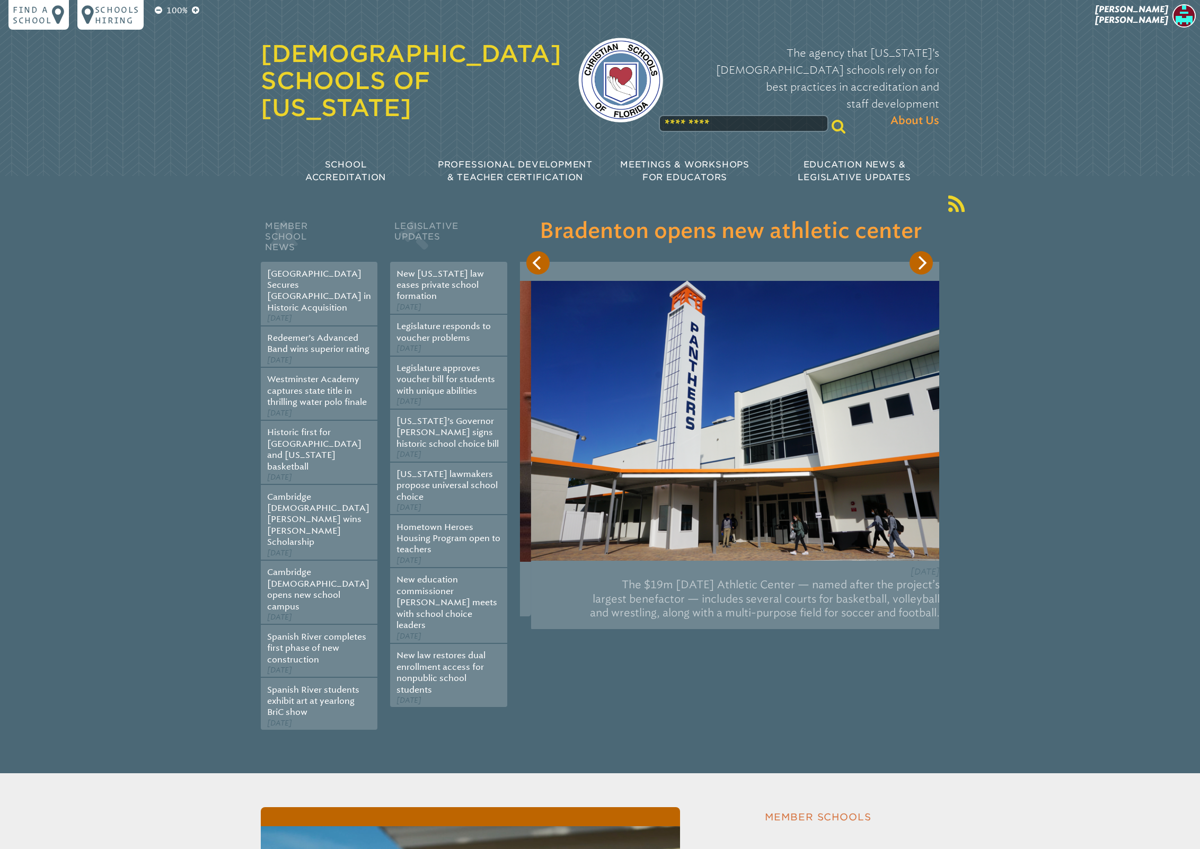
click at [921, 265] on icon "Next" at bounding box center [921, 263] width 14 height 14
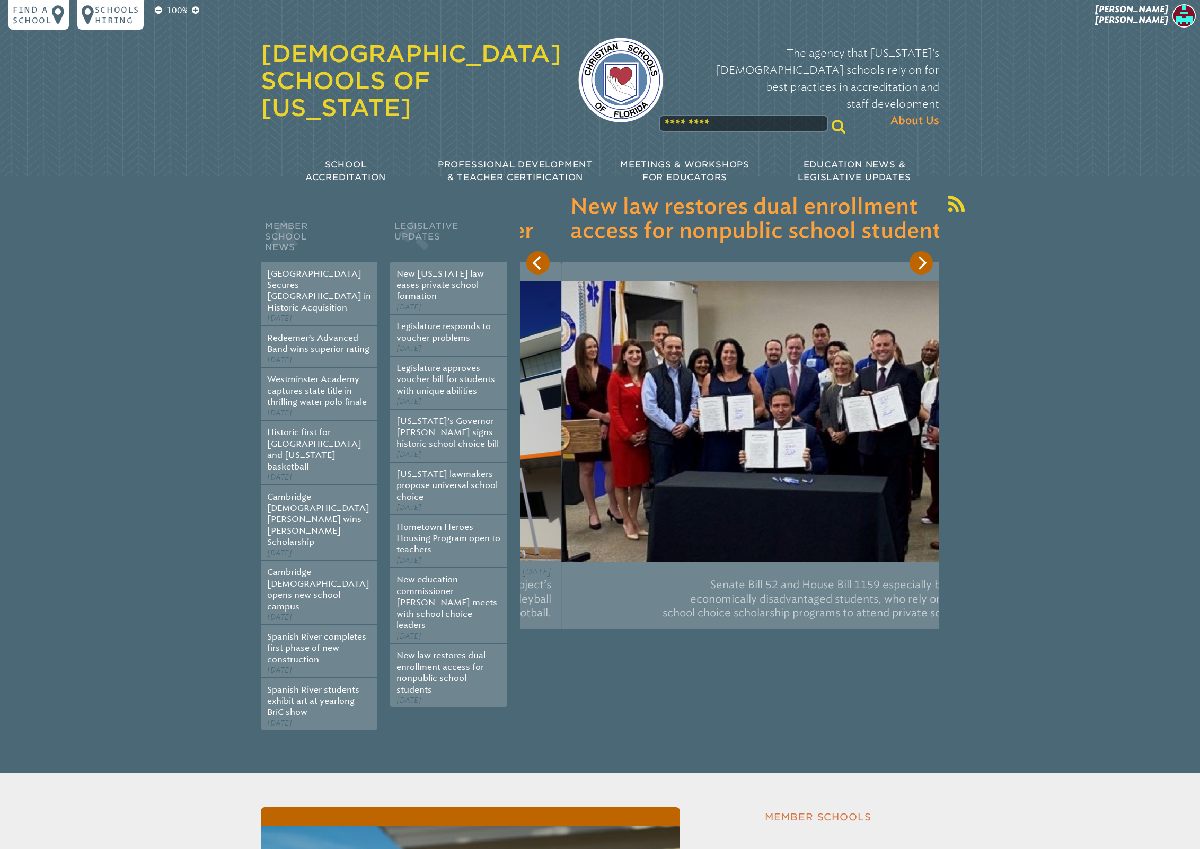
click at [921, 265] on icon "Next" at bounding box center [921, 263] width 14 height 14
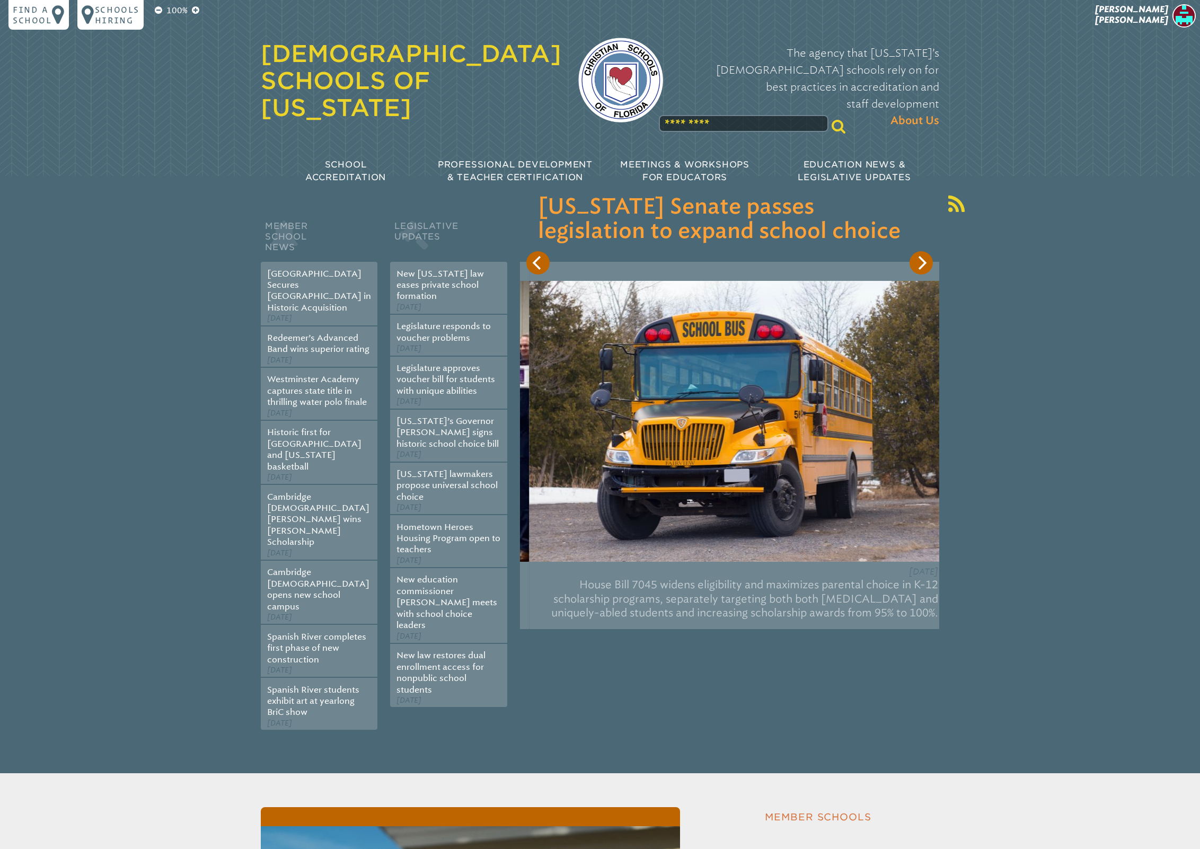
click at [921, 265] on icon "Next" at bounding box center [921, 263] width 14 height 14
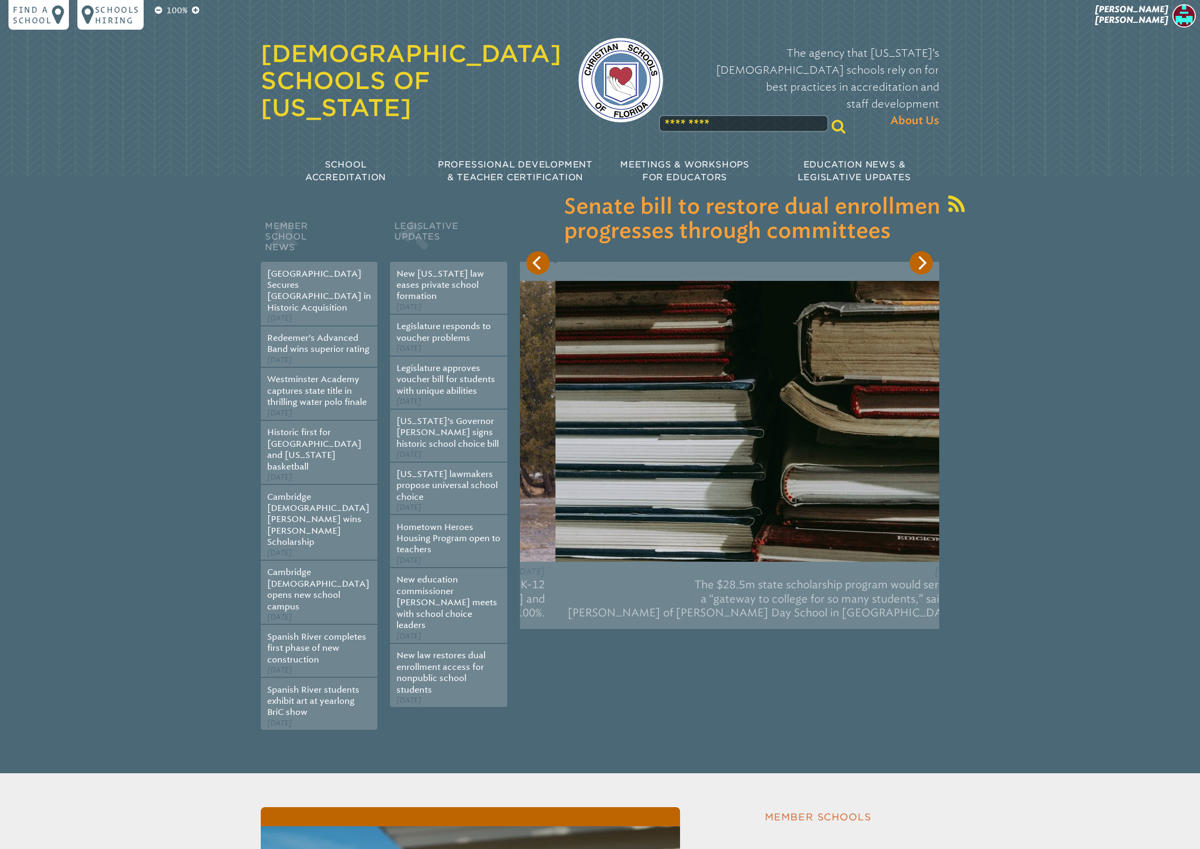
click at [921, 265] on icon "Next" at bounding box center [921, 263] width 14 height 14
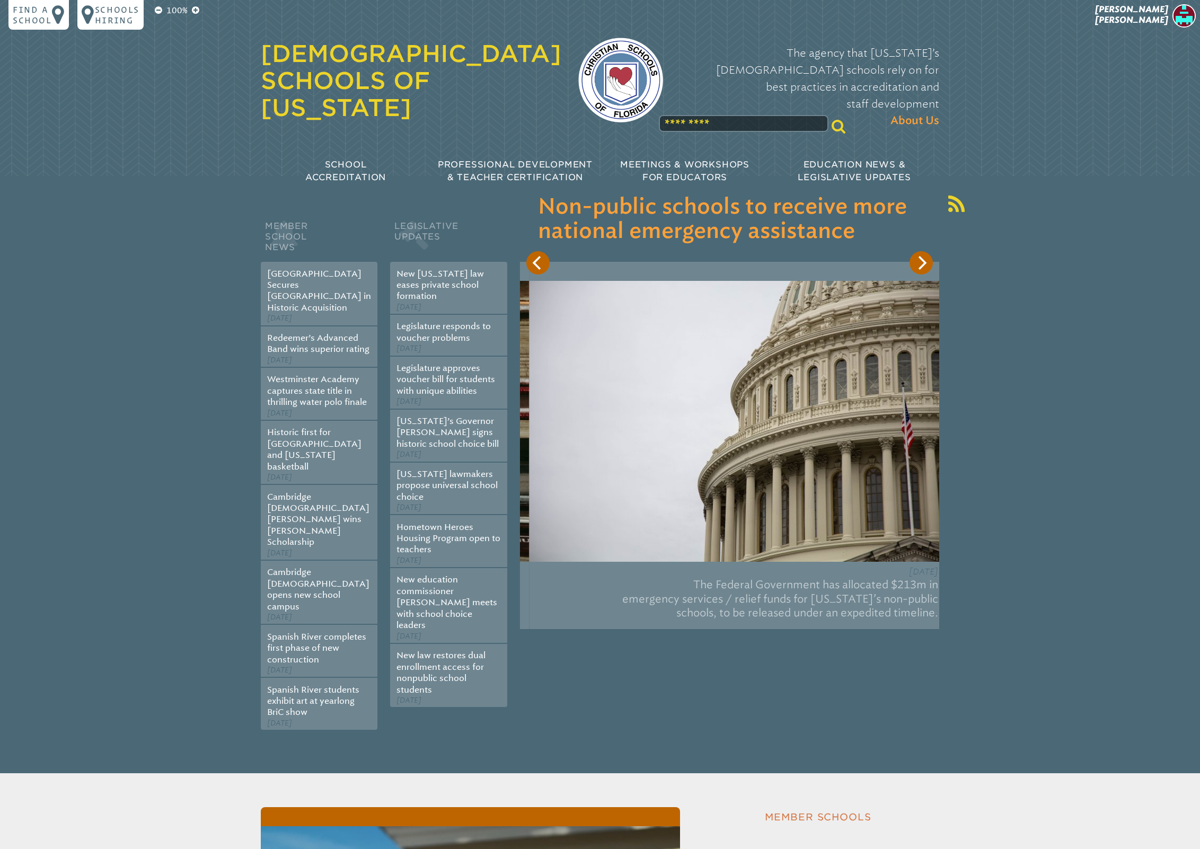
click at [921, 265] on icon "Next" at bounding box center [921, 263] width 14 height 14
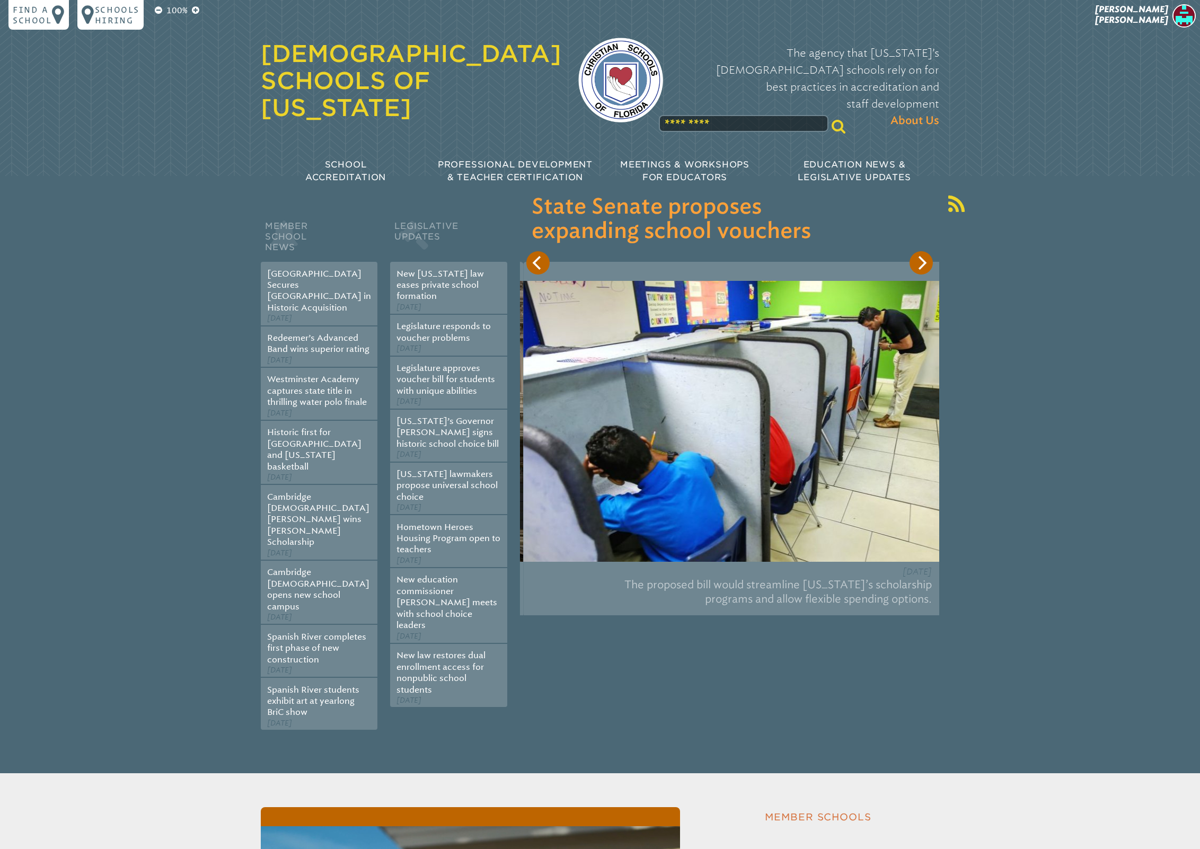
click at [921, 265] on icon "Next" at bounding box center [921, 263] width 14 height 14
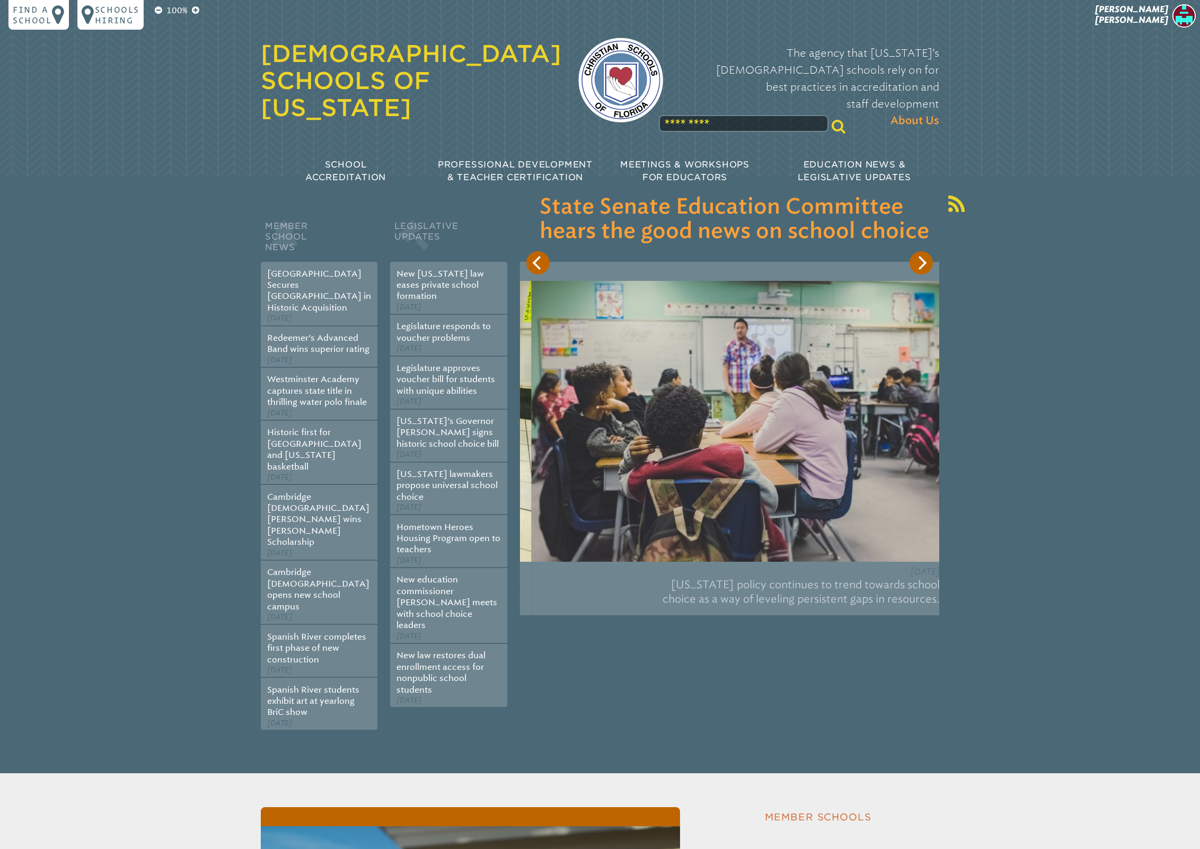
click at [921, 265] on icon "Next" at bounding box center [921, 263] width 14 height 14
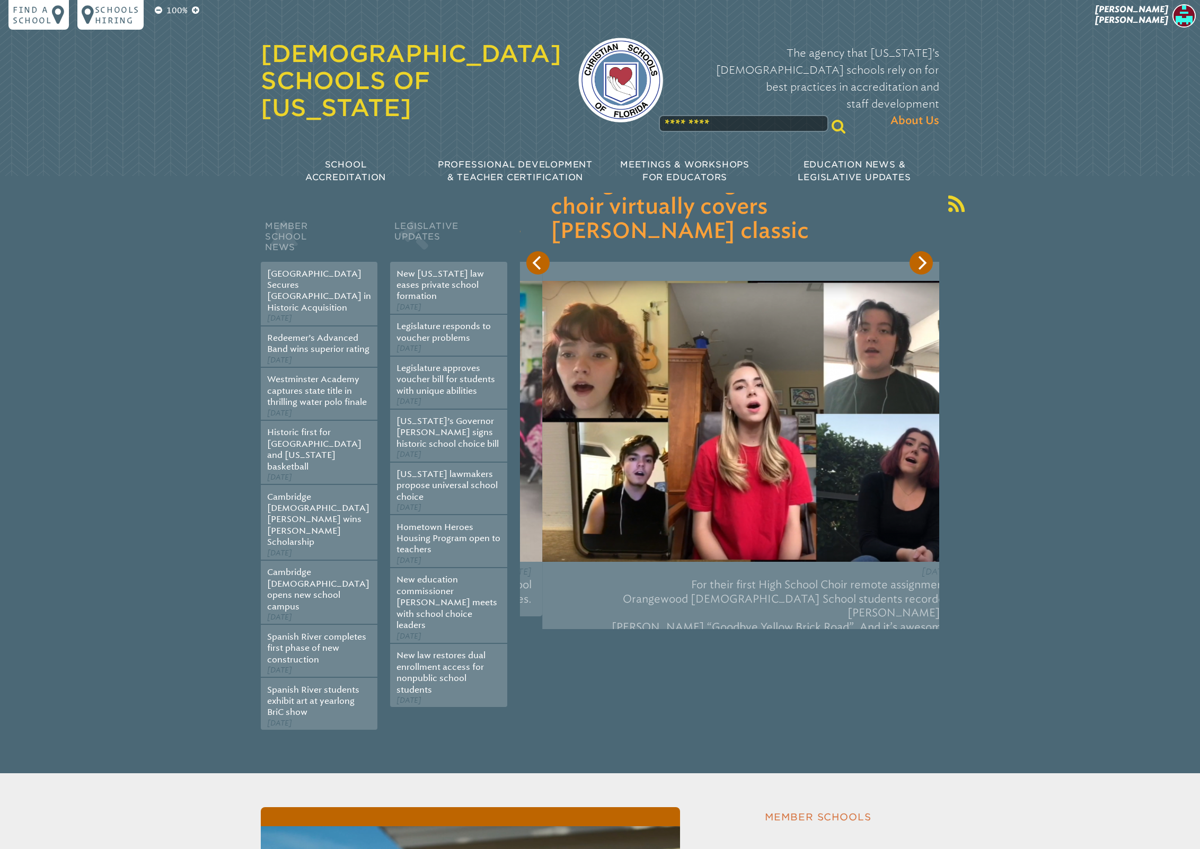
click at [921, 265] on icon "Next" at bounding box center [921, 263] width 14 height 14
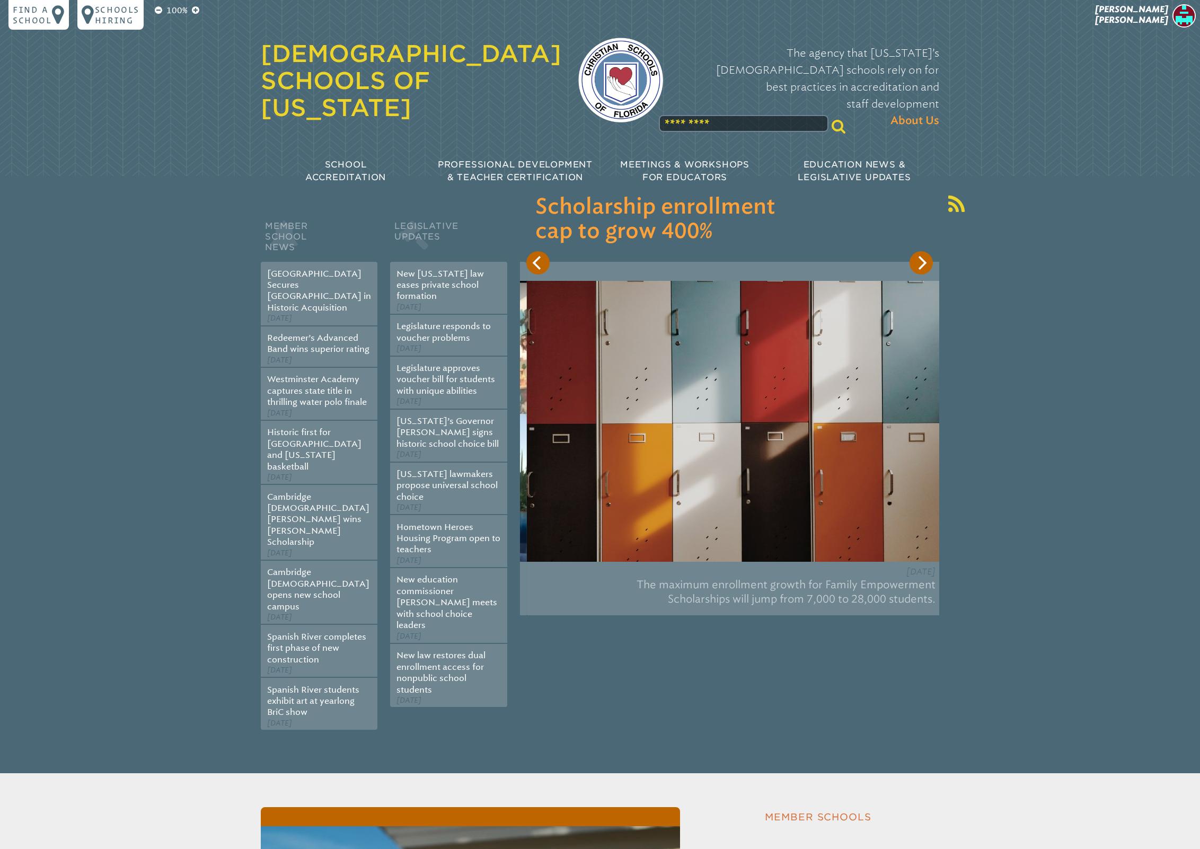
click at [921, 265] on icon "Next" at bounding box center [921, 263] width 14 height 14
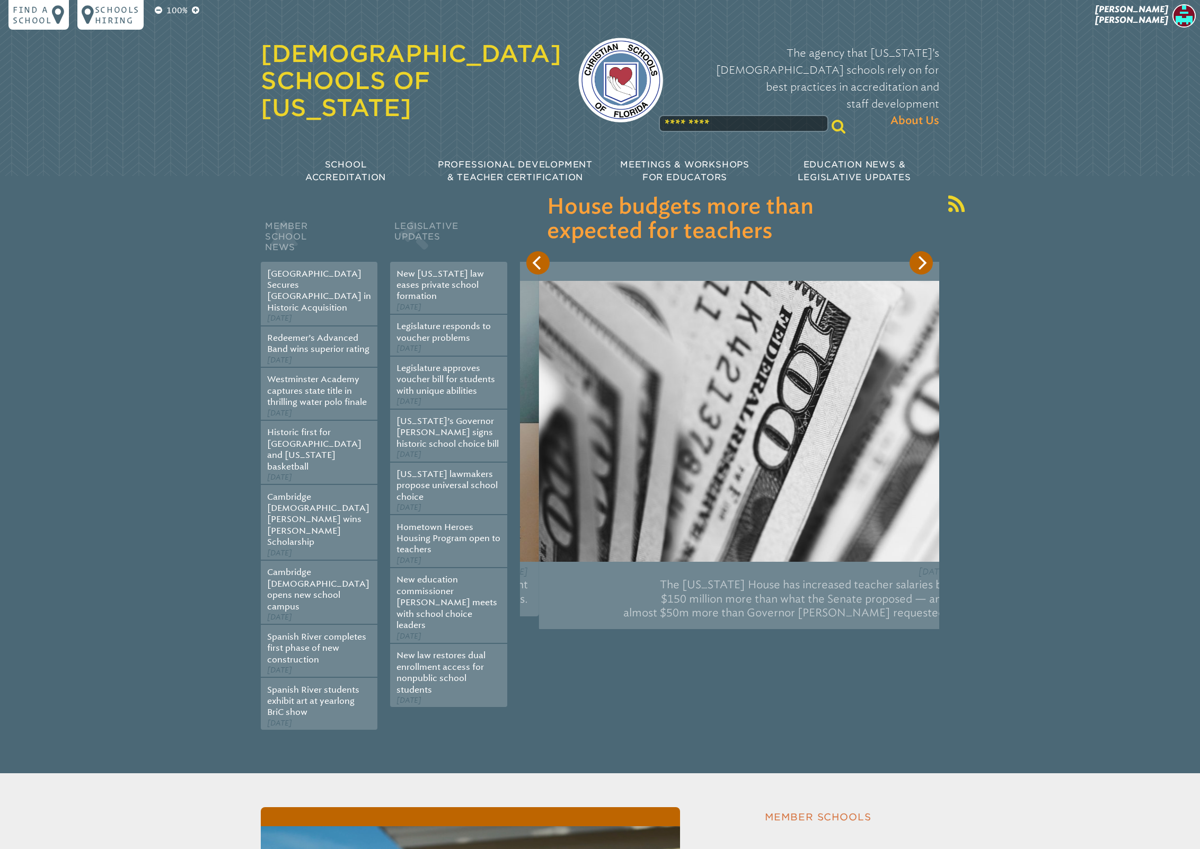
click at [921, 265] on icon "Next" at bounding box center [921, 263] width 14 height 14
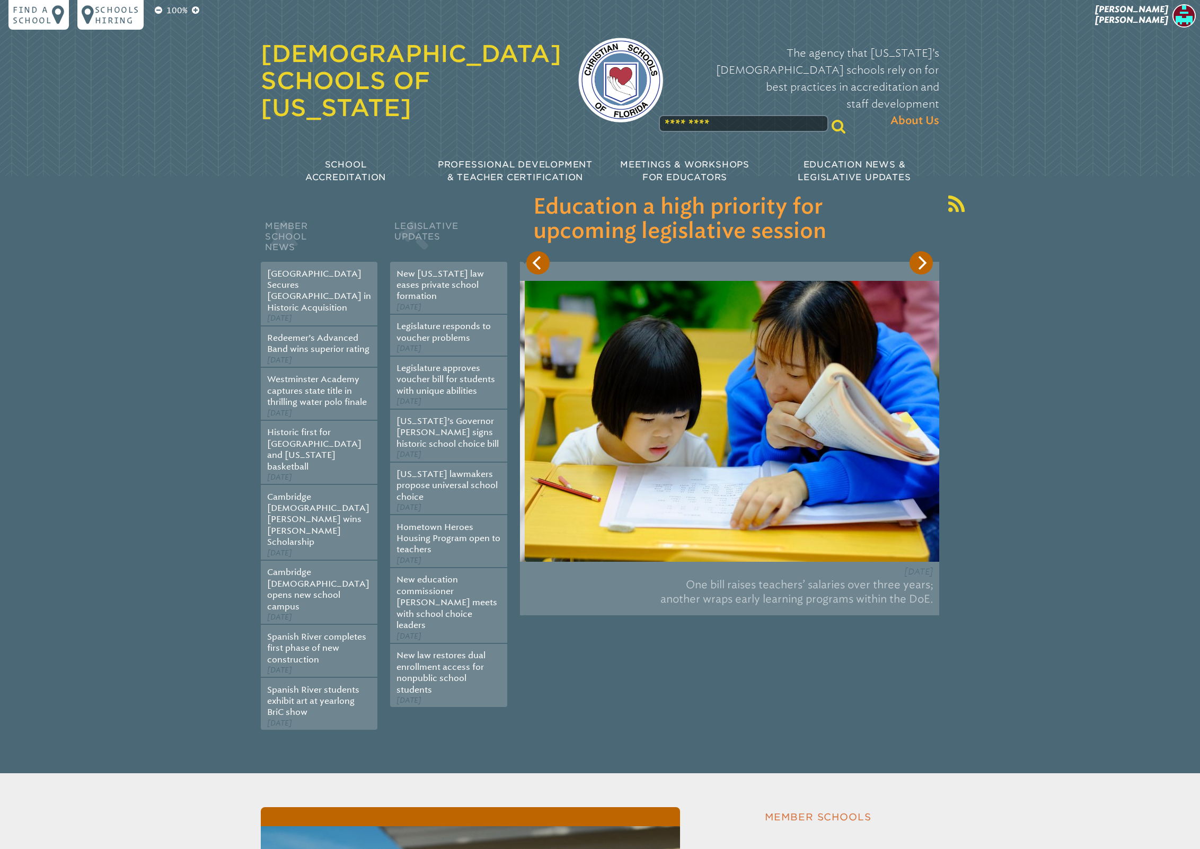
click at [921, 265] on icon "Next" at bounding box center [921, 263] width 14 height 14
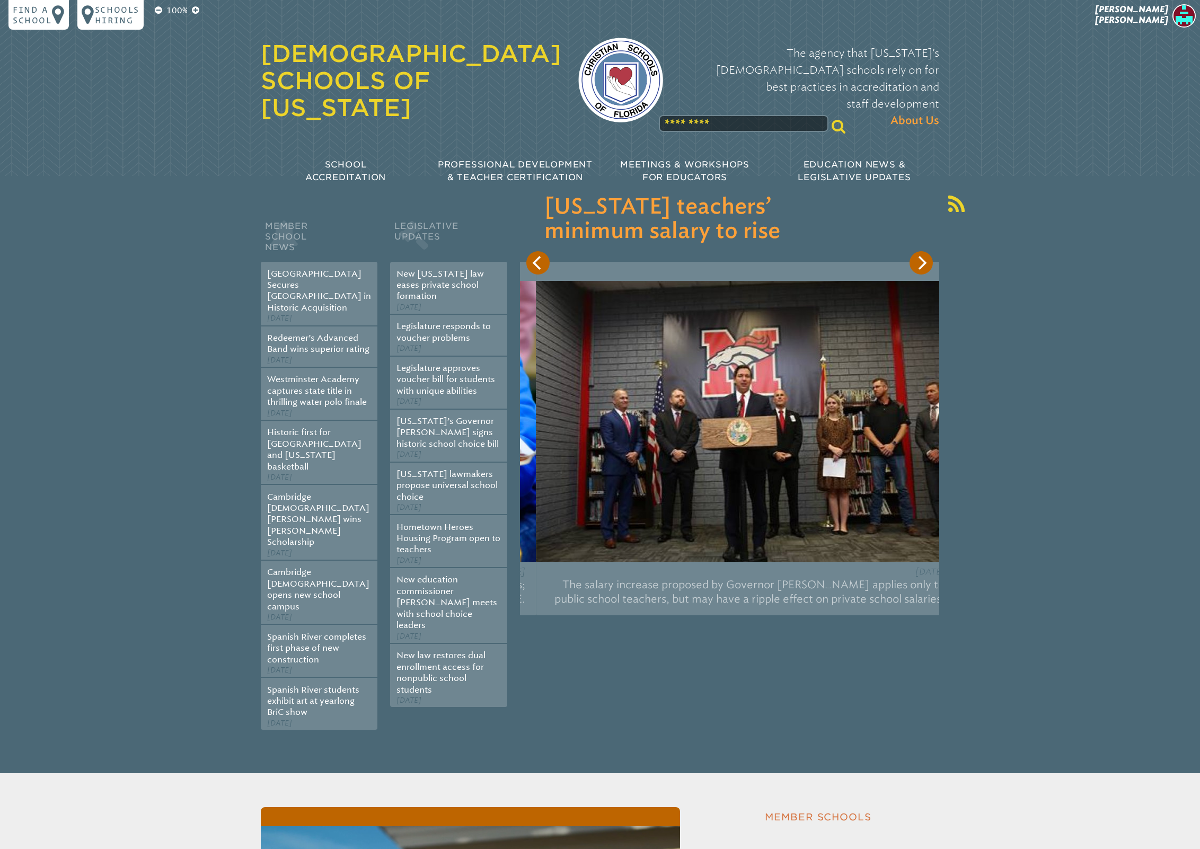
click at [921, 265] on icon "Next" at bounding box center [921, 263] width 14 height 14
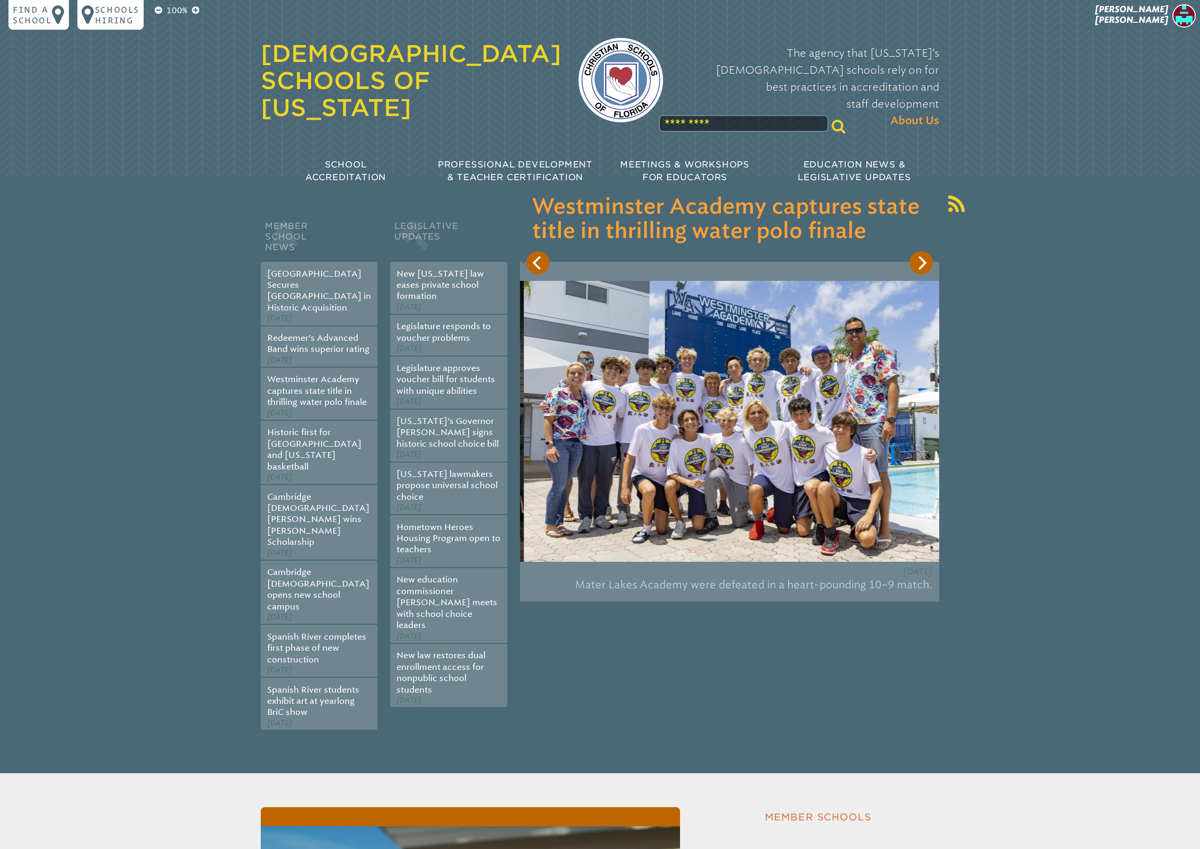
click at [921, 265] on icon "Next" at bounding box center [921, 263] width 14 height 14
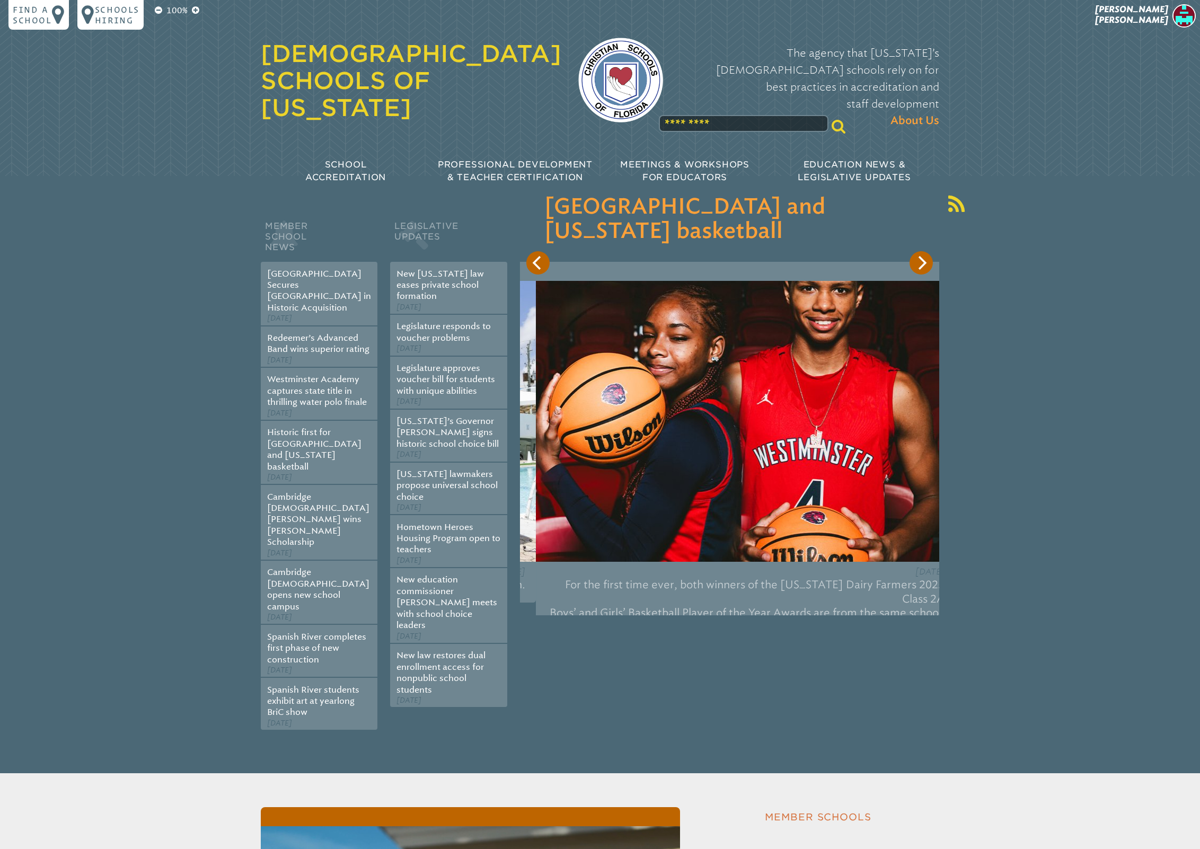
click at [921, 265] on icon "Next" at bounding box center [921, 263] width 14 height 14
